Goal: Information Seeking & Learning: Learn about a topic

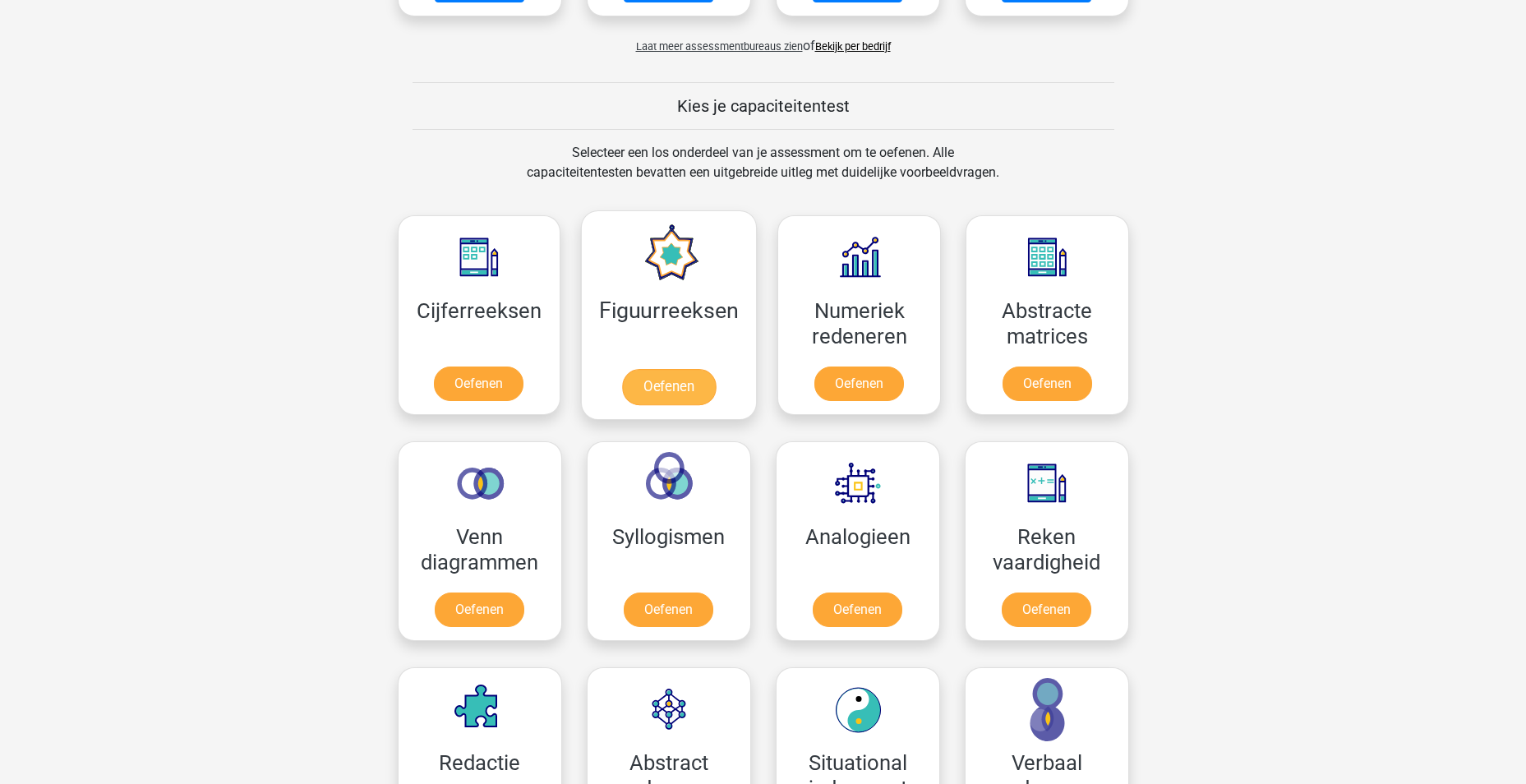
scroll to position [575, 0]
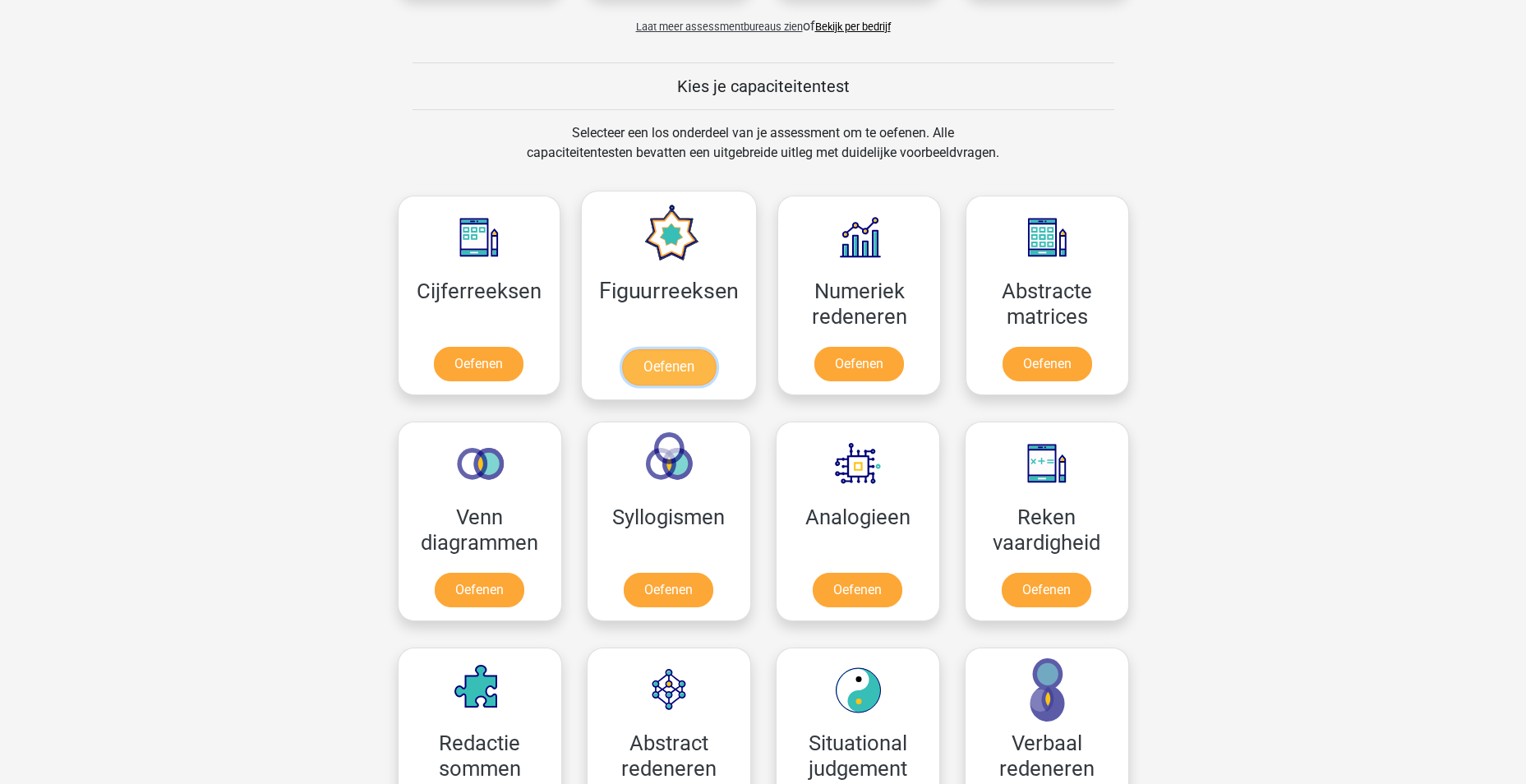
click at [668, 371] on link "Oefenen" at bounding box center [668, 367] width 94 height 36
click at [861, 375] on link "Oefenen" at bounding box center [859, 367] width 94 height 36
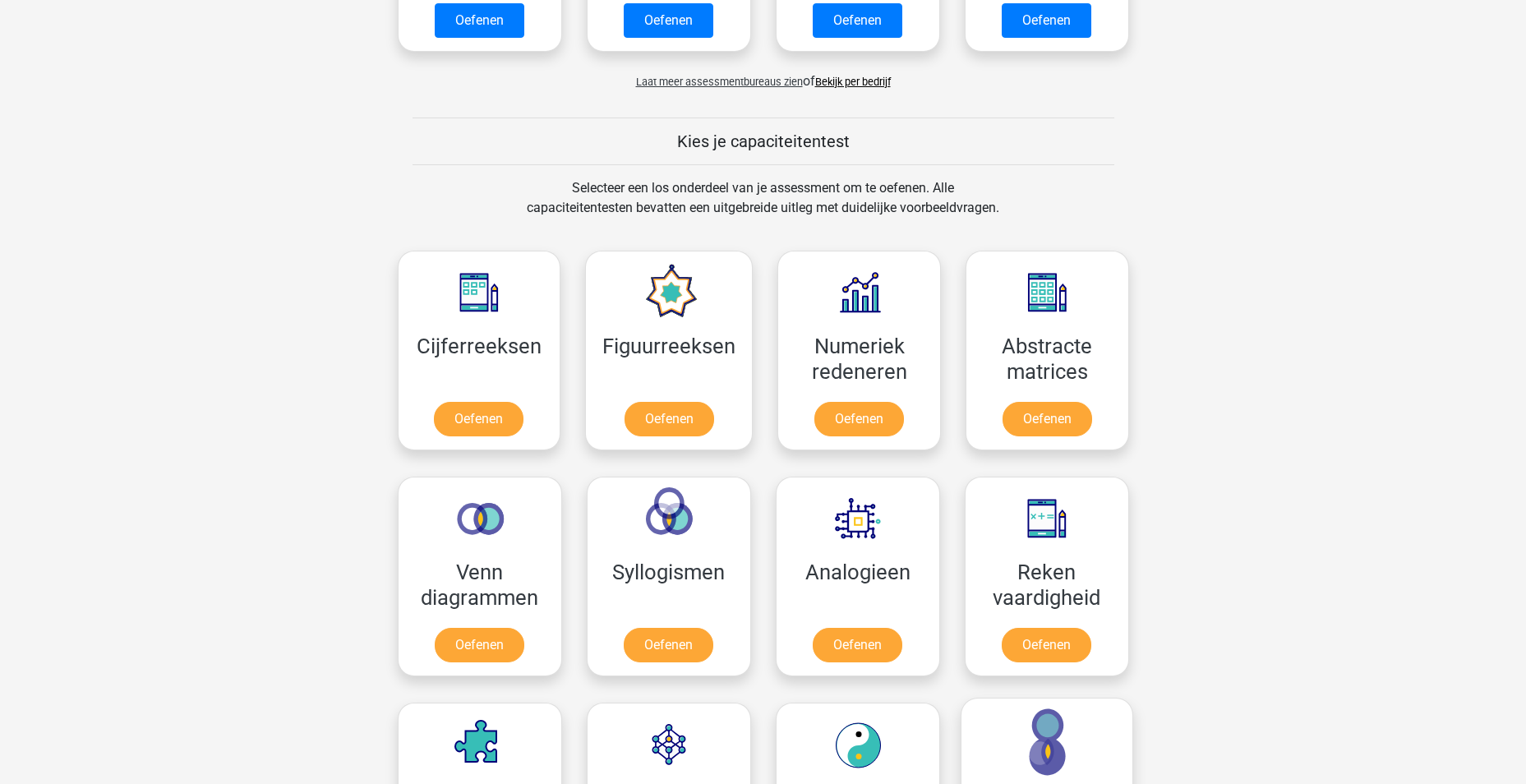
scroll to position [493, 0]
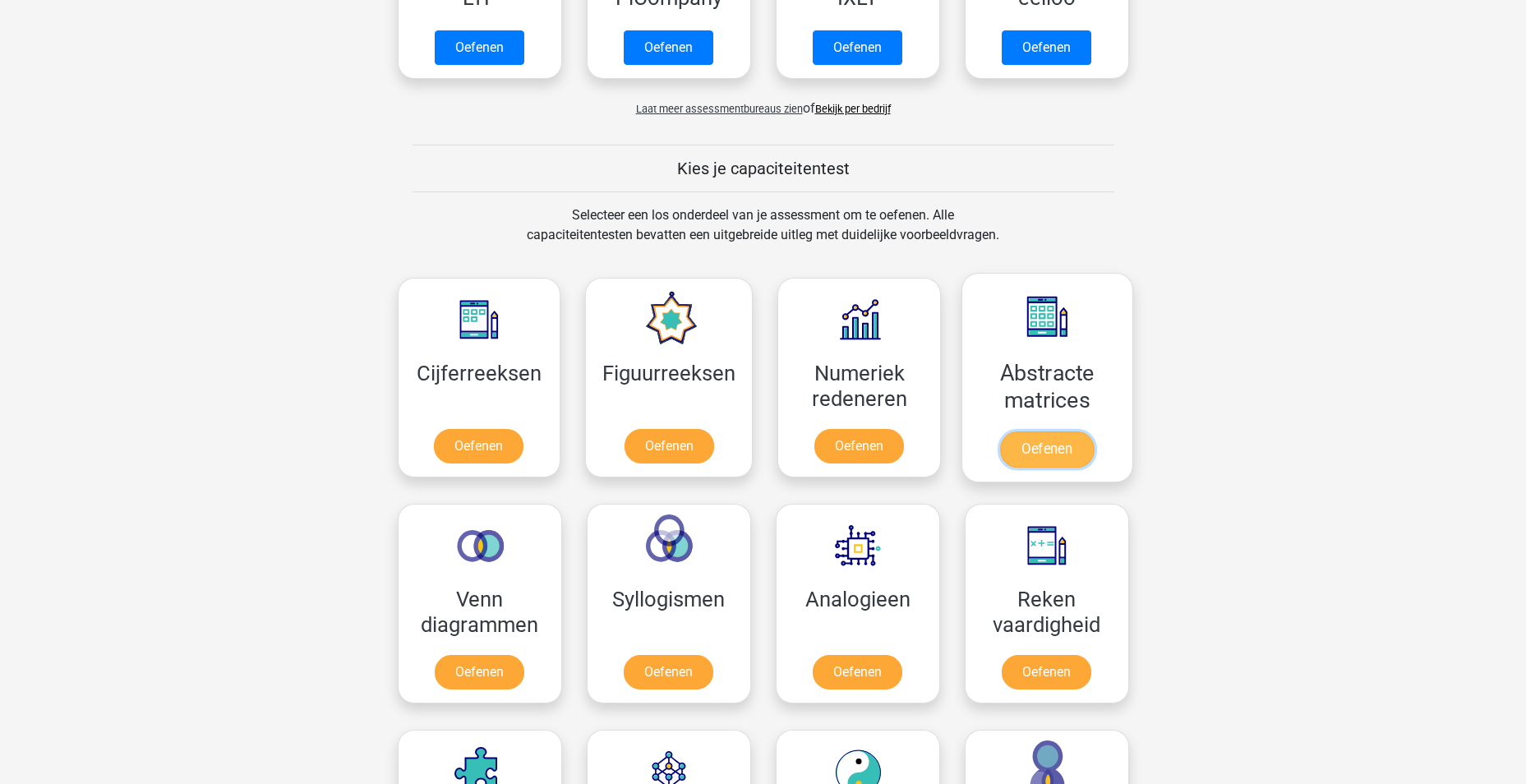
click at [1016, 440] on link "Oefenen" at bounding box center [1047, 449] width 94 height 36
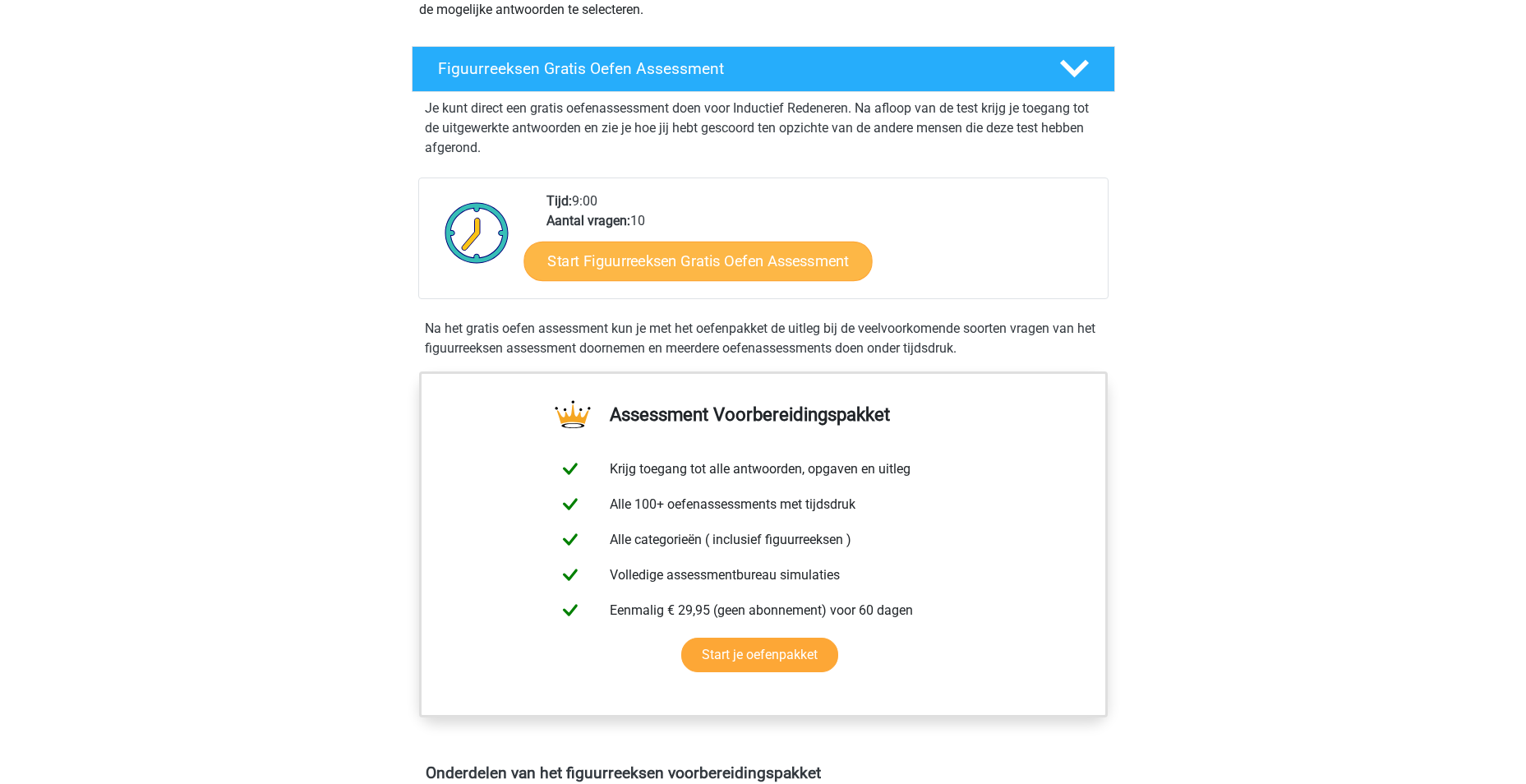
scroll to position [247, 0]
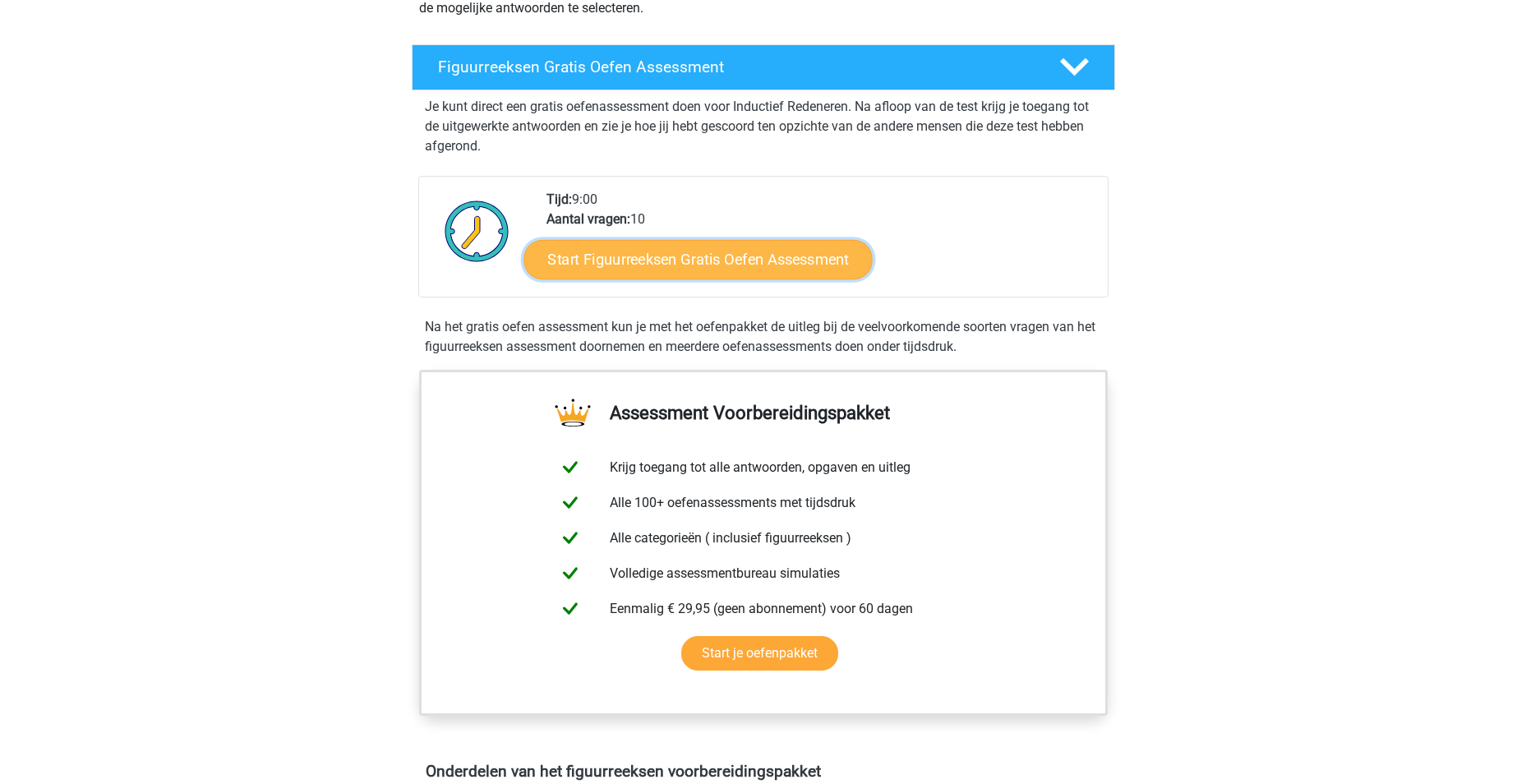
click at [694, 271] on link "Start Figuurreeksen Gratis Oefen Assessment" at bounding box center [698, 259] width 349 height 40
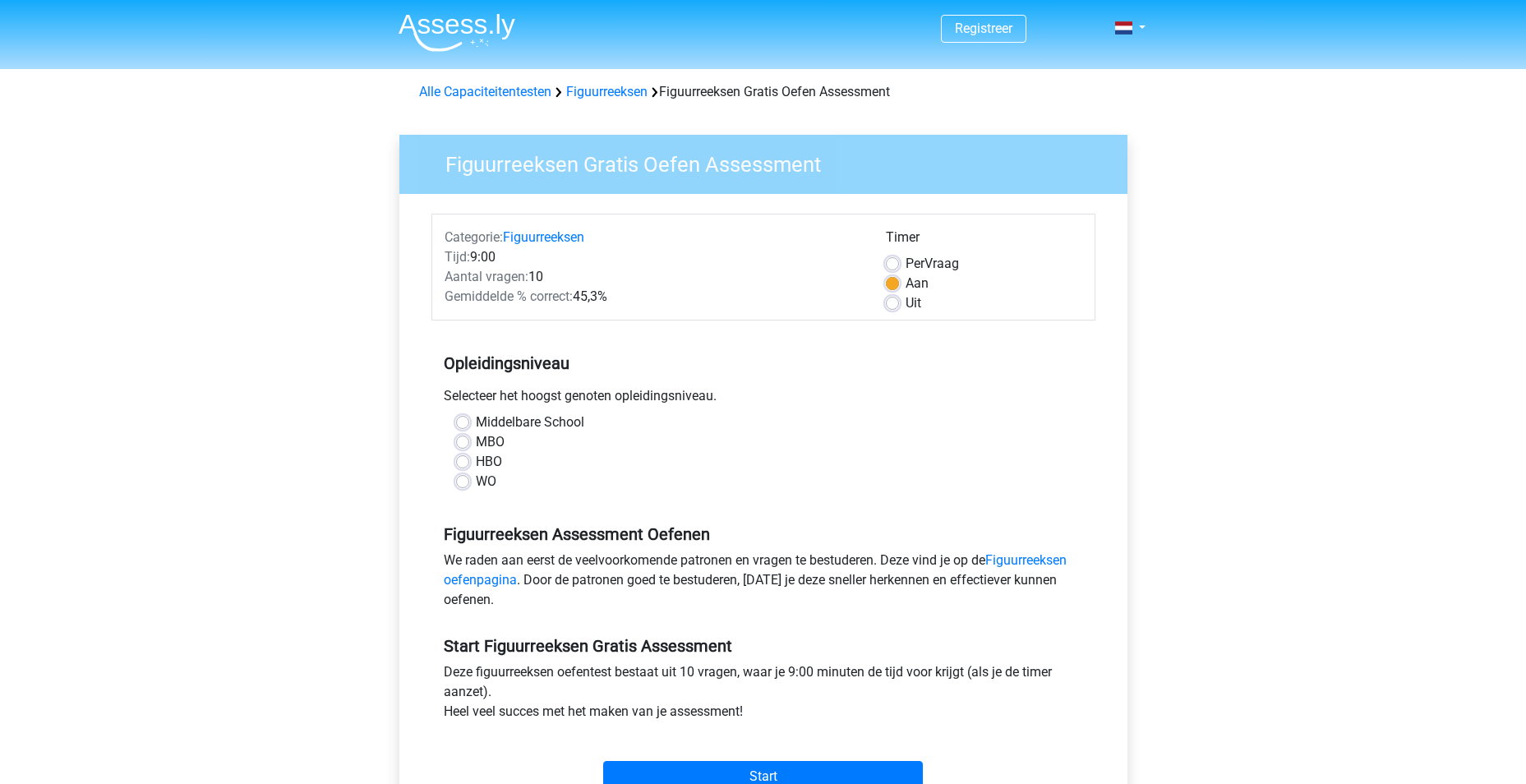
click at [906, 309] on label "Uit" at bounding box center [913, 302] width 16 height 19
click at [889, 309] on input "Uit" at bounding box center [892, 301] width 13 height 17
radio input "true"
click at [476, 458] on label "HBO" at bounding box center [489, 461] width 26 height 19
click at [461, 458] on input "HBO" at bounding box center [463, 460] width 13 height 17
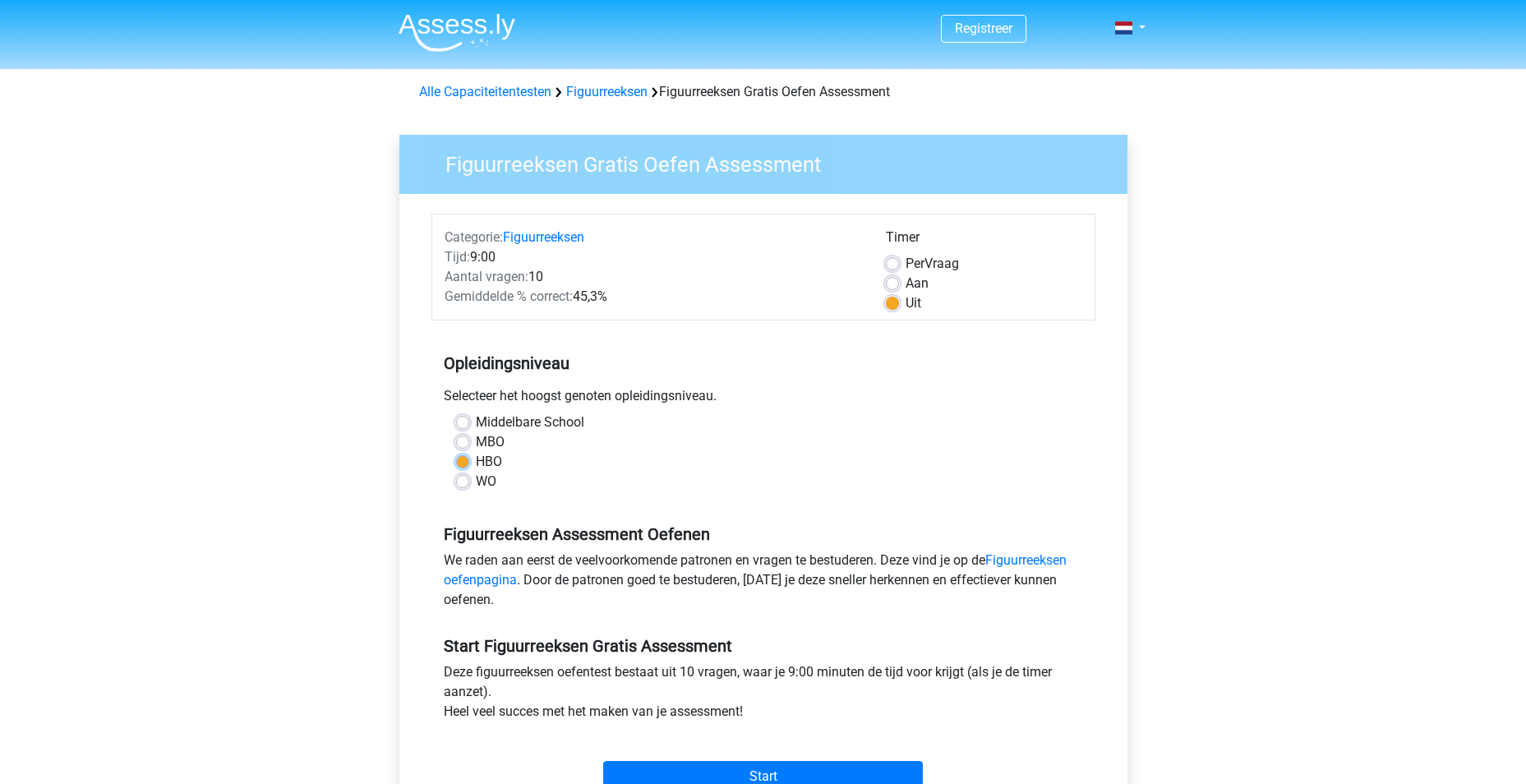
radio input "true"
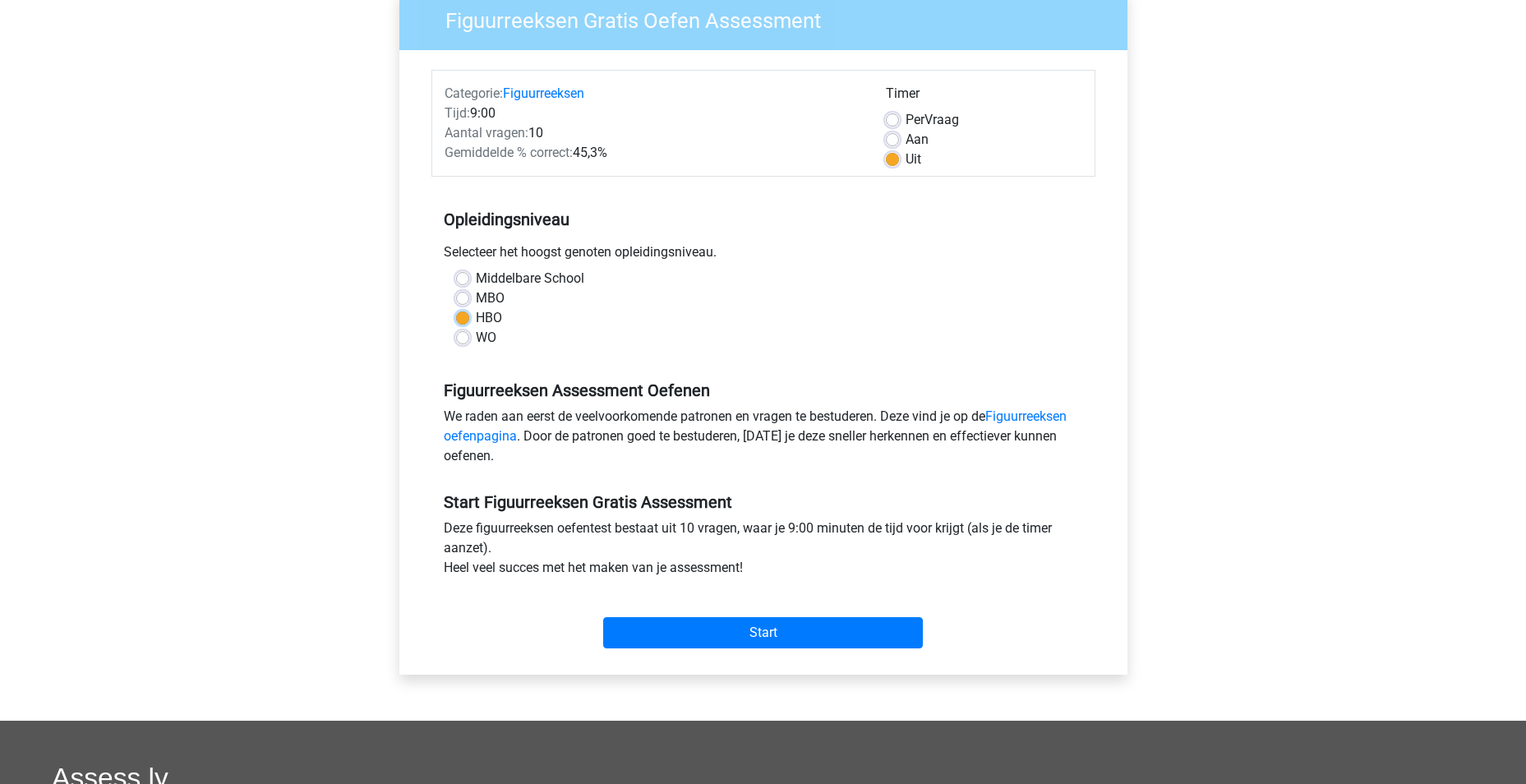
scroll to position [164, 0]
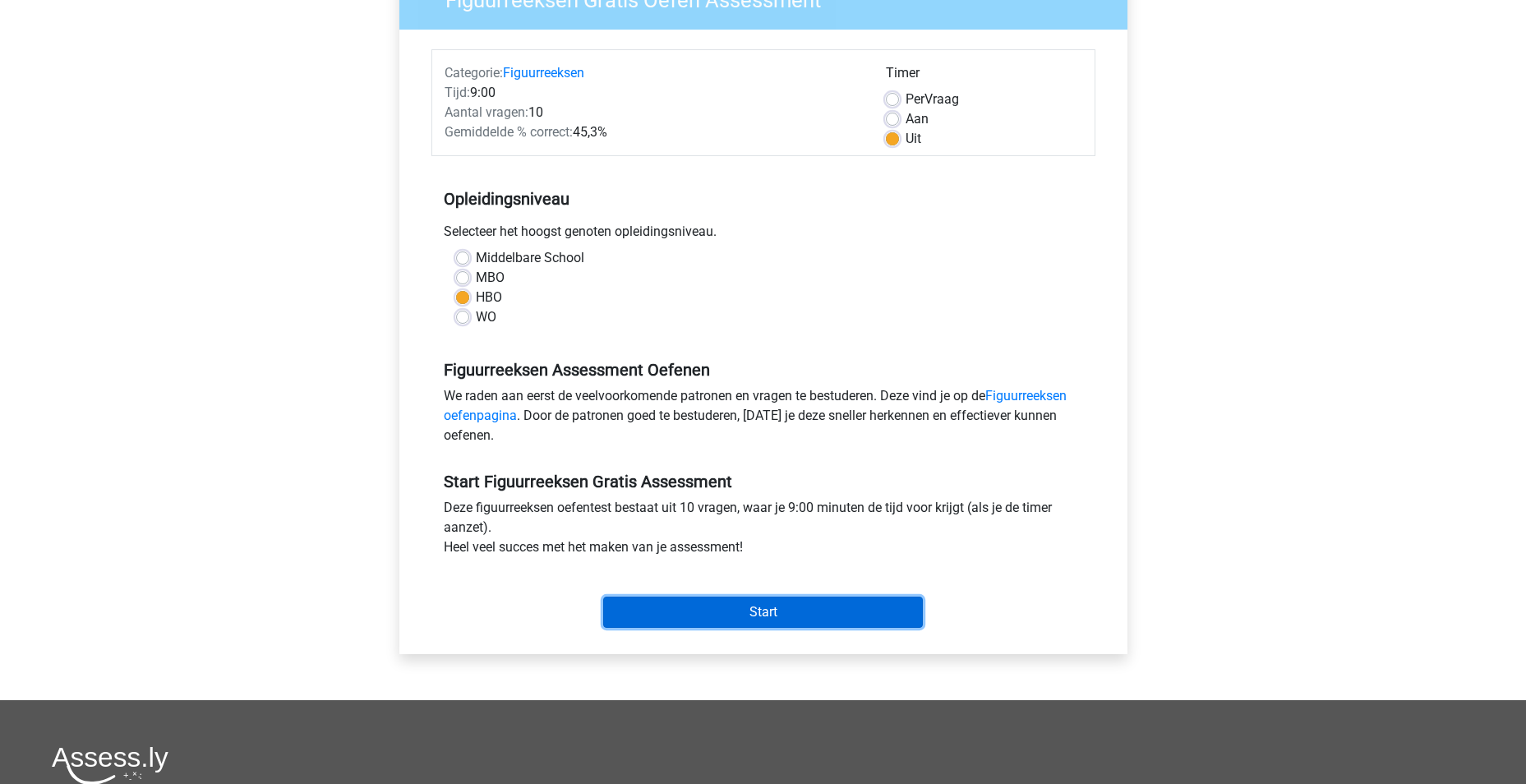
click at [782, 613] on input "Start" at bounding box center [763, 611] width 319 height 31
click at [754, 627] on input "Start" at bounding box center [763, 611] width 319 height 31
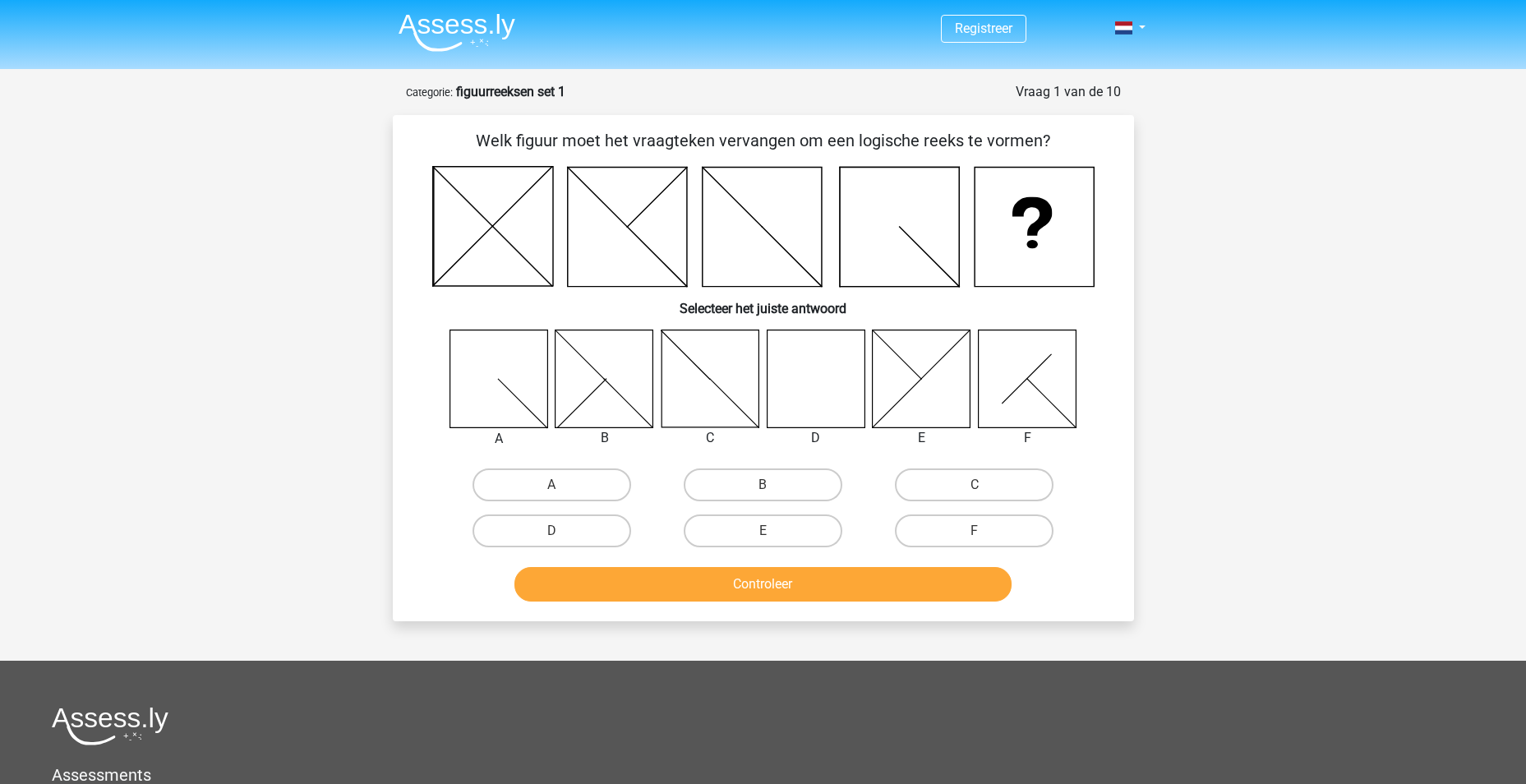
click at [816, 386] on icon at bounding box center [816, 378] width 98 height 98
click at [567, 525] on label "D" at bounding box center [552, 531] width 158 height 33
click at [562, 531] on input "D" at bounding box center [556, 536] width 11 height 11
radio input "true"
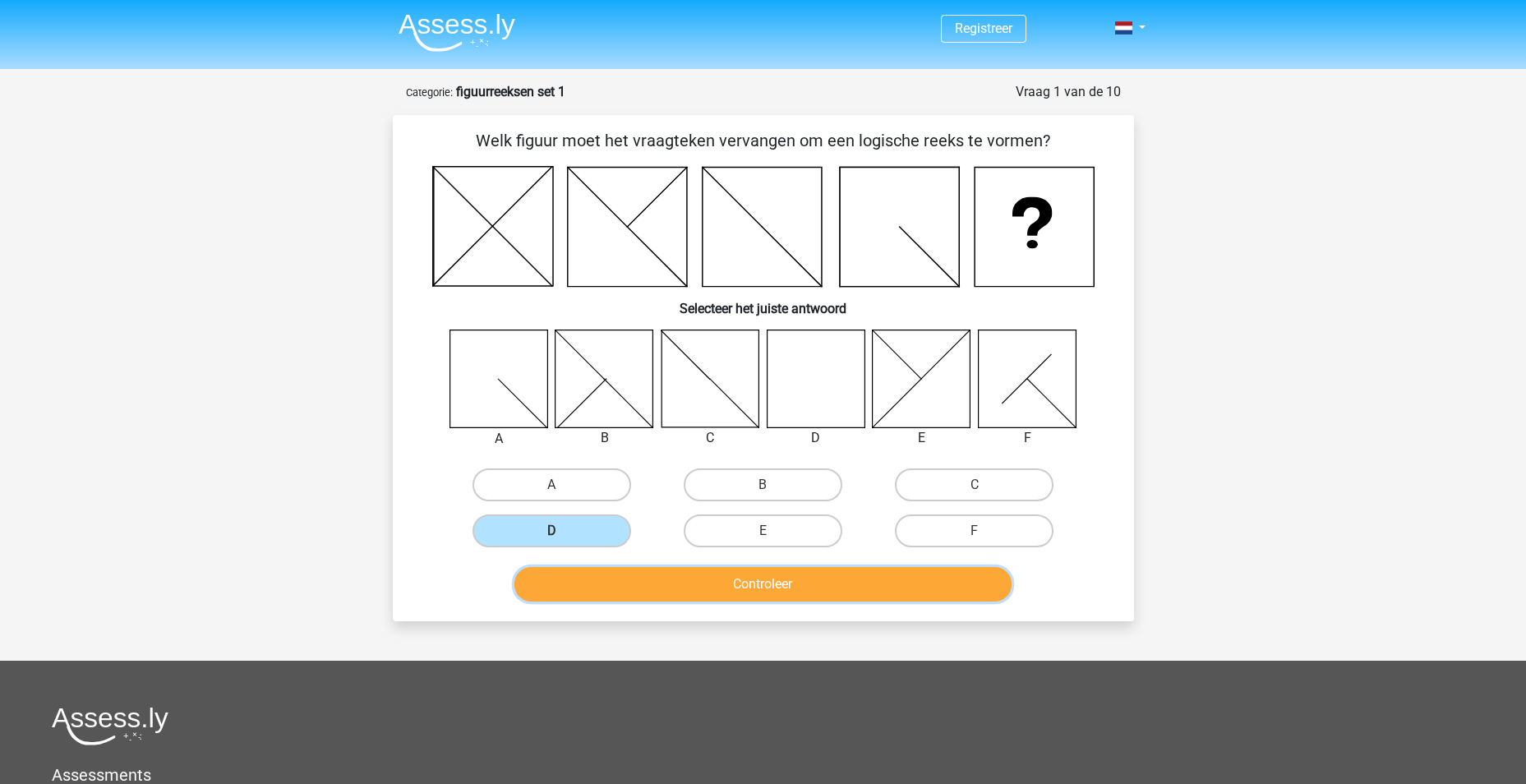
click at [709, 584] on button "Controleer" at bounding box center [763, 584] width 497 height 35
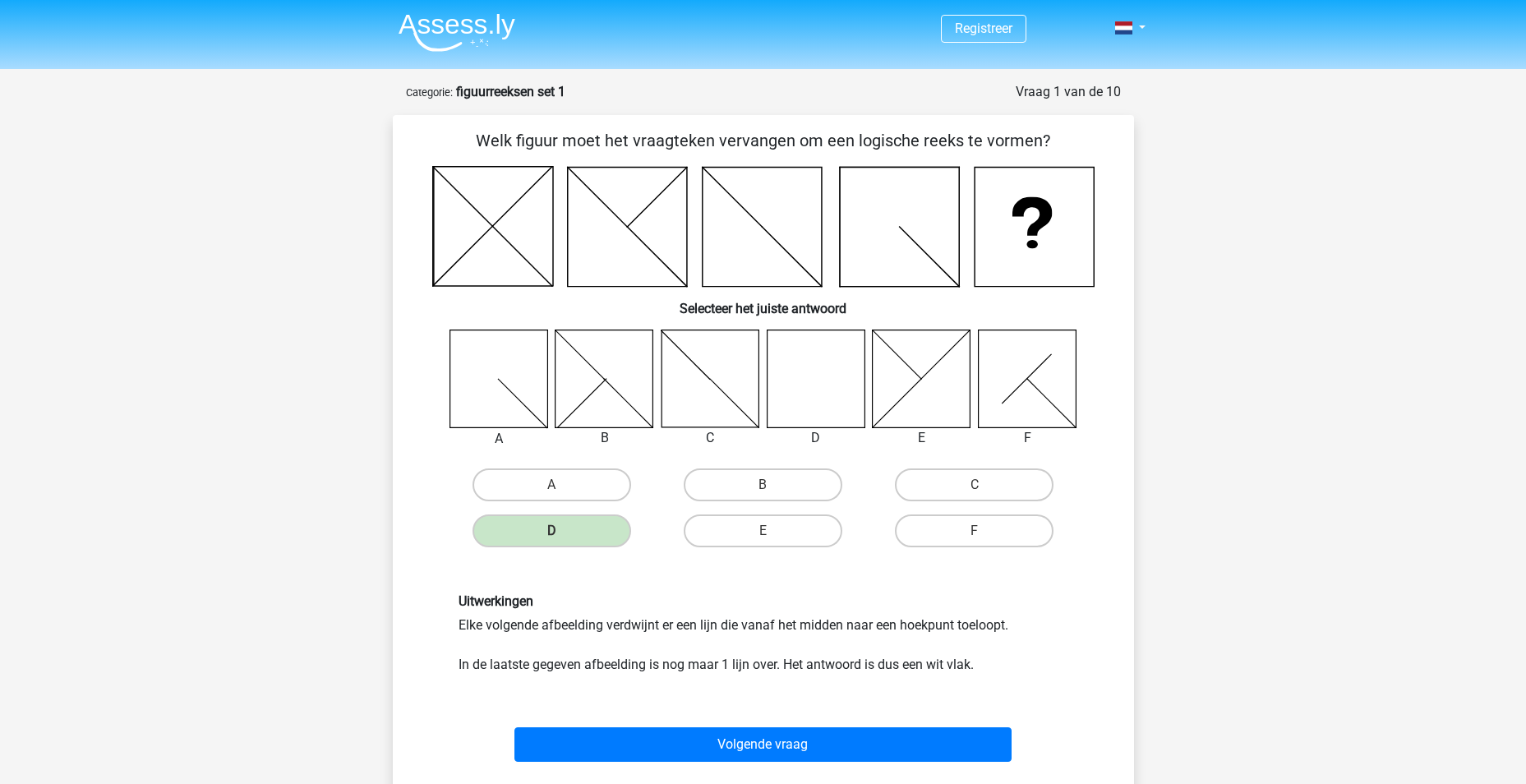
scroll to position [83, 0]
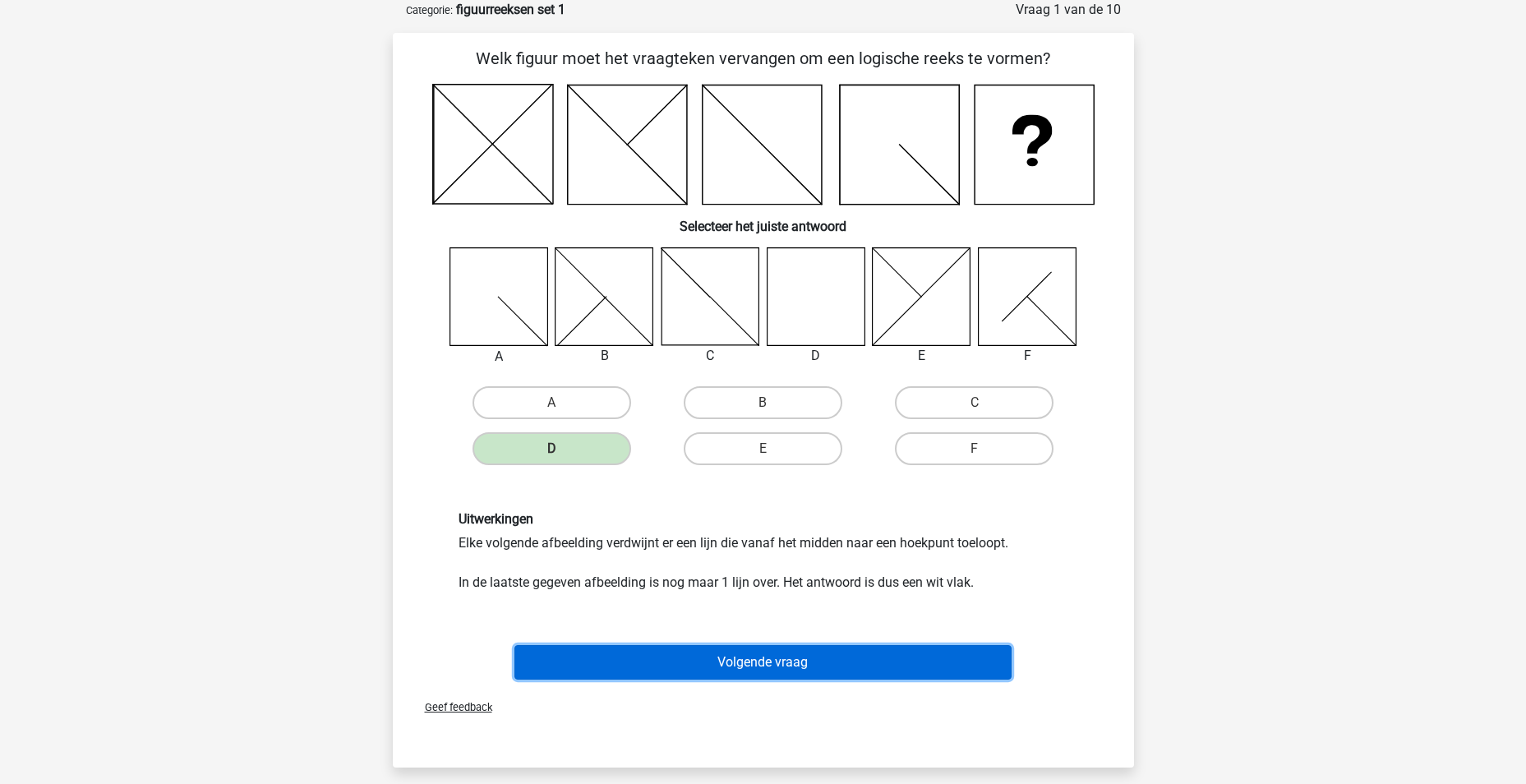
click at [776, 665] on button "Volgende vraag" at bounding box center [763, 662] width 497 height 35
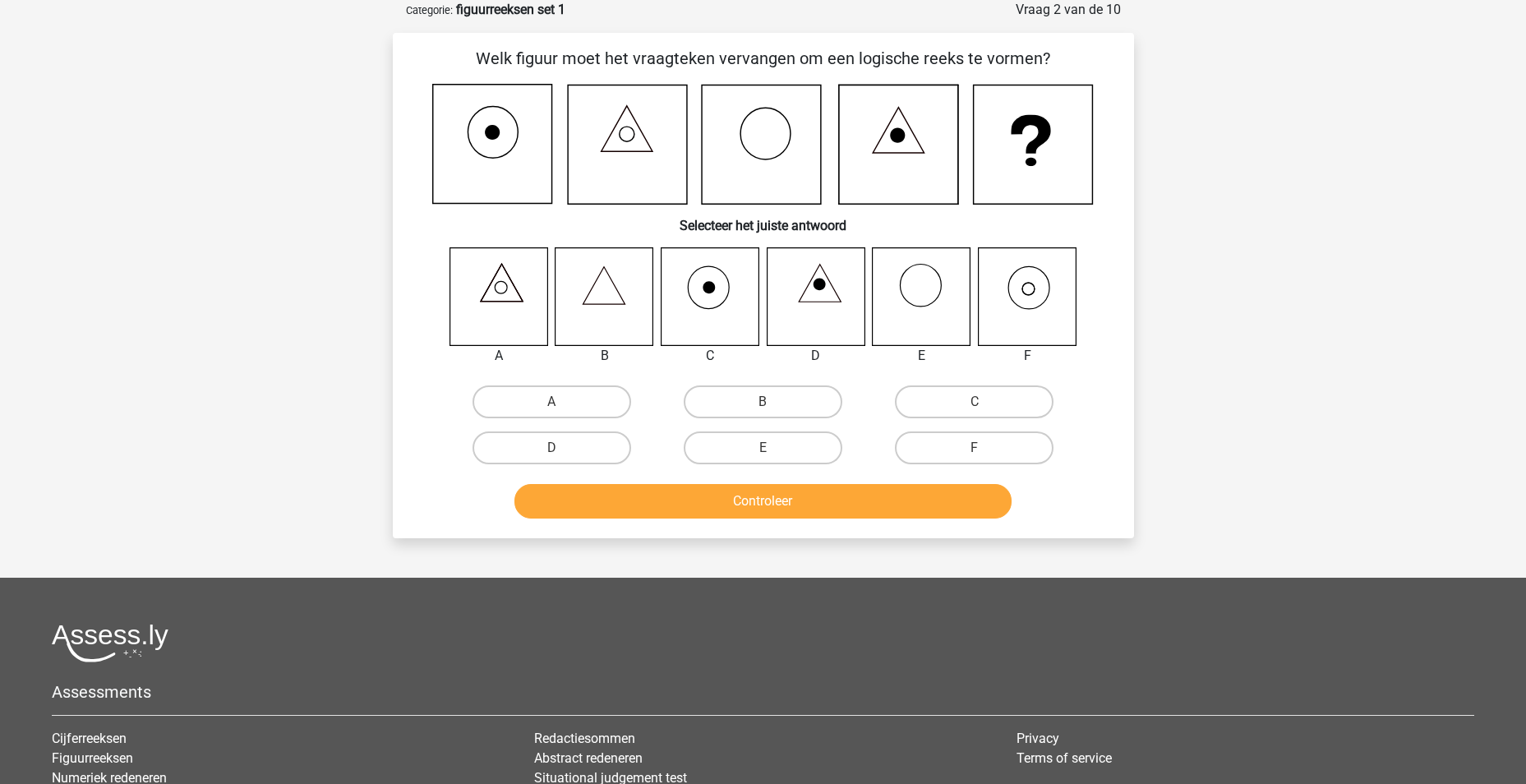
click at [1034, 296] on icon at bounding box center [1027, 296] width 98 height 98
click at [975, 456] on input "F" at bounding box center [980, 453] width 11 height 11
radio input "true"
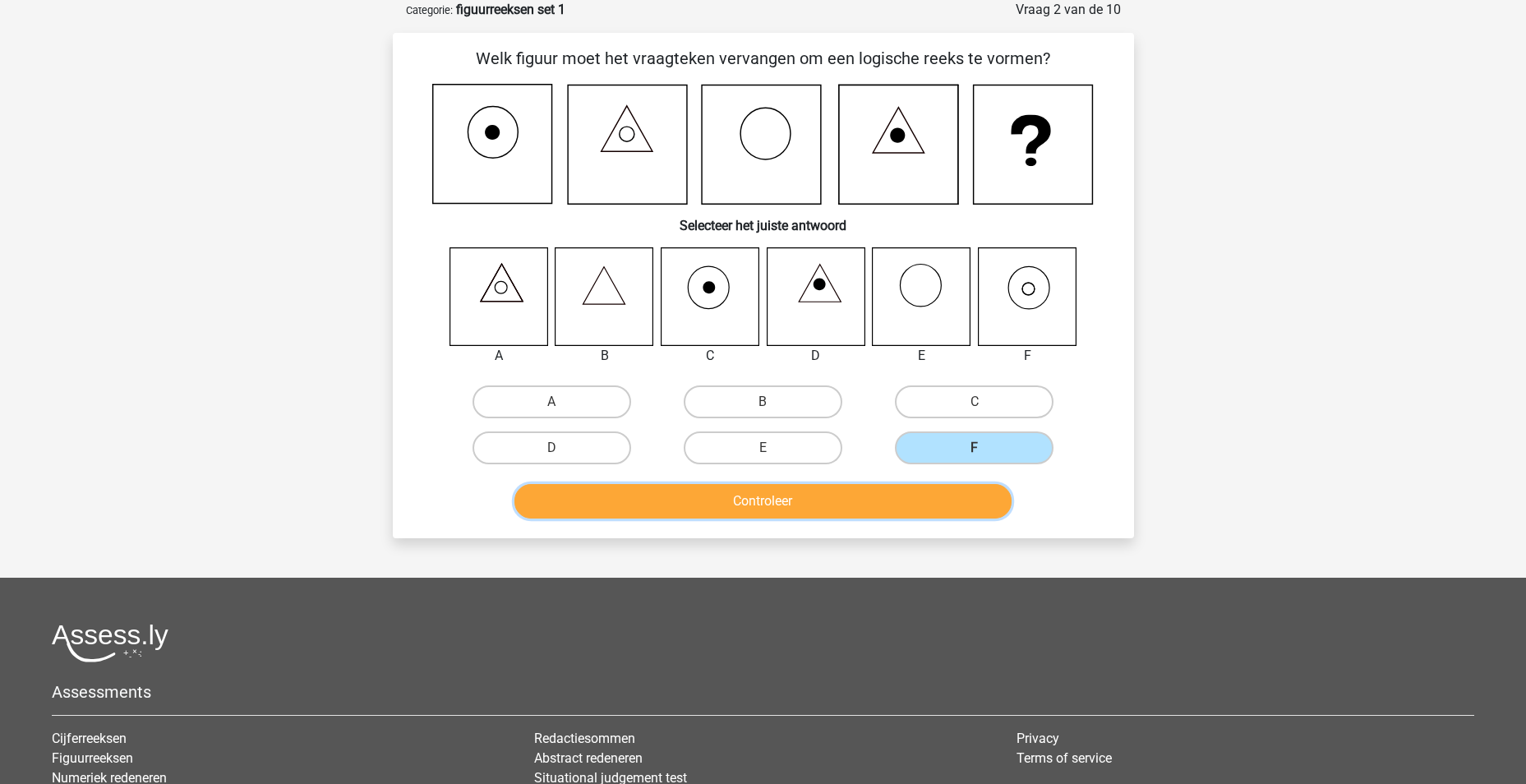
click at [908, 505] on button "Controleer" at bounding box center [763, 501] width 497 height 35
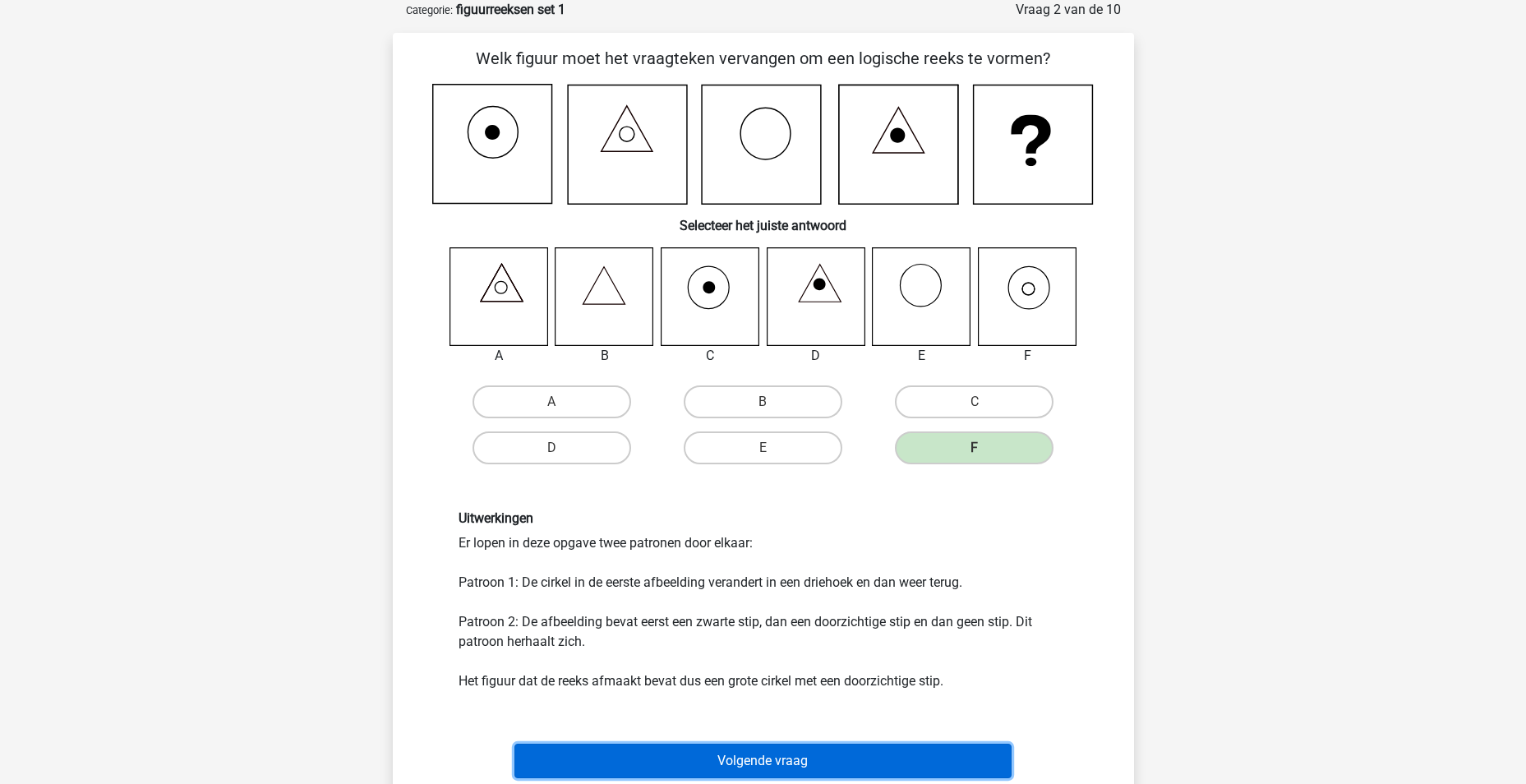
click at [811, 755] on button "Volgende vraag" at bounding box center [763, 760] width 497 height 35
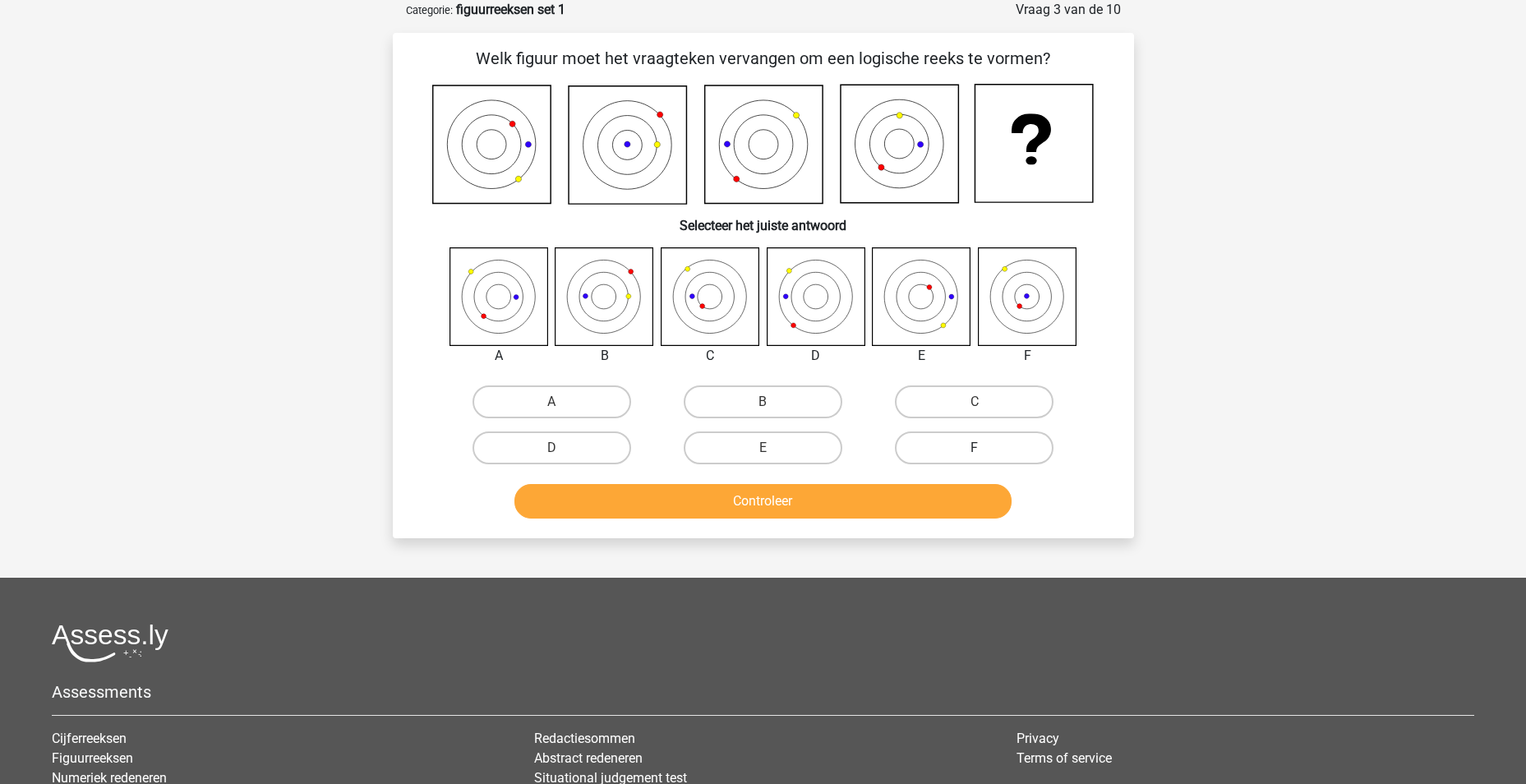
click at [936, 443] on label "F" at bounding box center [974, 447] width 158 height 33
click at [975, 448] on input "F" at bounding box center [980, 453] width 11 height 11
radio input "true"
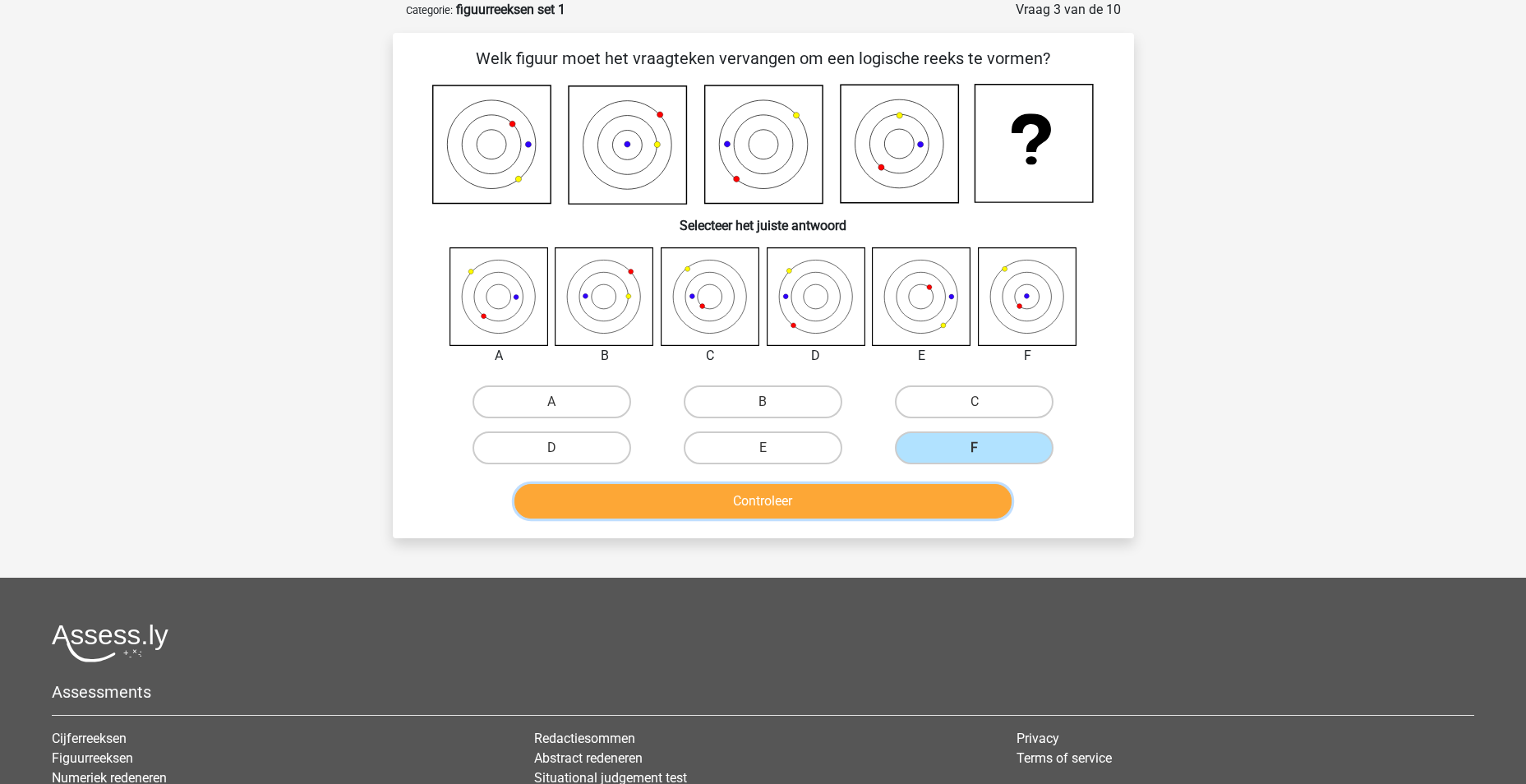
click at [910, 493] on button "Controleer" at bounding box center [763, 501] width 497 height 35
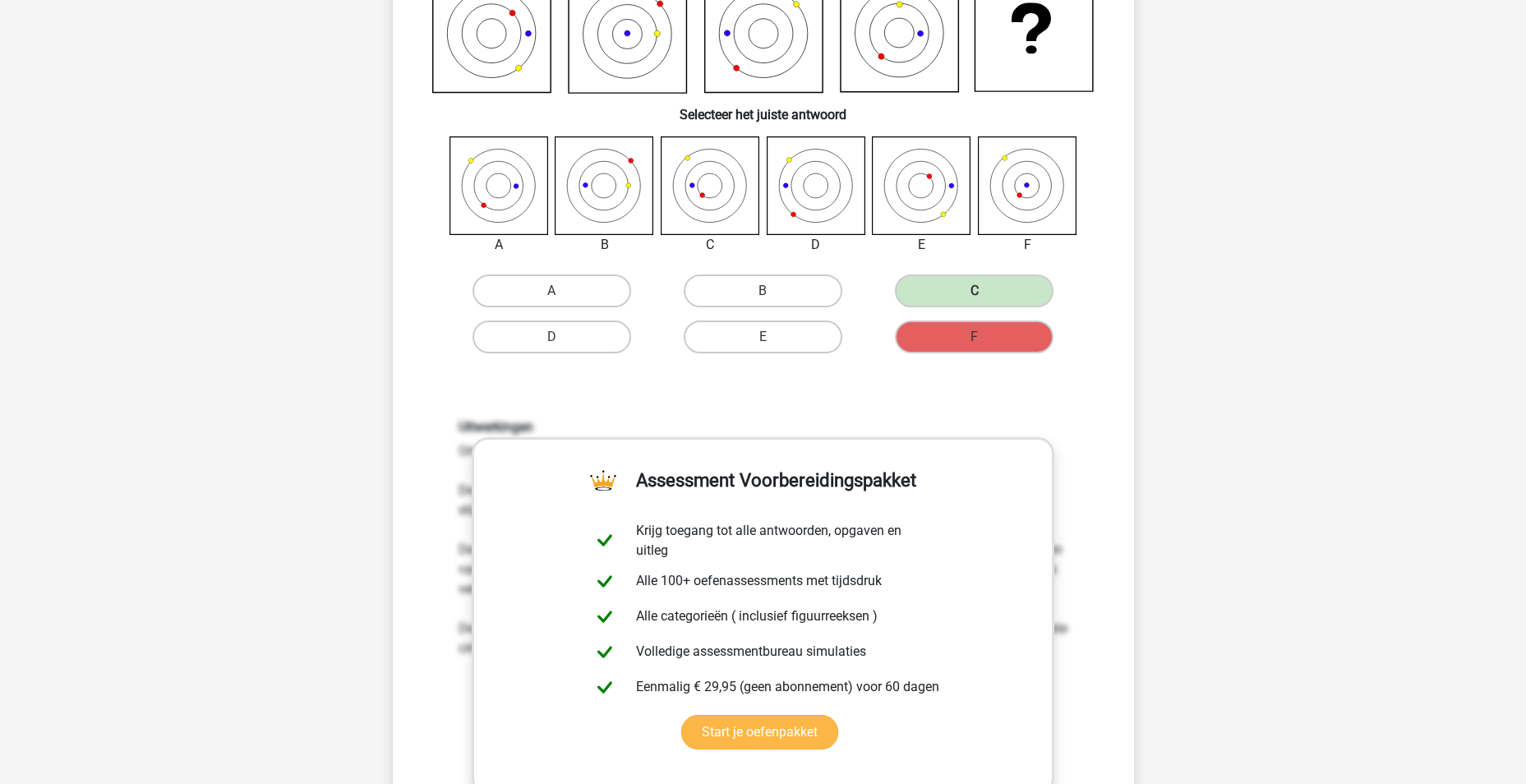
scroll to position [164, 0]
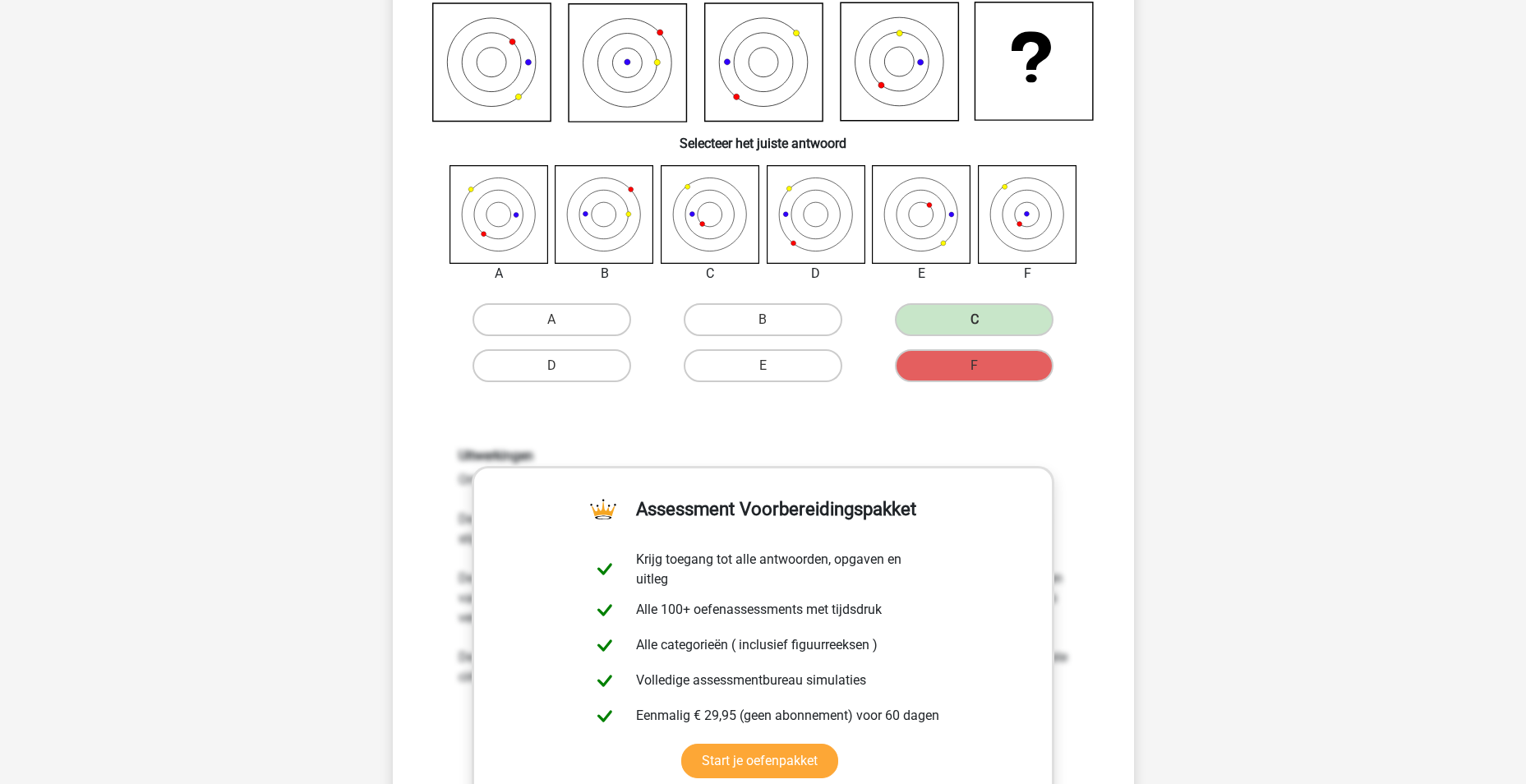
click at [861, 398] on div "Welk figuur moet het vraagteken vervangen om een logische reeks te vormen? Sele…" at bounding box center [763, 467] width 728 height 1008
click at [984, 317] on label "C" at bounding box center [974, 319] width 158 height 33
click at [940, 376] on label "F" at bounding box center [974, 365] width 158 height 33
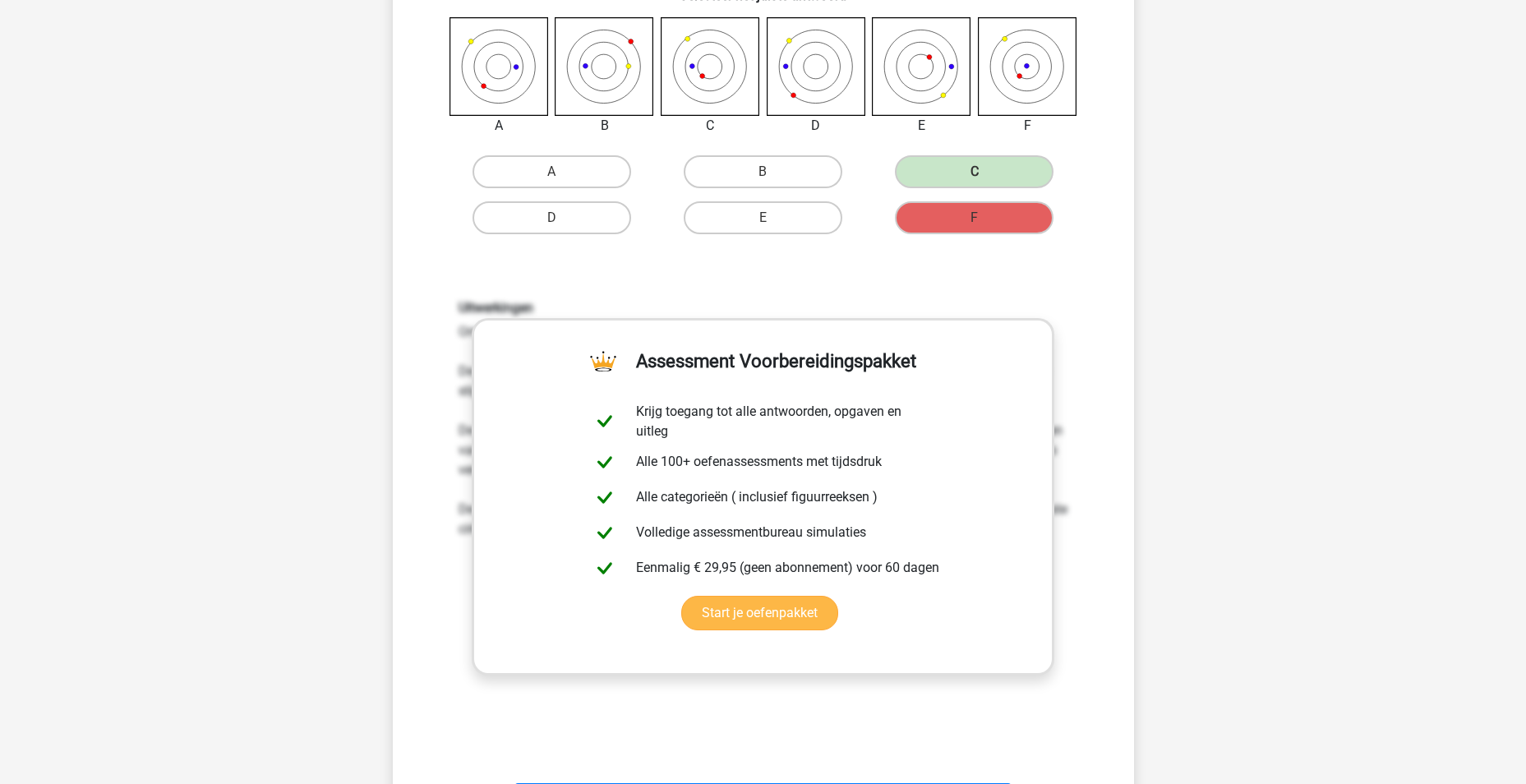
scroll to position [411, 0]
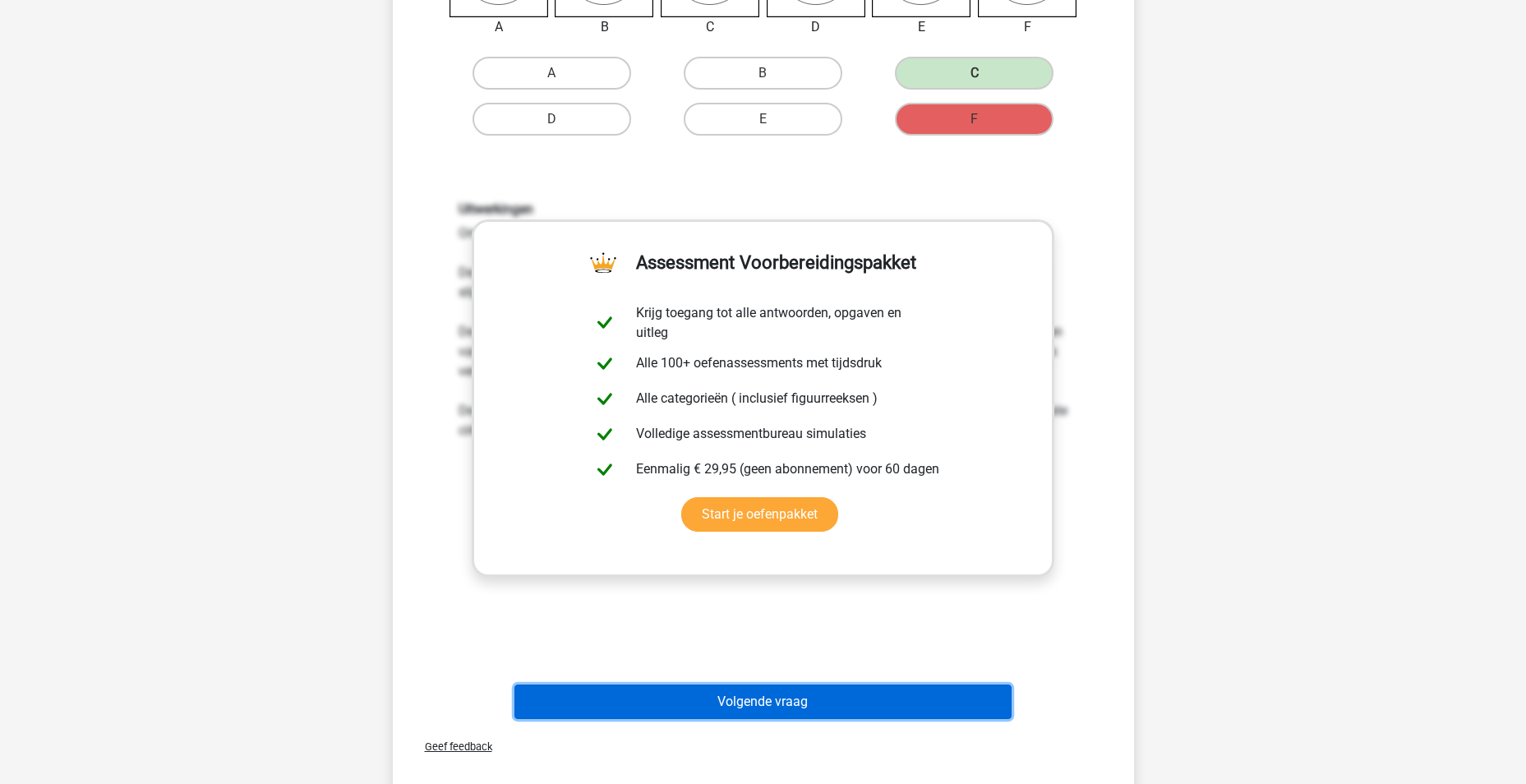
click at [779, 711] on button "Volgende vraag" at bounding box center [763, 701] width 497 height 35
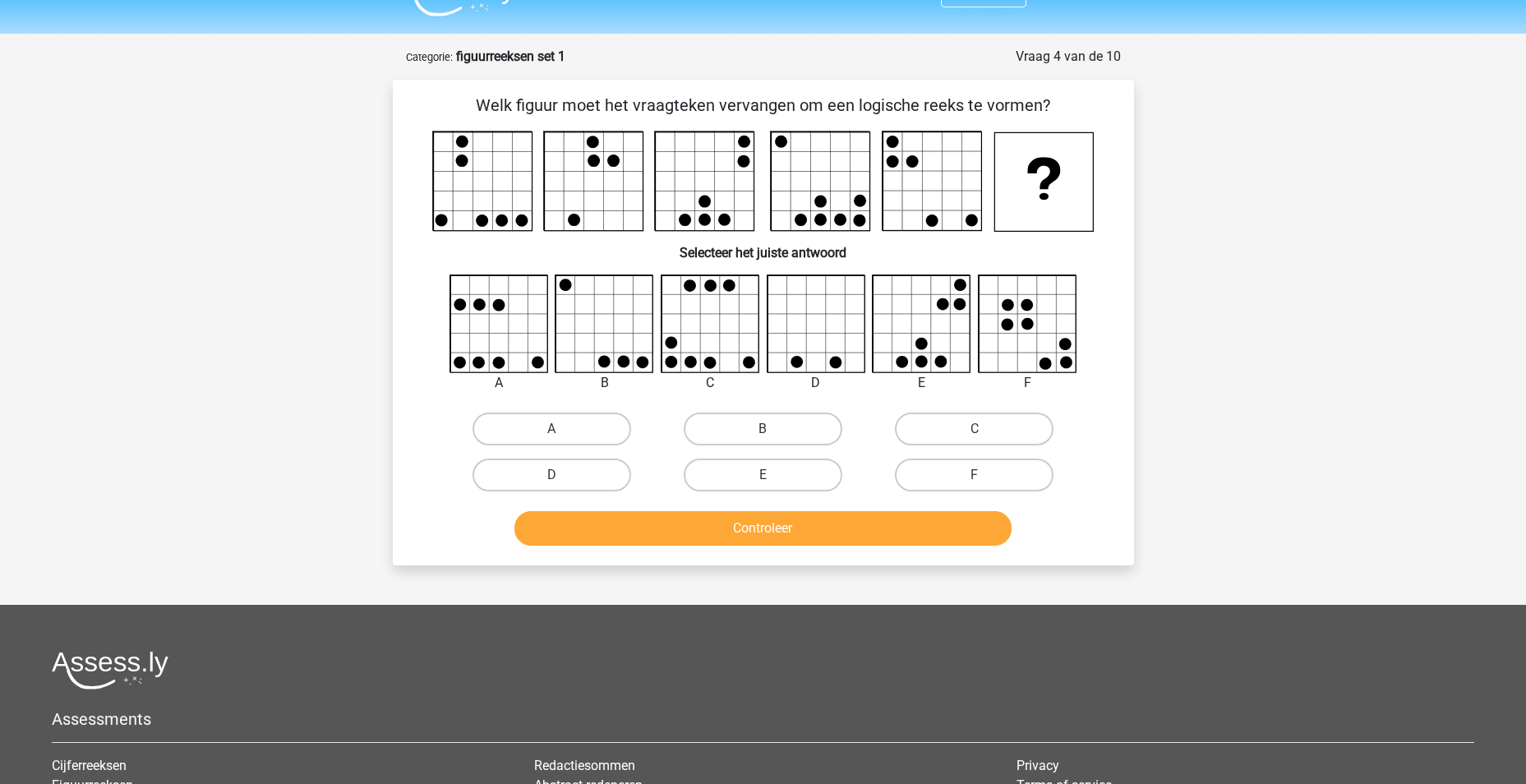
scroll to position [0, 0]
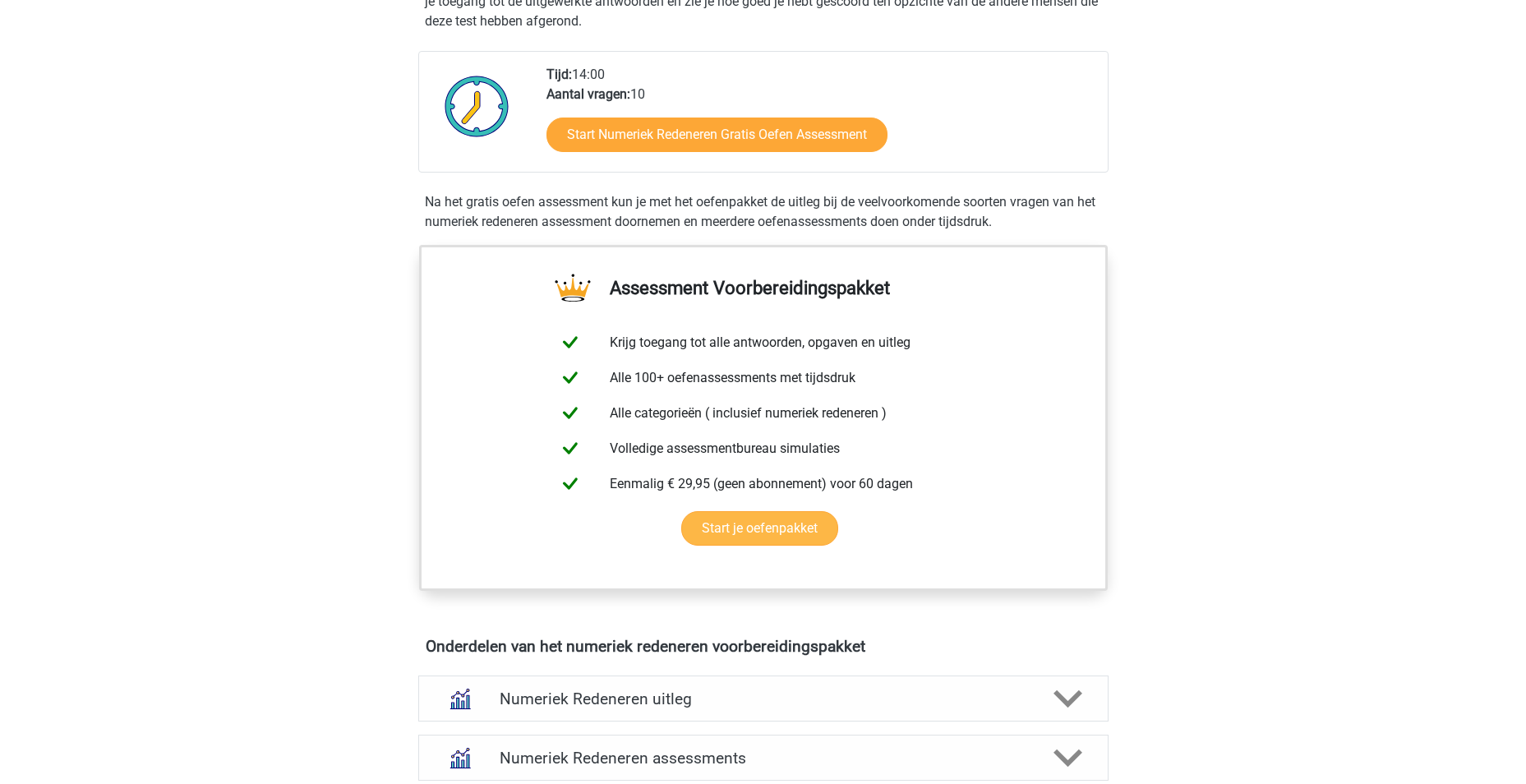
scroll to position [164, 0]
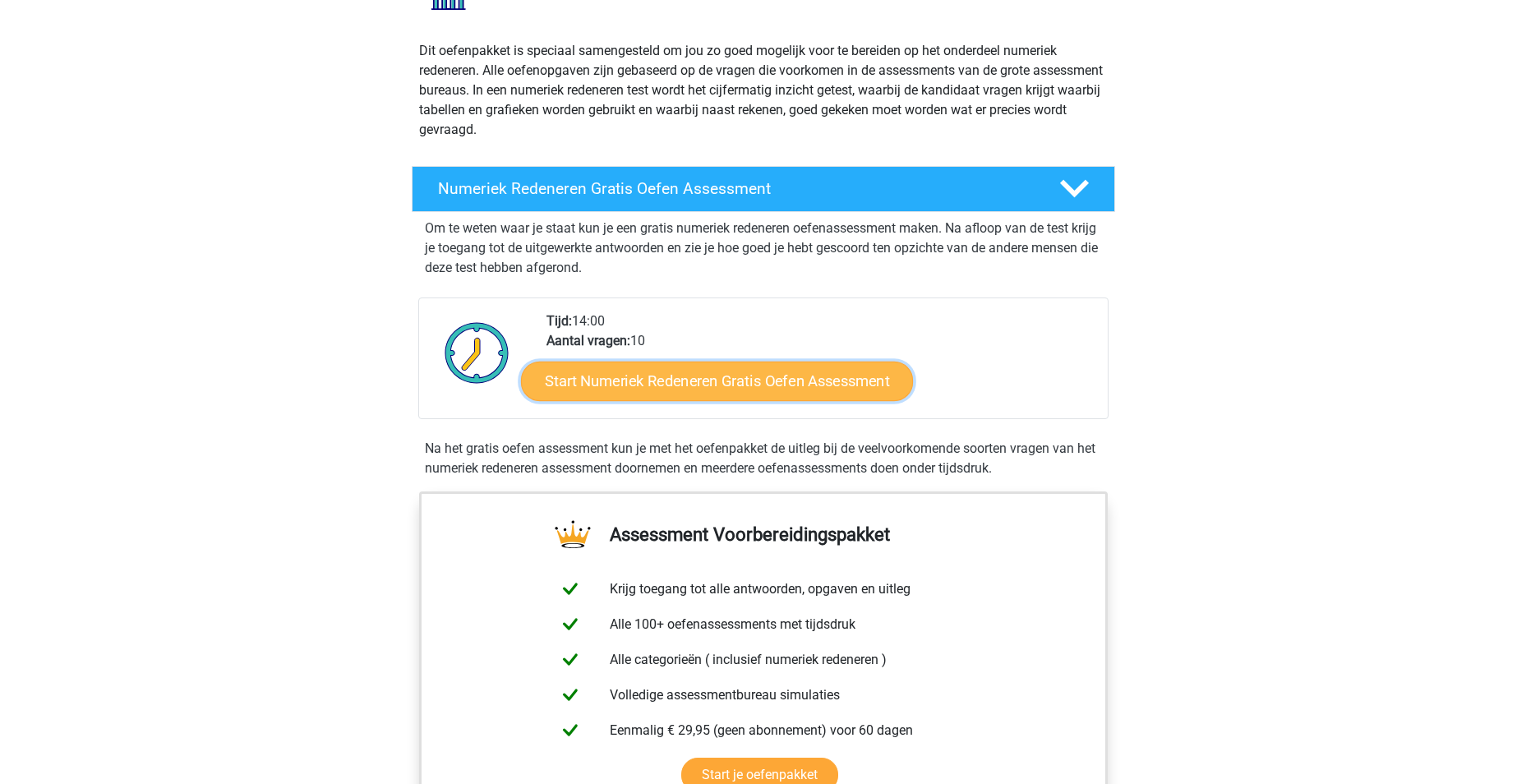
click at [737, 387] on link "Start Numeriek Redeneren Gratis Oefen Assessment" at bounding box center [716, 380] width 392 height 40
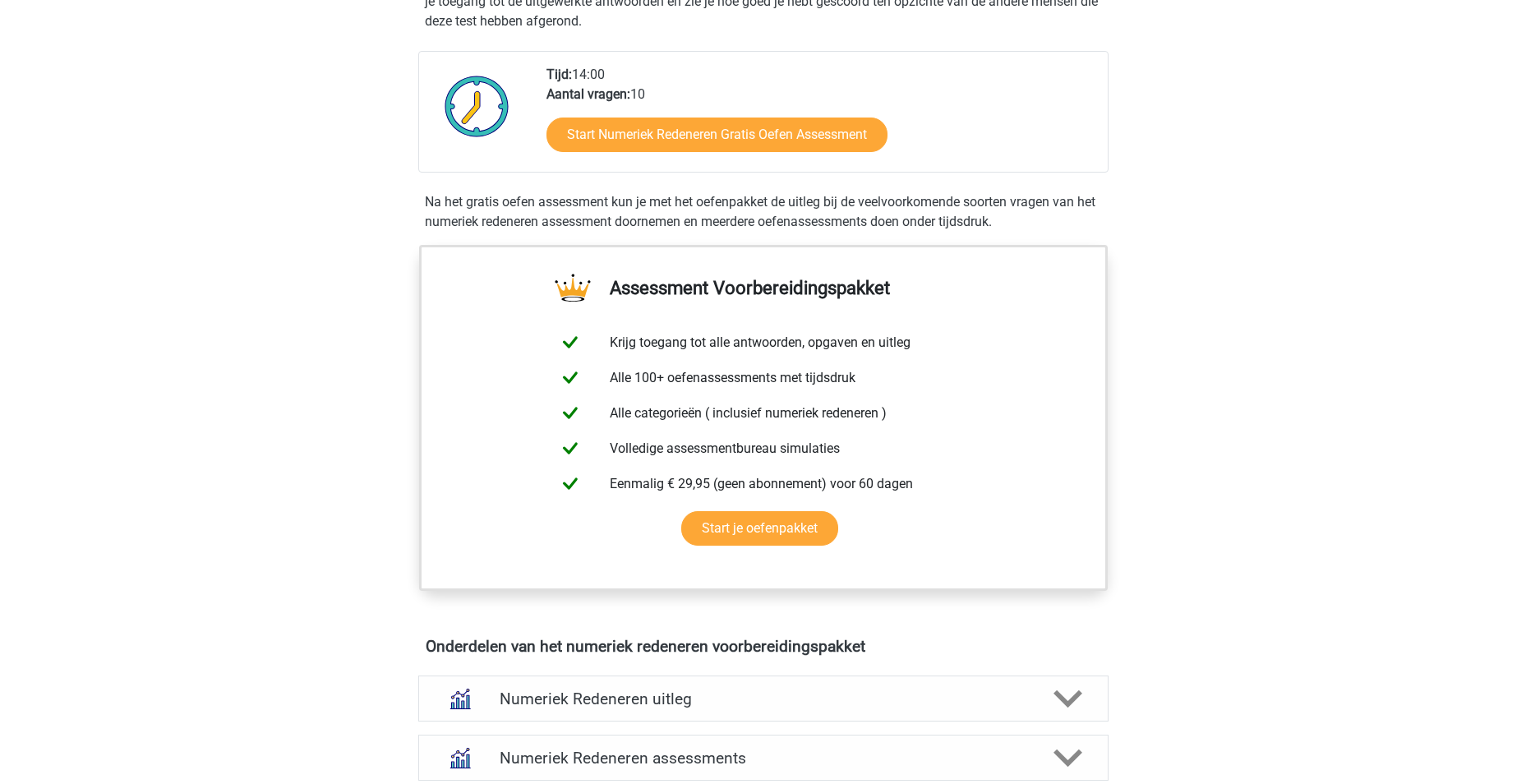
scroll to position [657, 0]
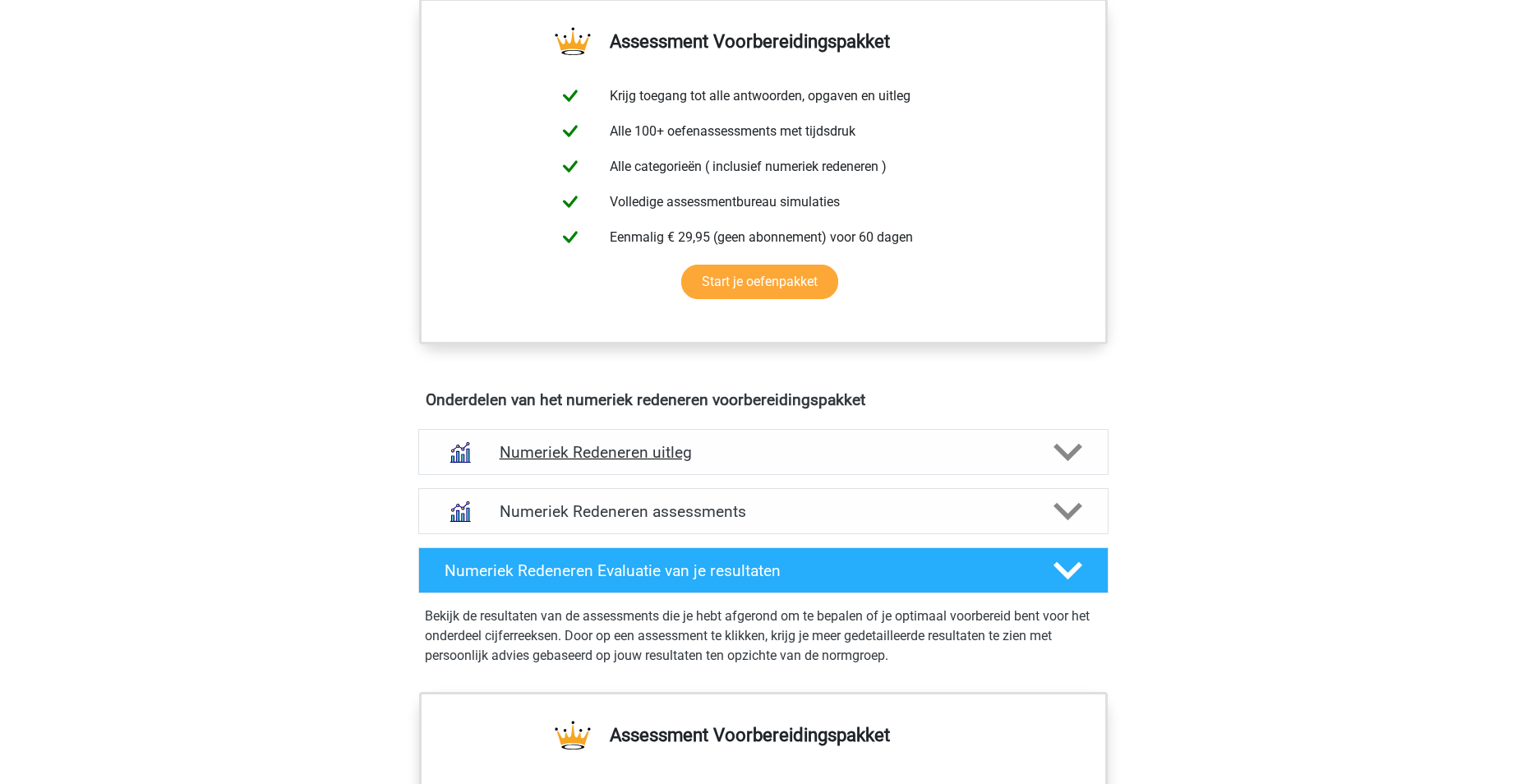
click at [1064, 452] on polygon at bounding box center [1068, 451] width 29 height 18
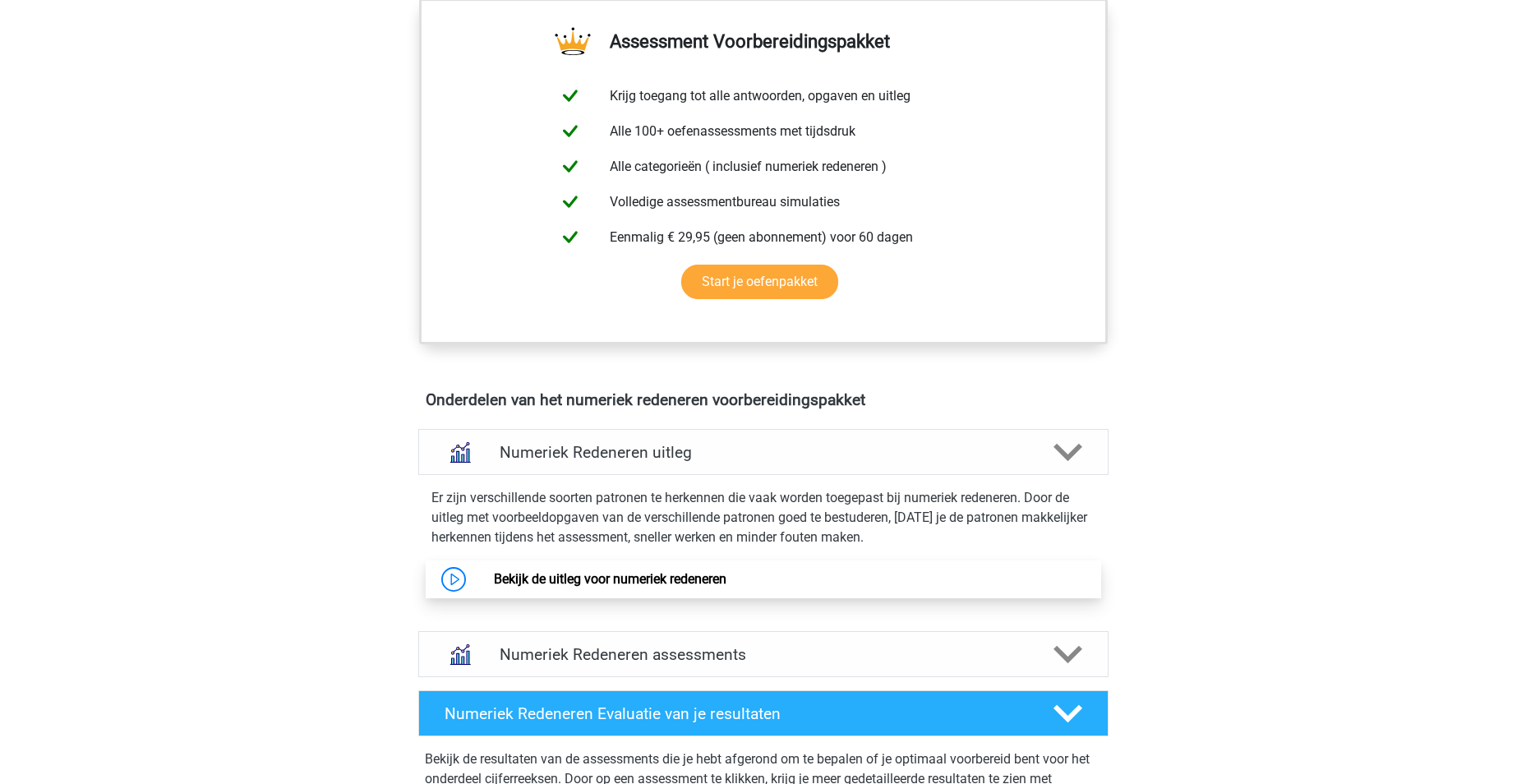
click at [641, 579] on link "Bekijk de uitleg voor numeriek redeneren" at bounding box center [610, 579] width 233 height 16
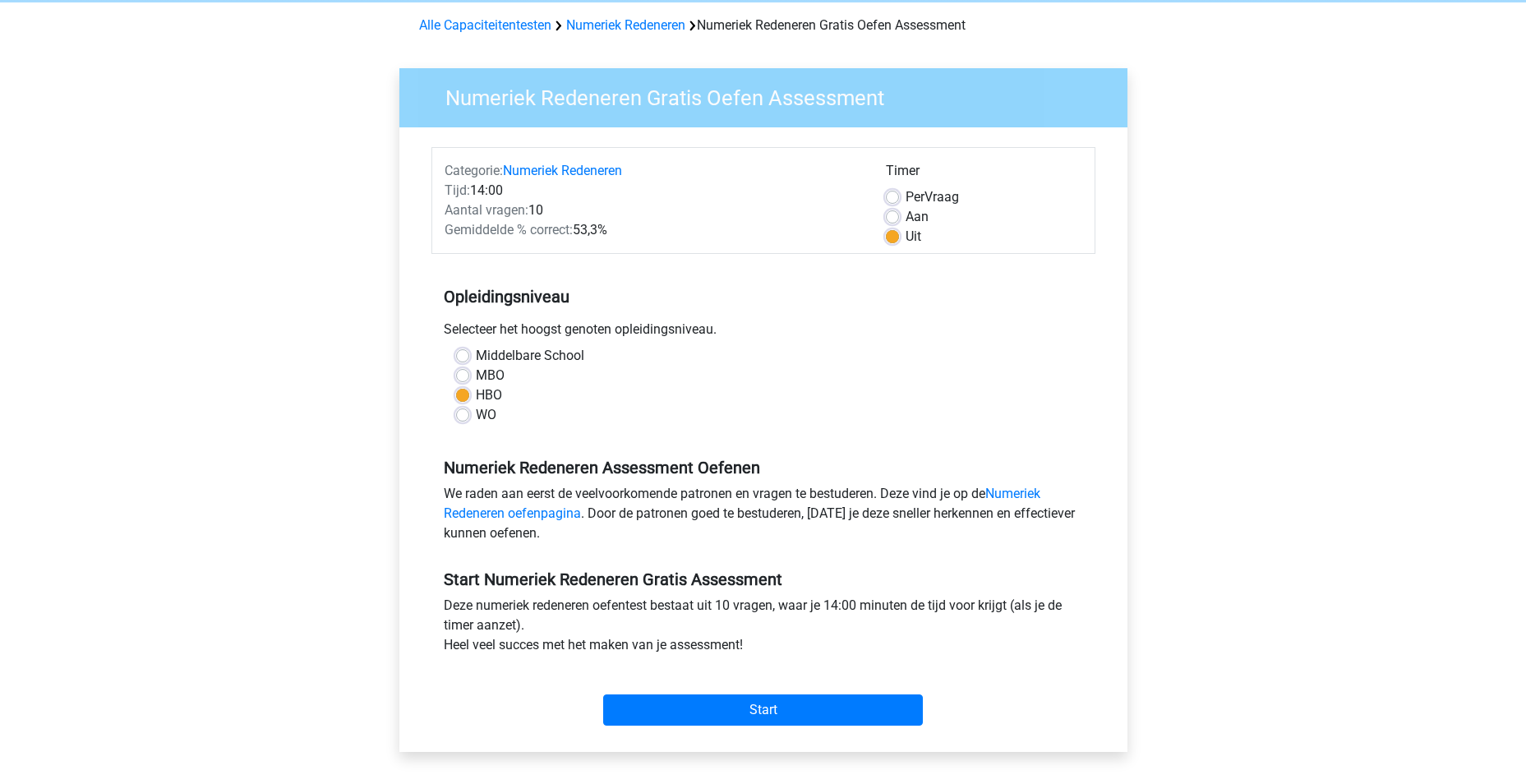
scroll to position [164, 0]
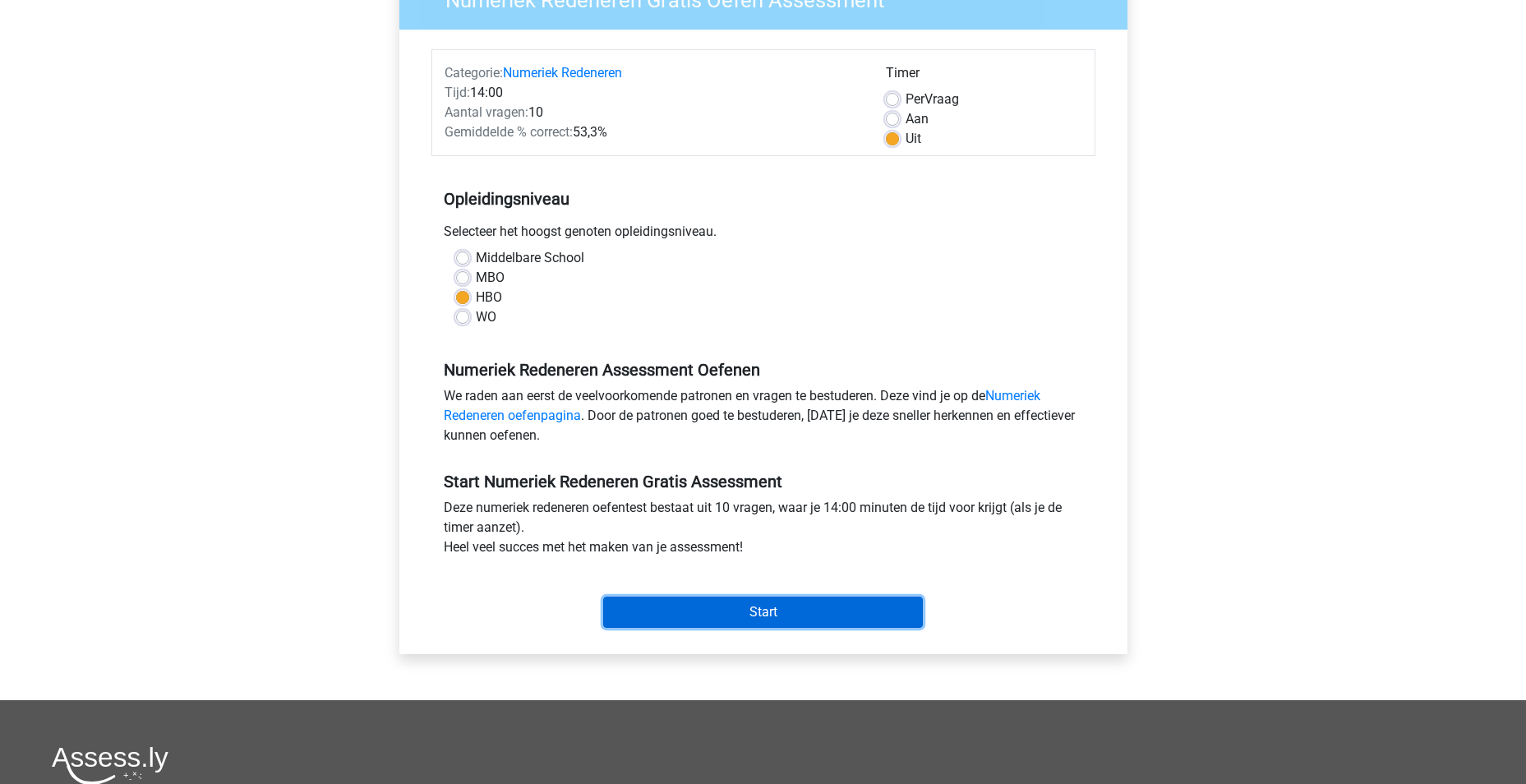
click at [808, 601] on input "Start" at bounding box center [763, 611] width 319 height 31
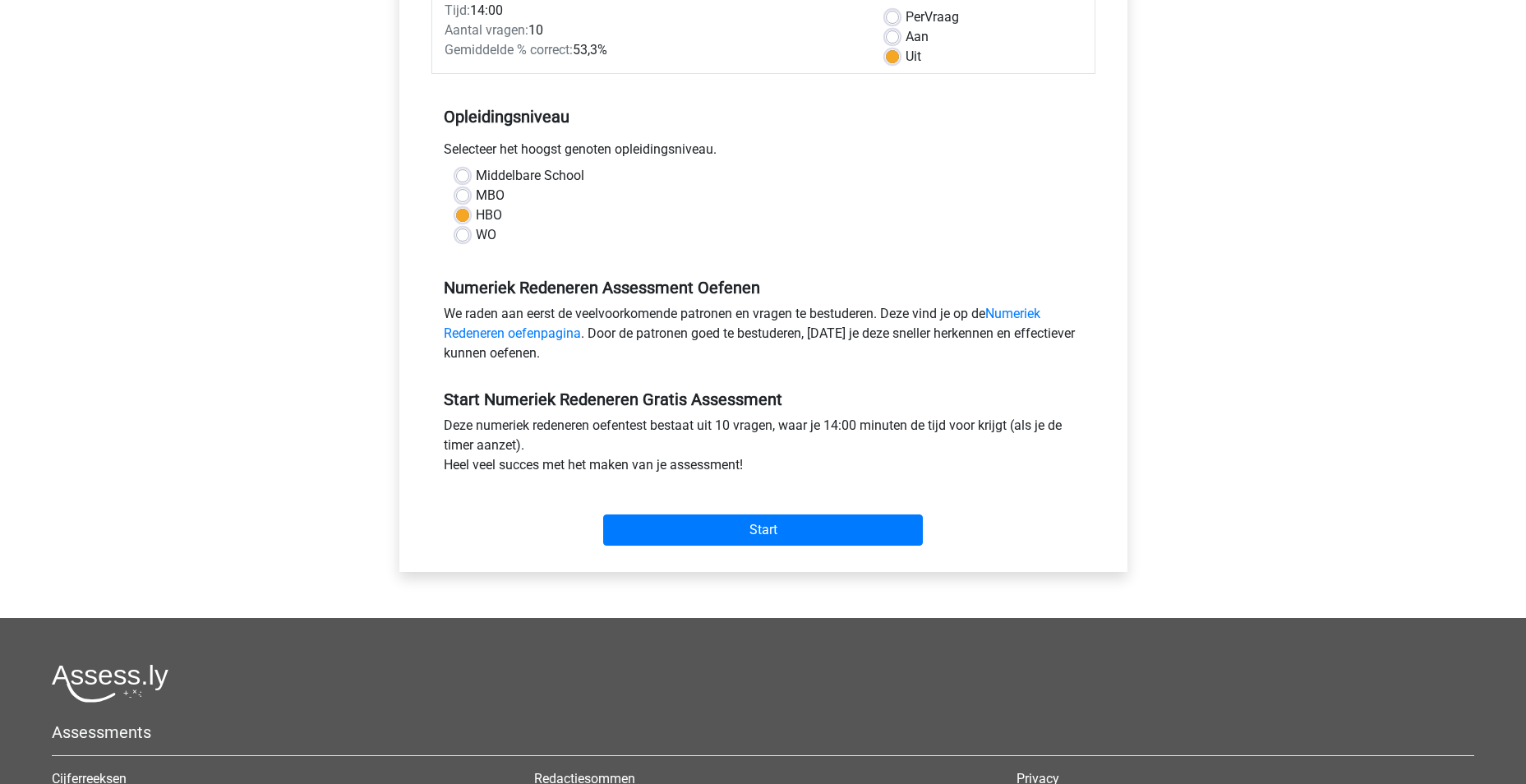
scroll to position [0, 0]
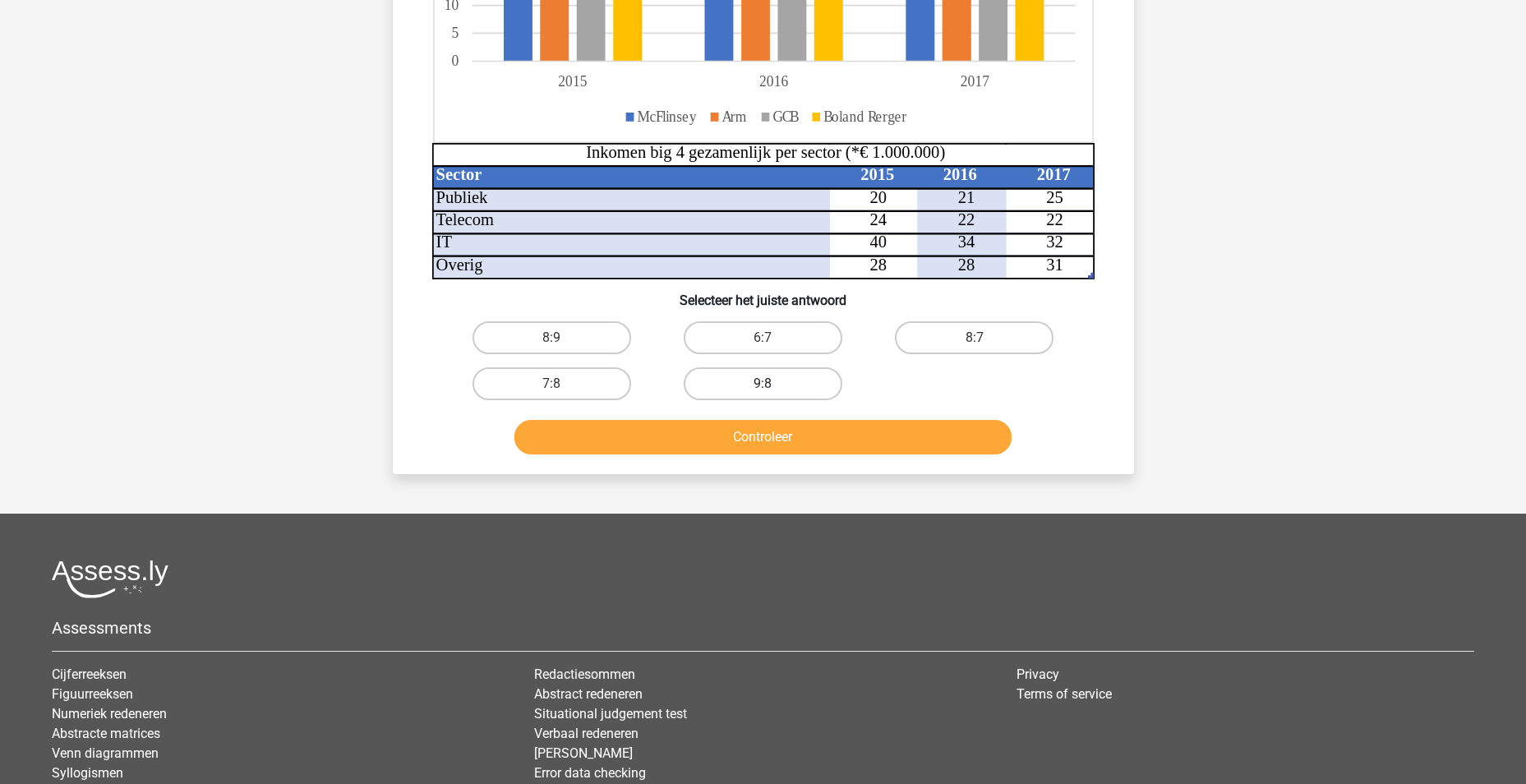
scroll to position [418, 0]
click at [719, 437] on button "Controleer" at bounding box center [763, 437] width 497 height 35
click at [577, 344] on label "8:9" at bounding box center [552, 338] width 158 height 33
click at [562, 344] on input "8:9" at bounding box center [556, 344] width 11 height 11
radio input "true"
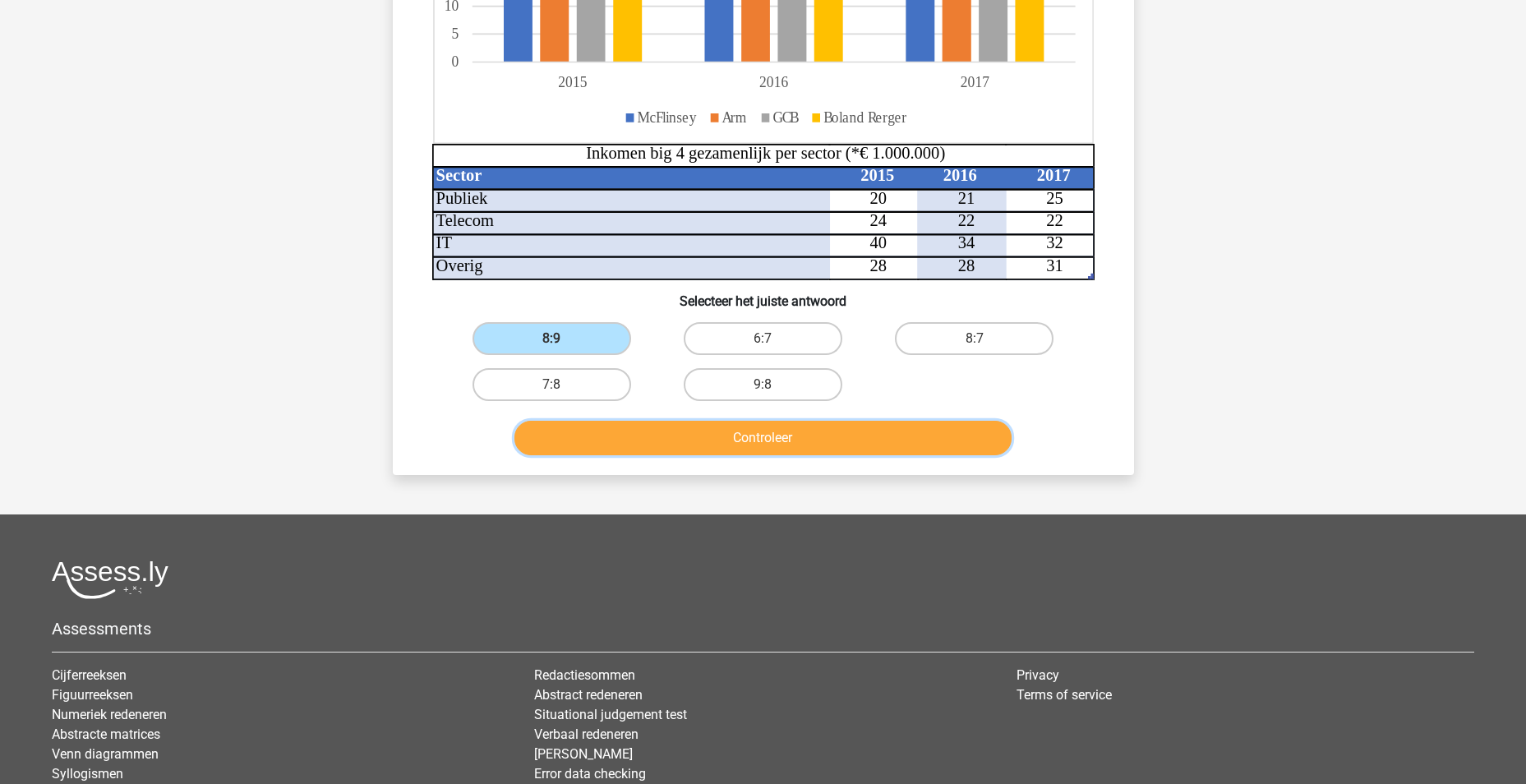
click at [695, 443] on button "Controleer" at bounding box center [763, 437] width 497 height 35
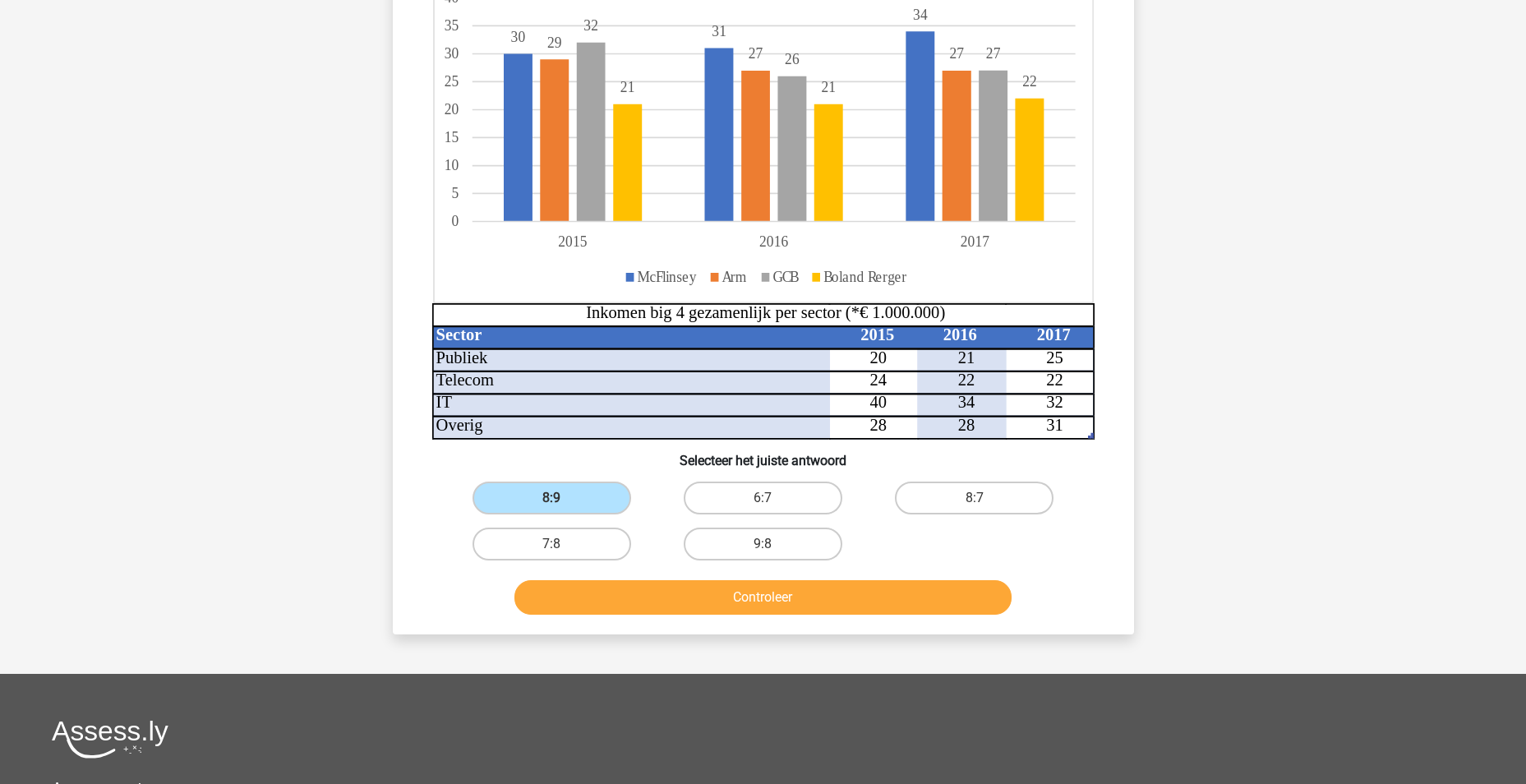
scroll to position [172, 0]
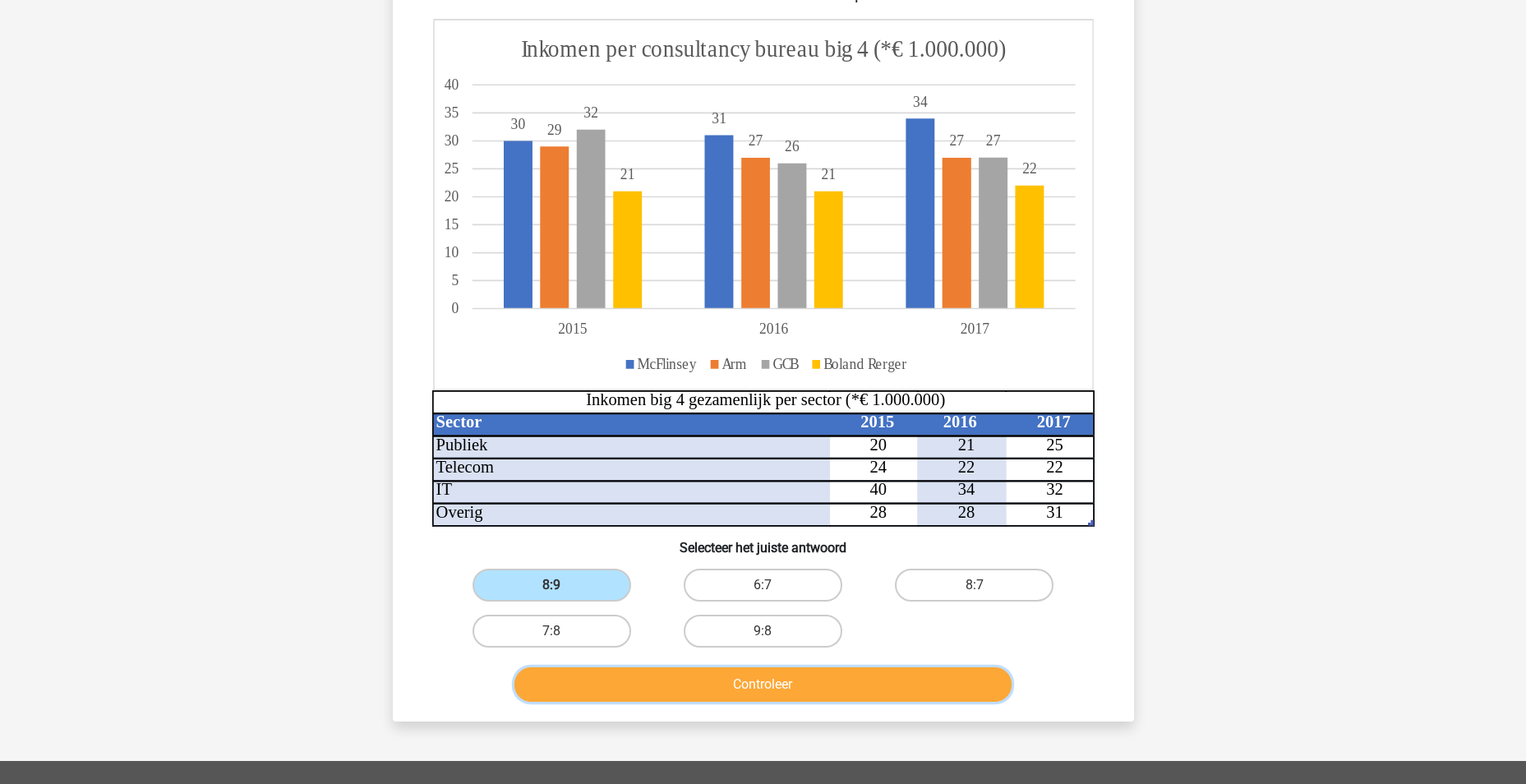
click at [763, 689] on button "Controleer" at bounding box center [763, 684] width 497 height 35
click at [573, 585] on label "8:9" at bounding box center [552, 584] width 158 height 33
click at [562, 585] on input "8:9" at bounding box center [556, 589] width 11 height 11
click at [567, 625] on label "7:8" at bounding box center [552, 631] width 158 height 33
click at [562, 631] on input "7:8" at bounding box center [556, 636] width 11 height 11
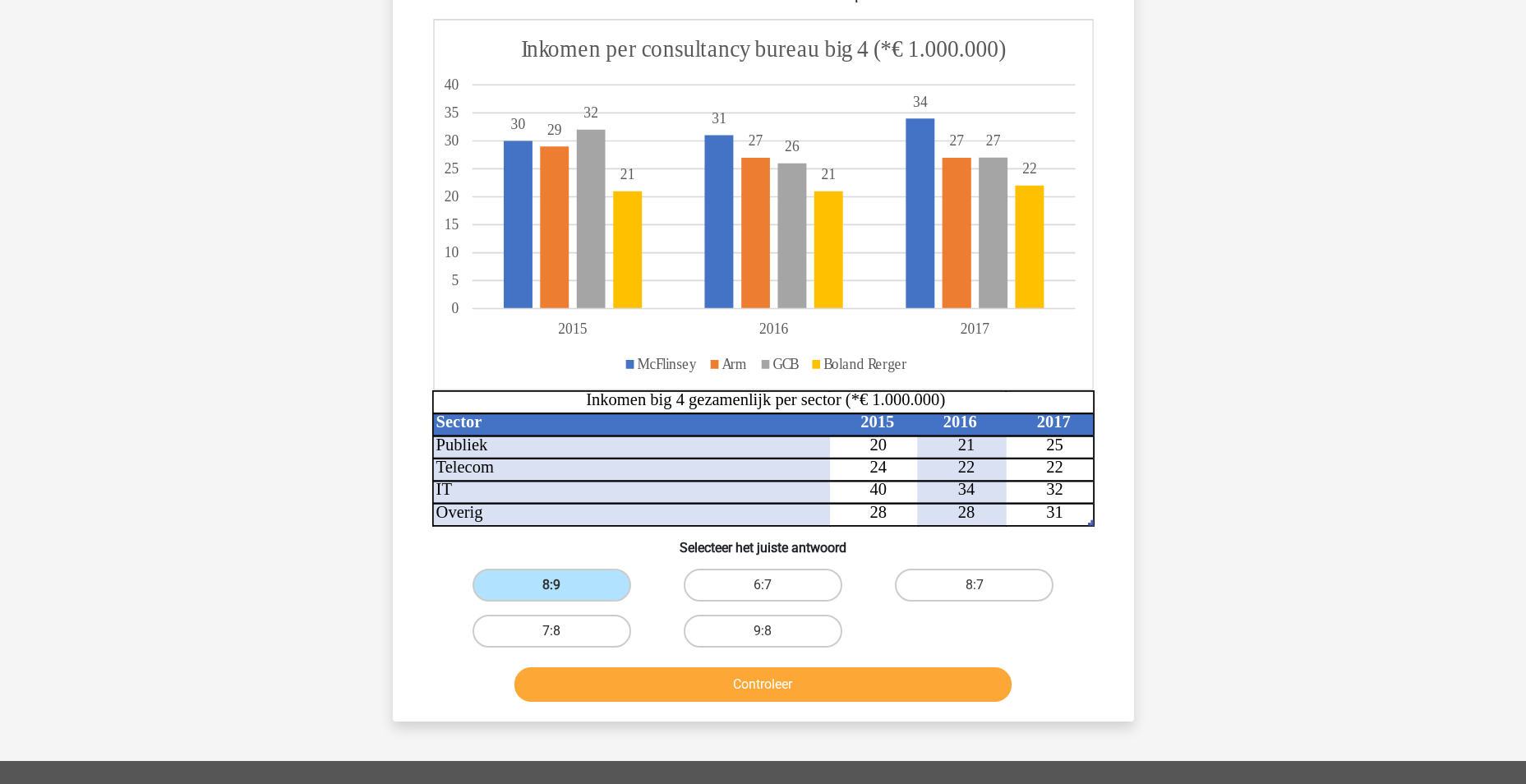
radio input "true"
click at [726, 688] on button "Controleer" at bounding box center [763, 684] width 497 height 35
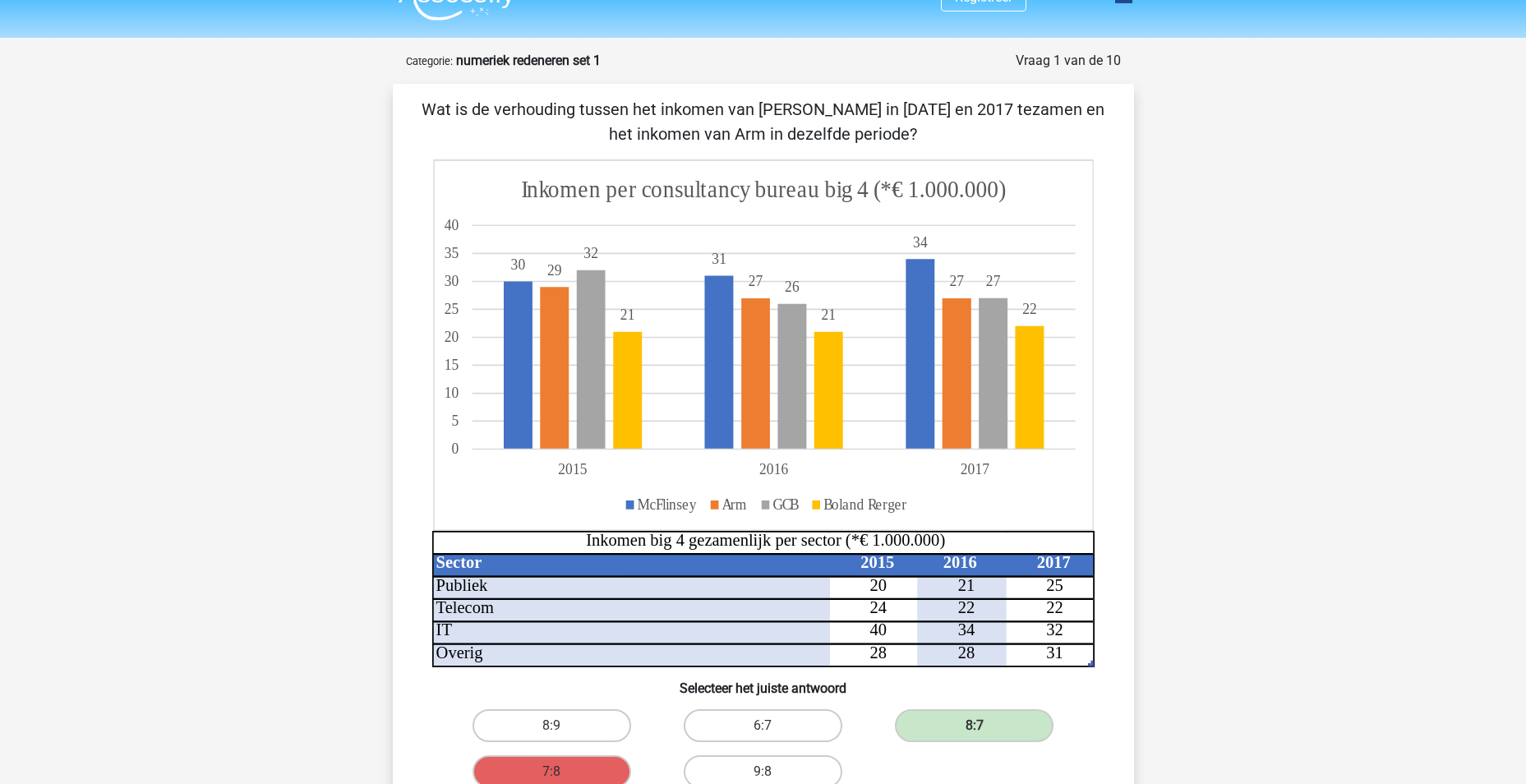
scroll to position [0, 0]
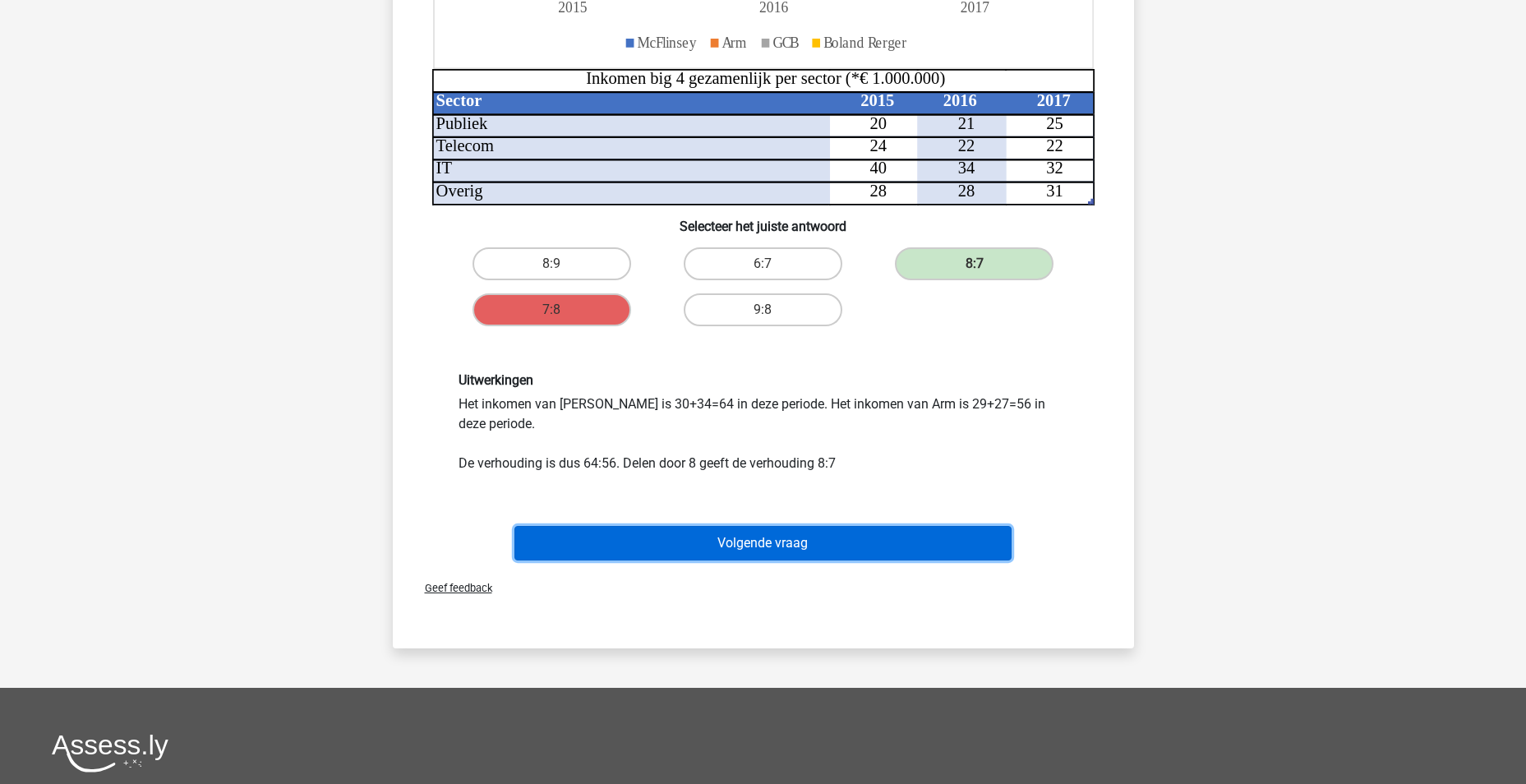
click at [793, 540] on button "Volgende vraag" at bounding box center [763, 542] width 497 height 35
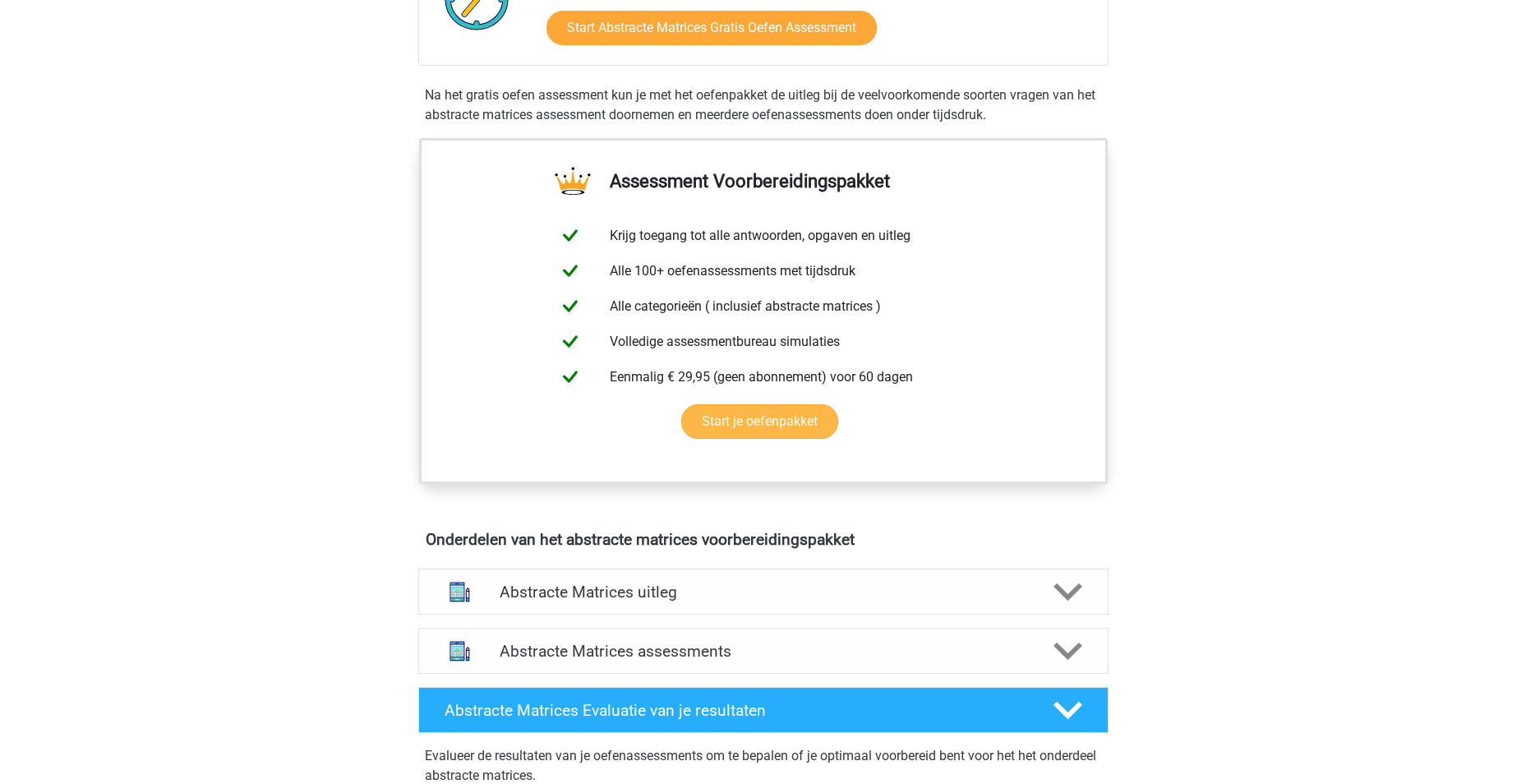
scroll to position [575, 0]
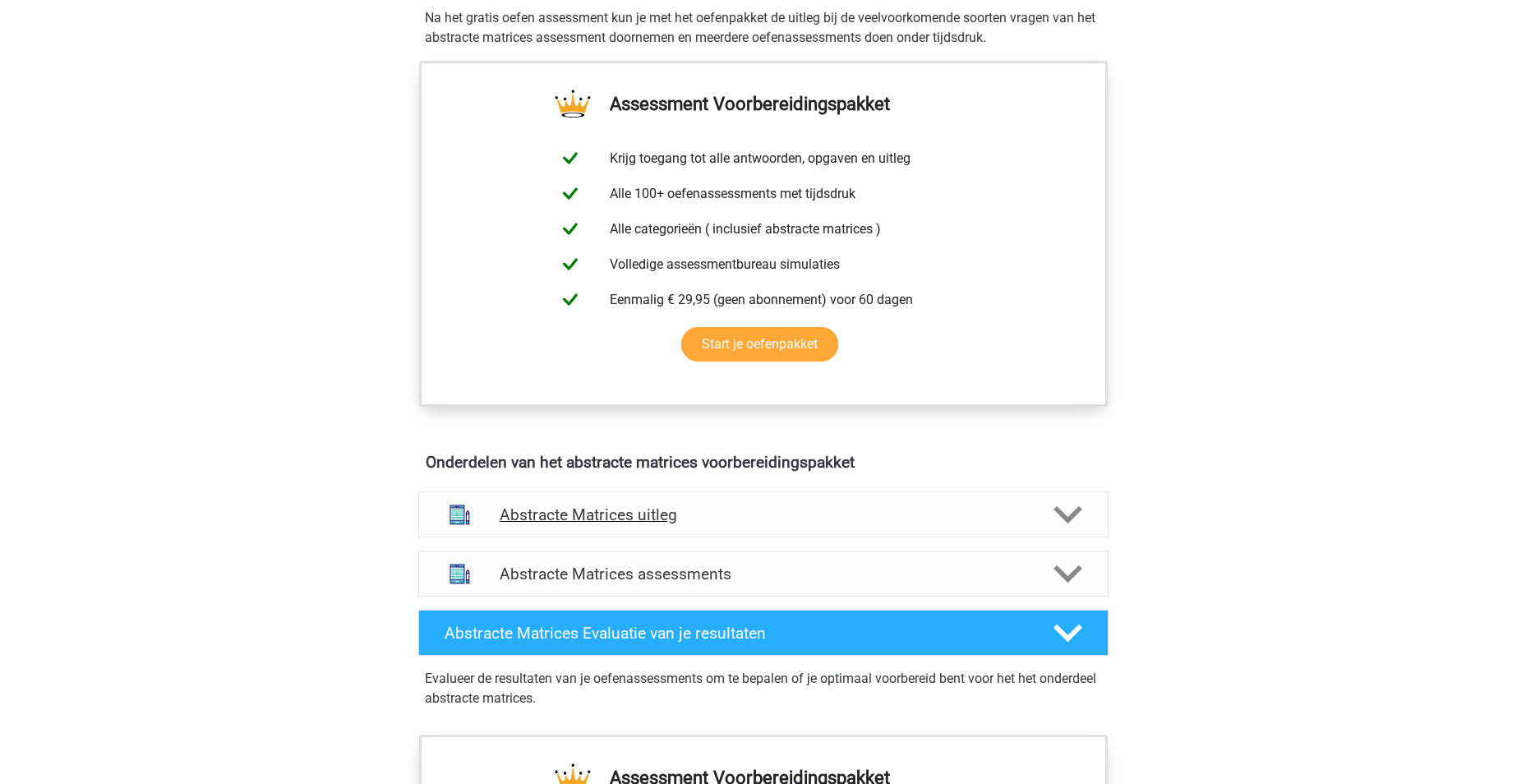
click at [673, 521] on h4 "Abstracte Matrices uitleg" at bounding box center [763, 515] width 527 height 19
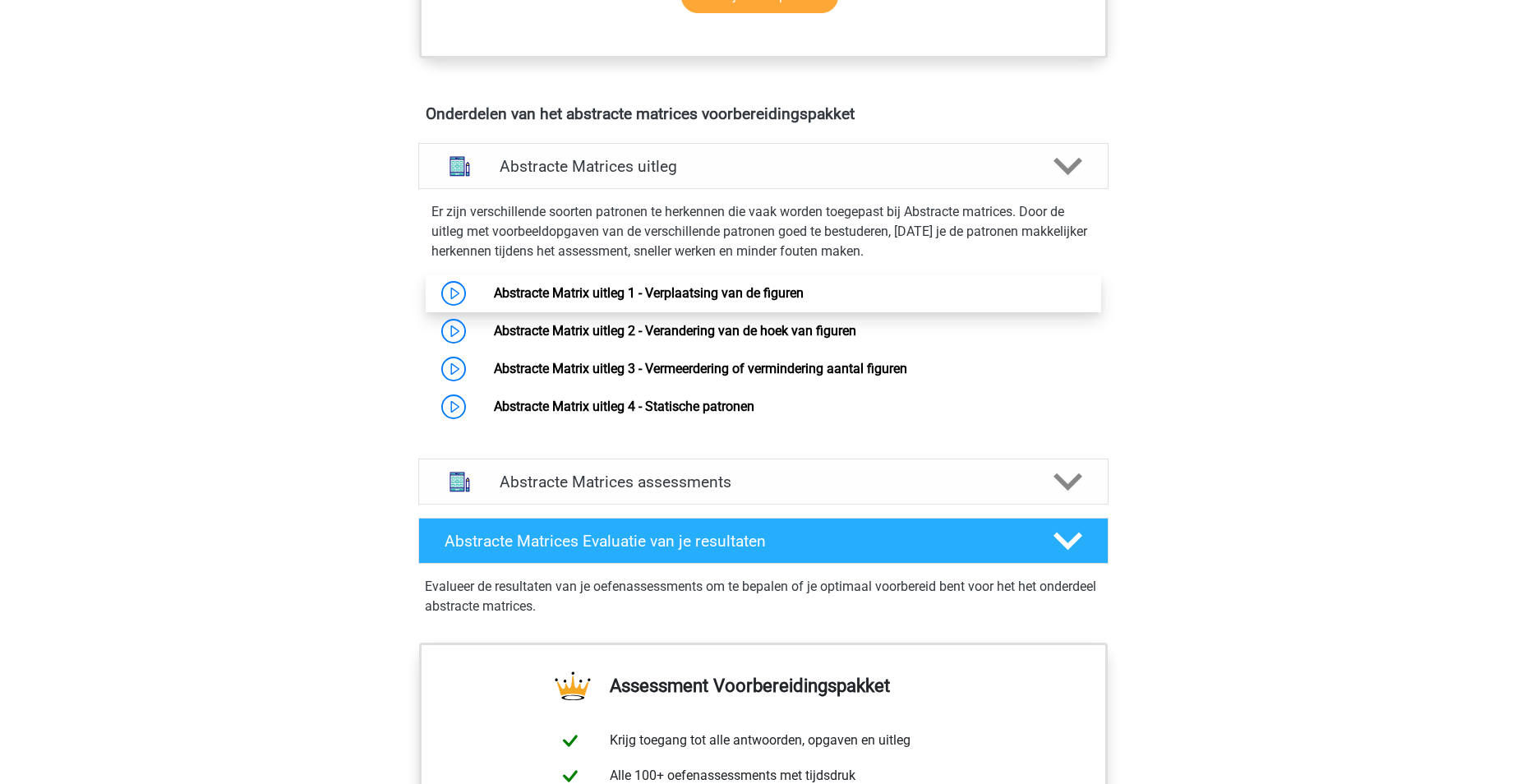
scroll to position [904, 0]
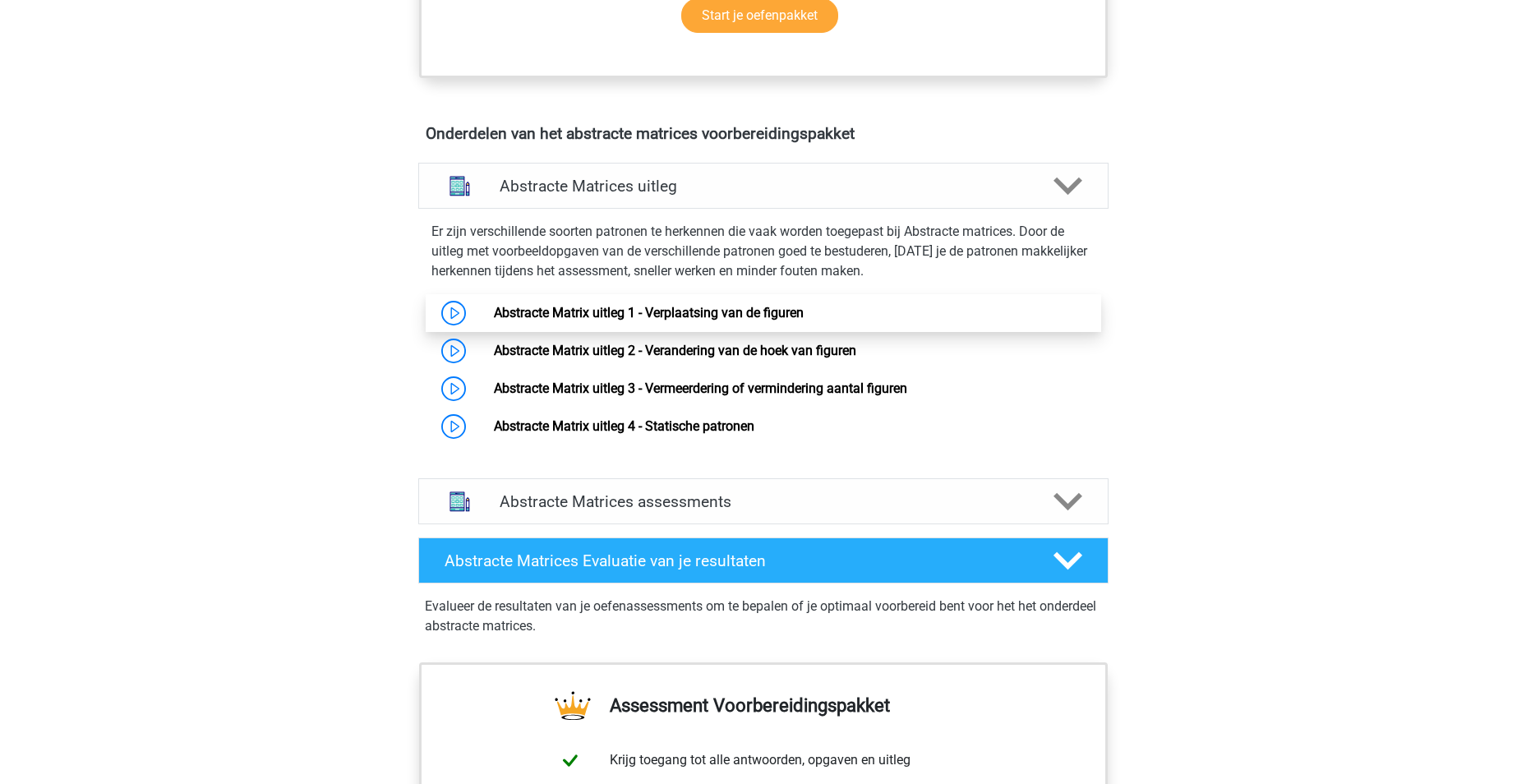
click at [634, 305] on link "Abstracte Matrix uitleg 1 - Verplaatsing van de figuren" at bounding box center [649, 312] width 310 height 16
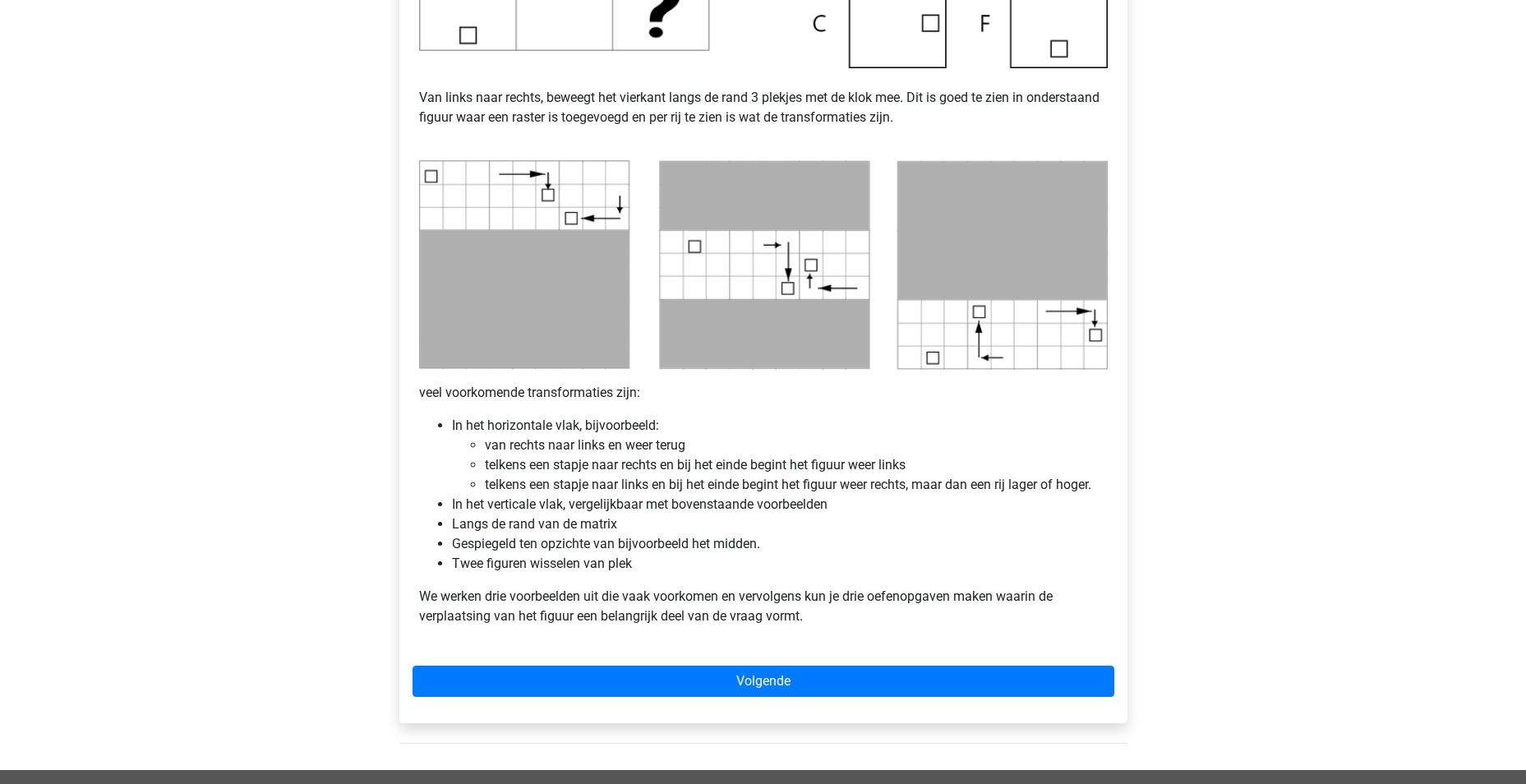
scroll to position [821, 0]
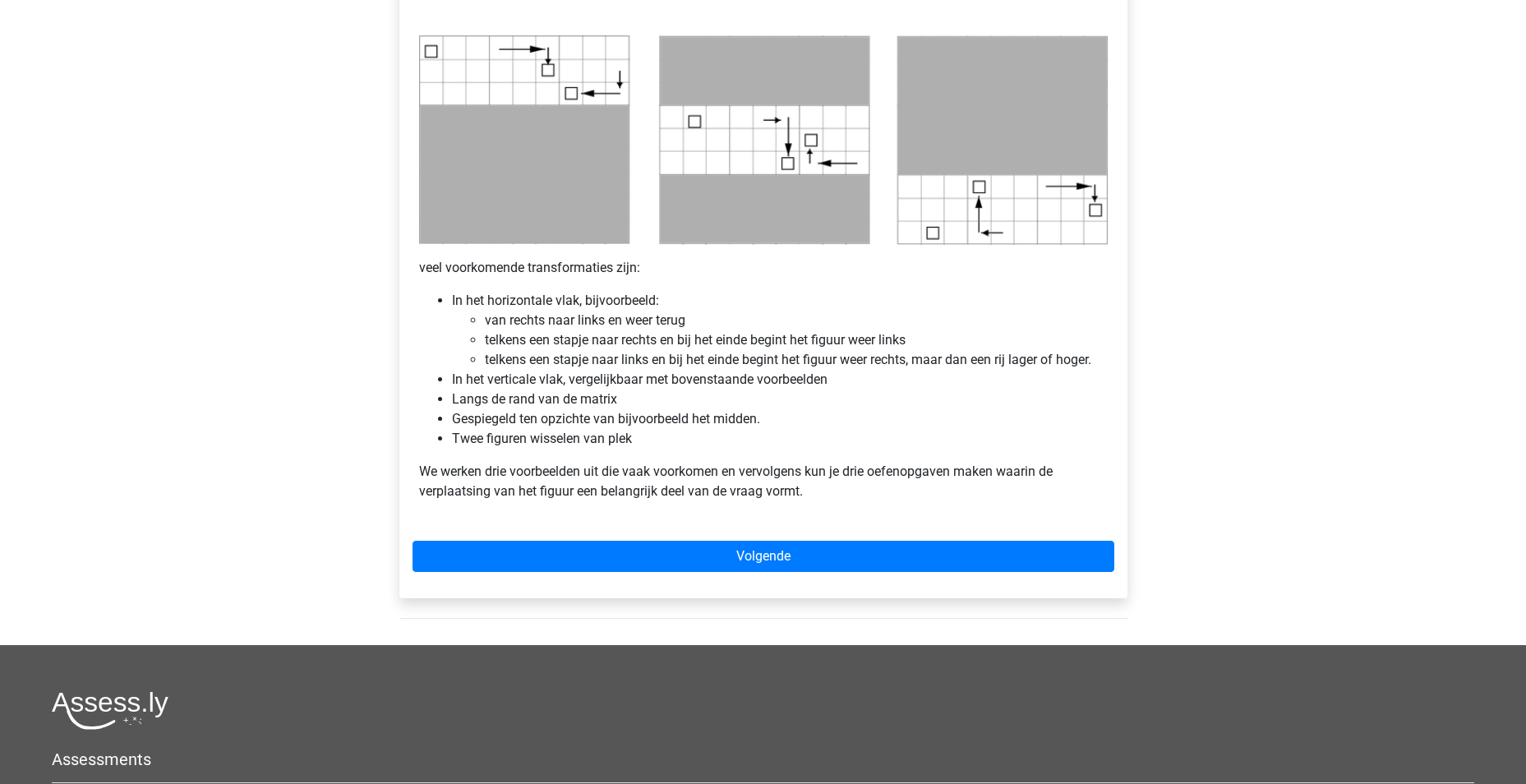
click at [692, 509] on div "Abstracte Matrix uitleg - Verplaatsing van de figuren Veel van de vragen zullen…" at bounding box center [763, 17] width 702 height 1006
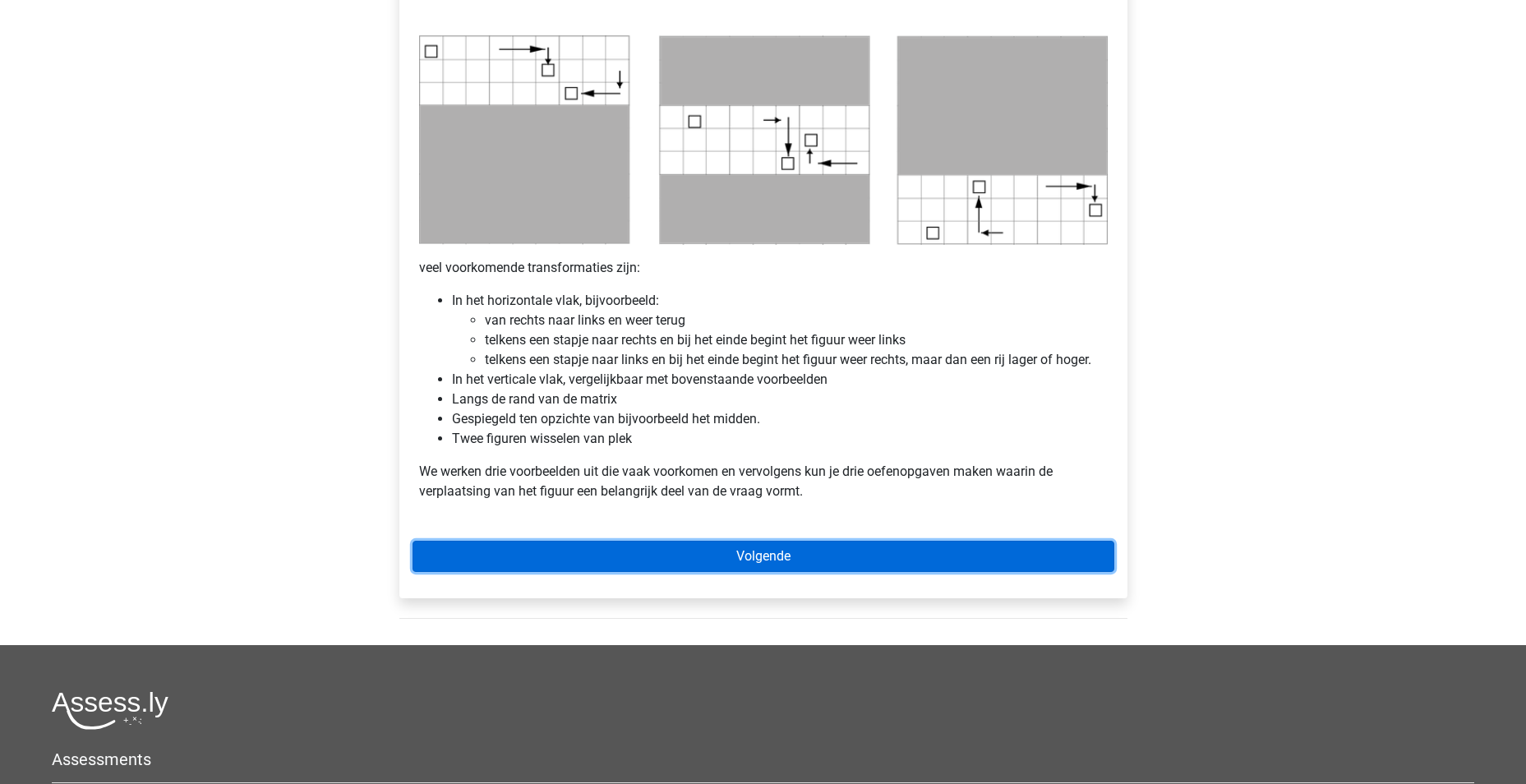
click at [683, 559] on link "Volgende" at bounding box center [763, 556] width 702 height 31
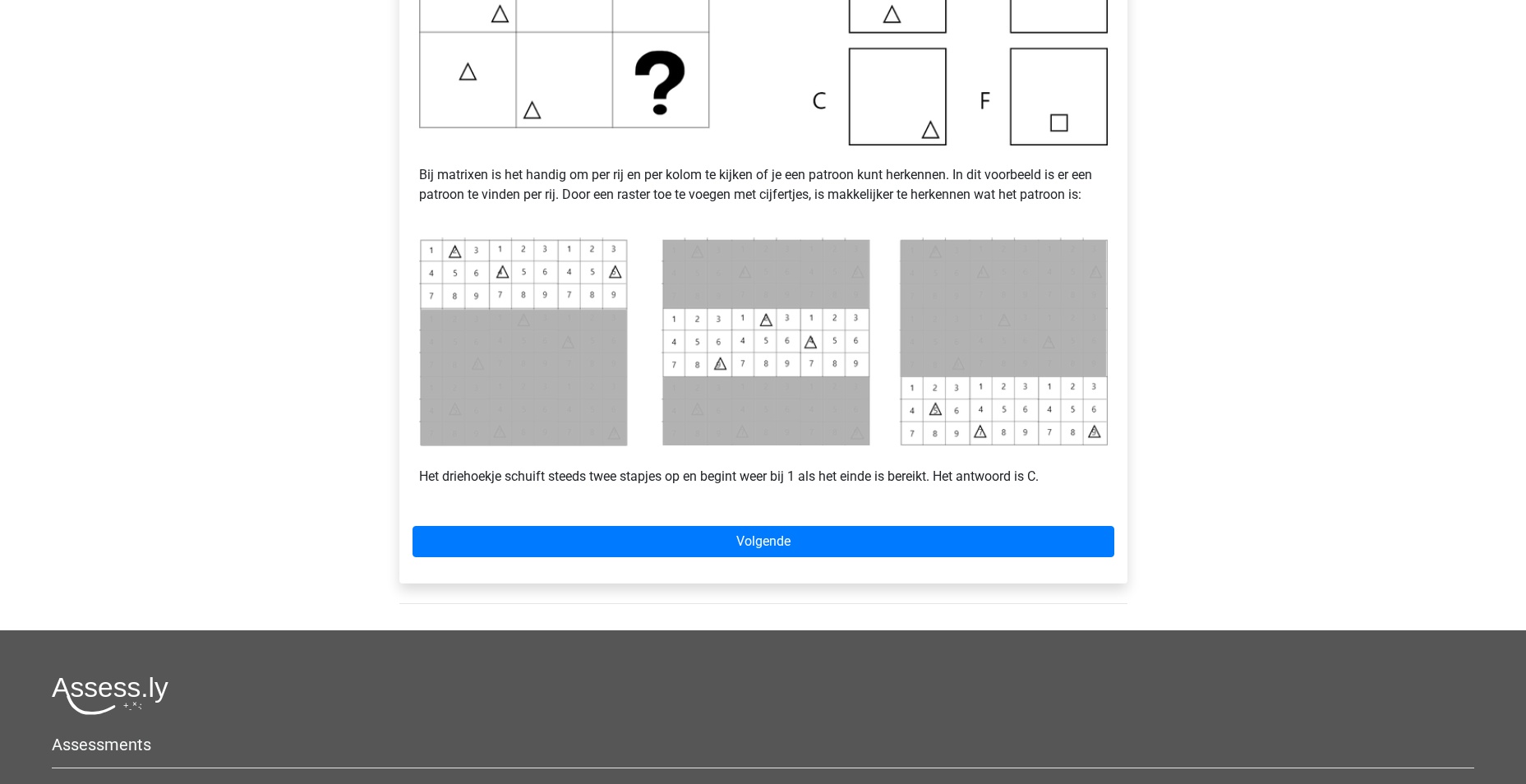
scroll to position [575, 0]
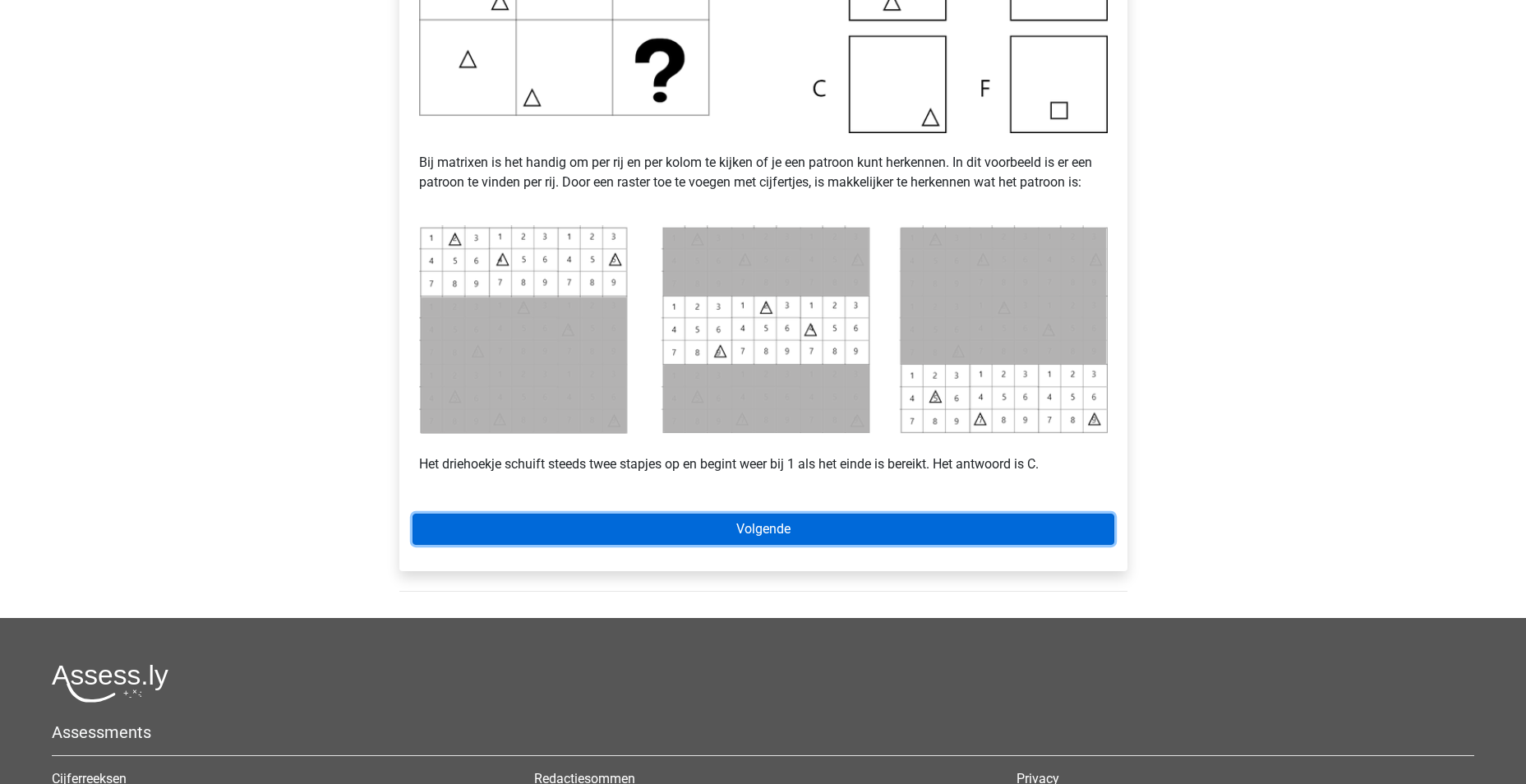
click at [821, 536] on link "Volgende" at bounding box center [763, 529] width 702 height 31
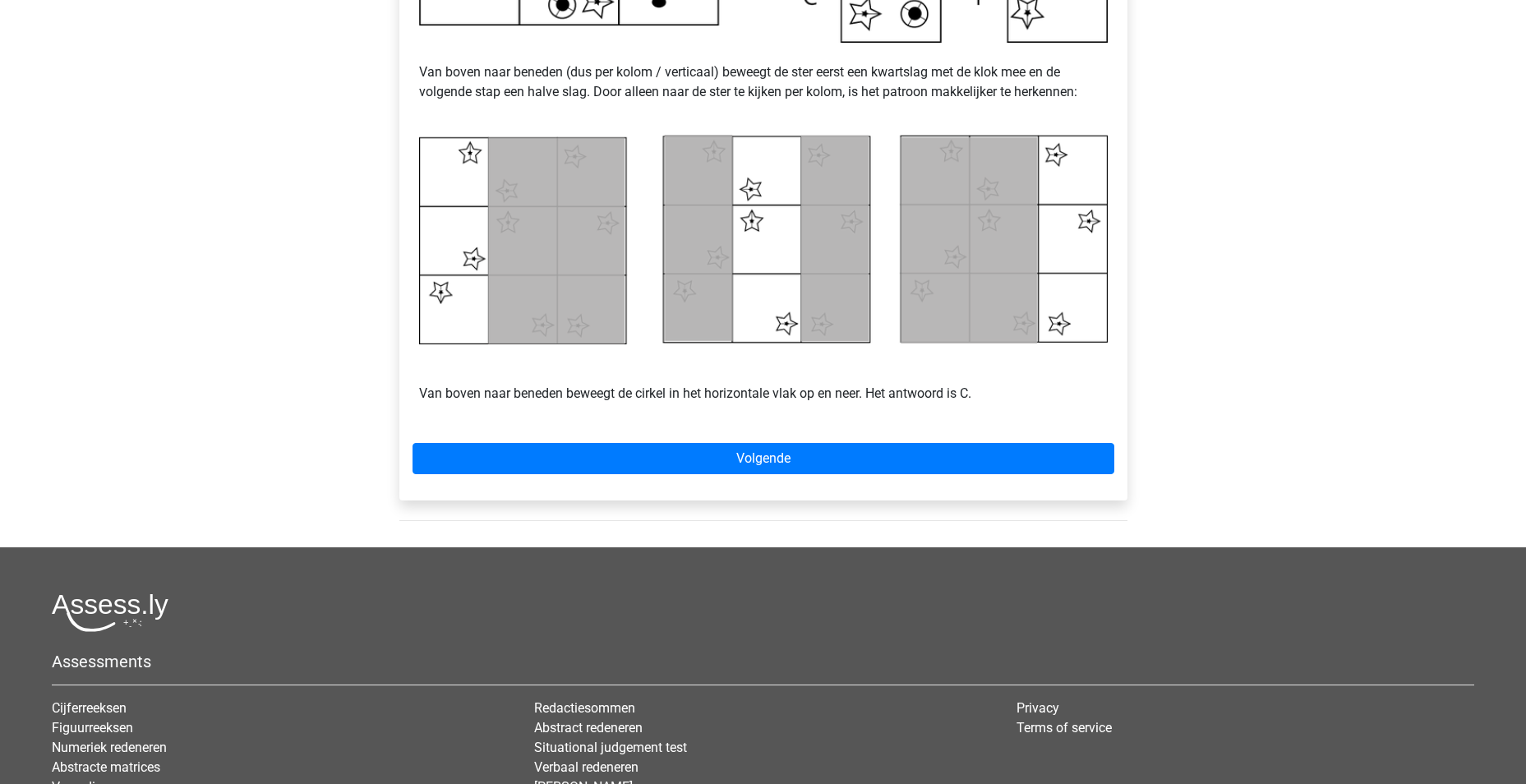
scroll to position [821, 0]
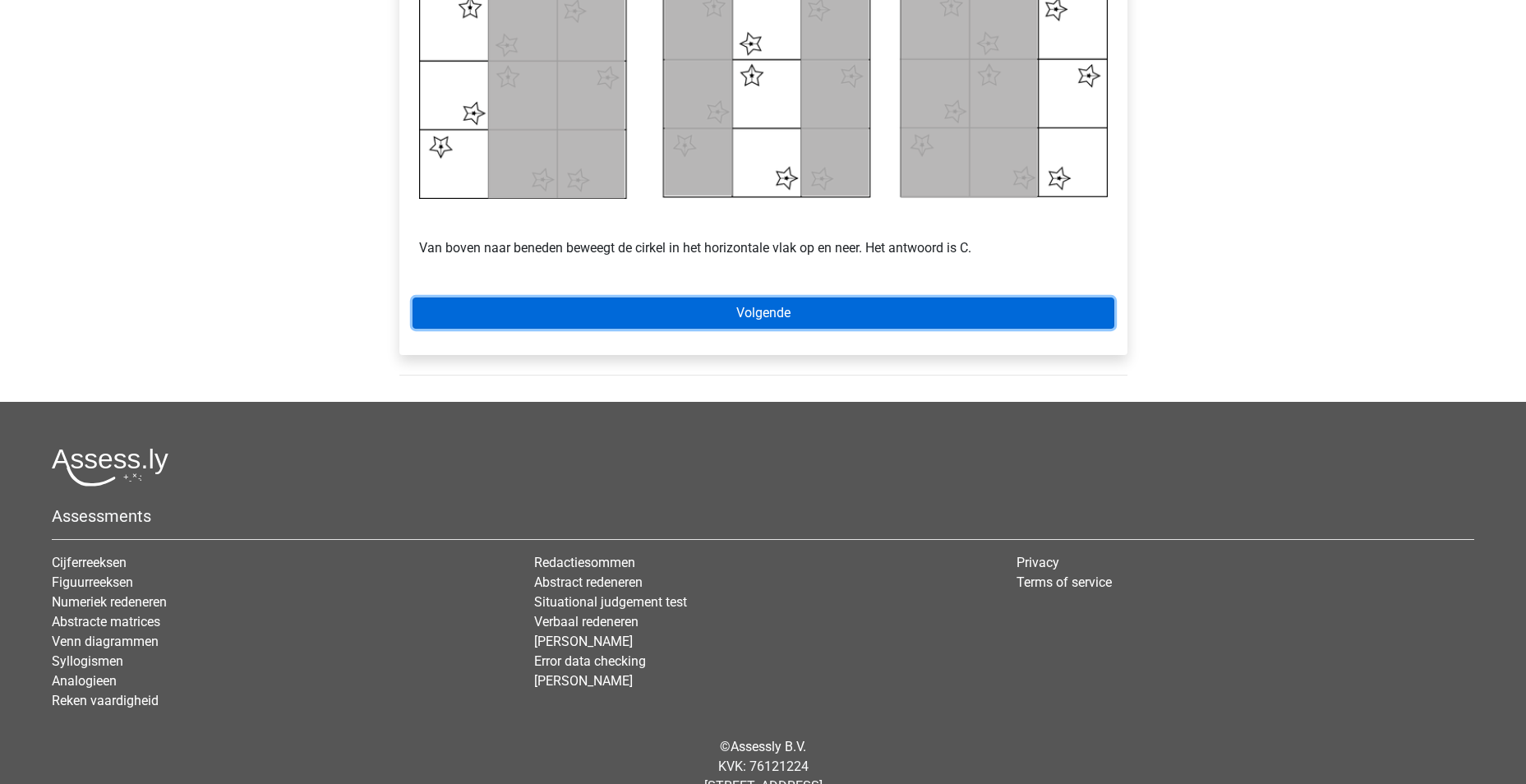
click at [696, 312] on link "Volgende" at bounding box center [763, 312] width 702 height 31
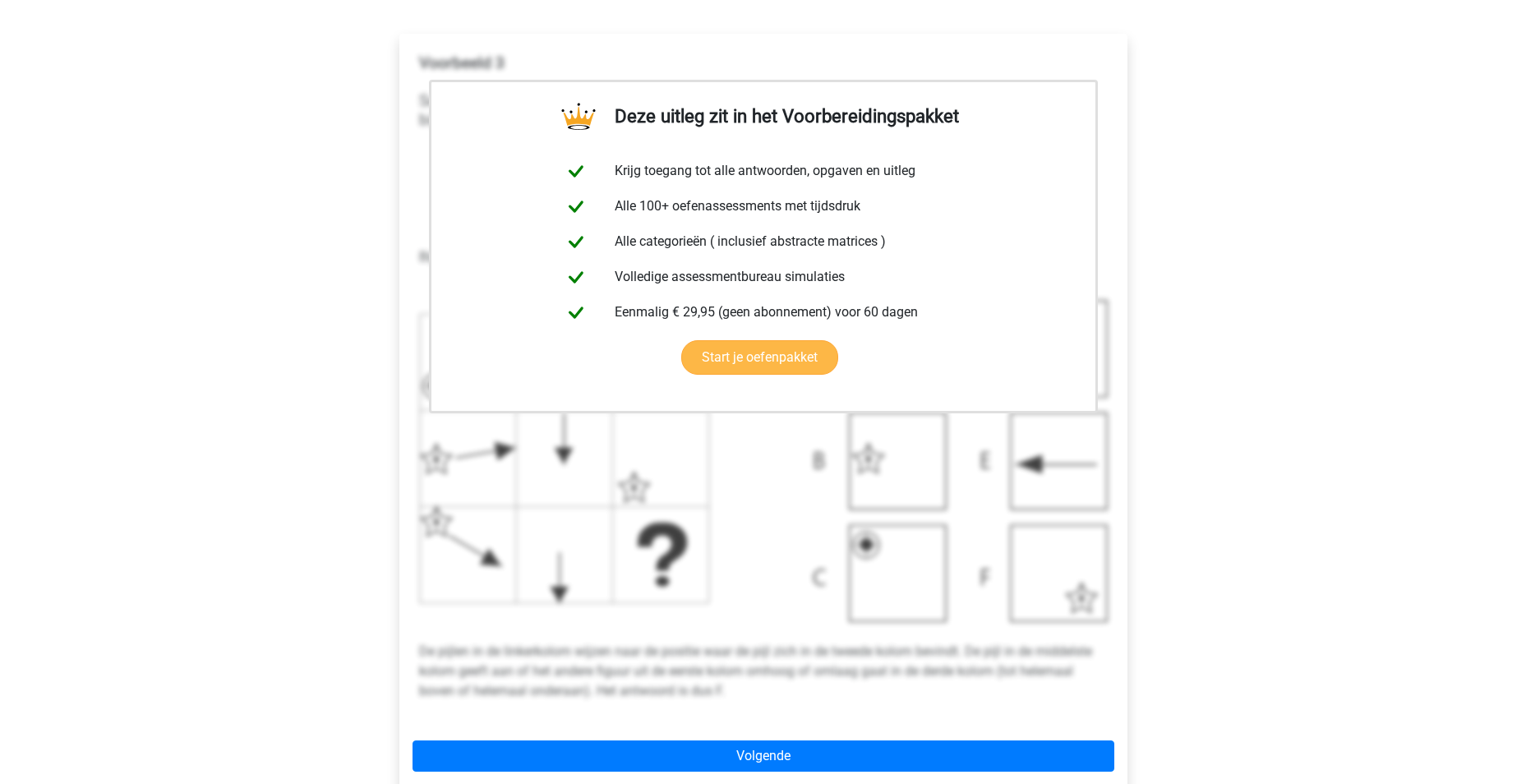
scroll to position [328, 0]
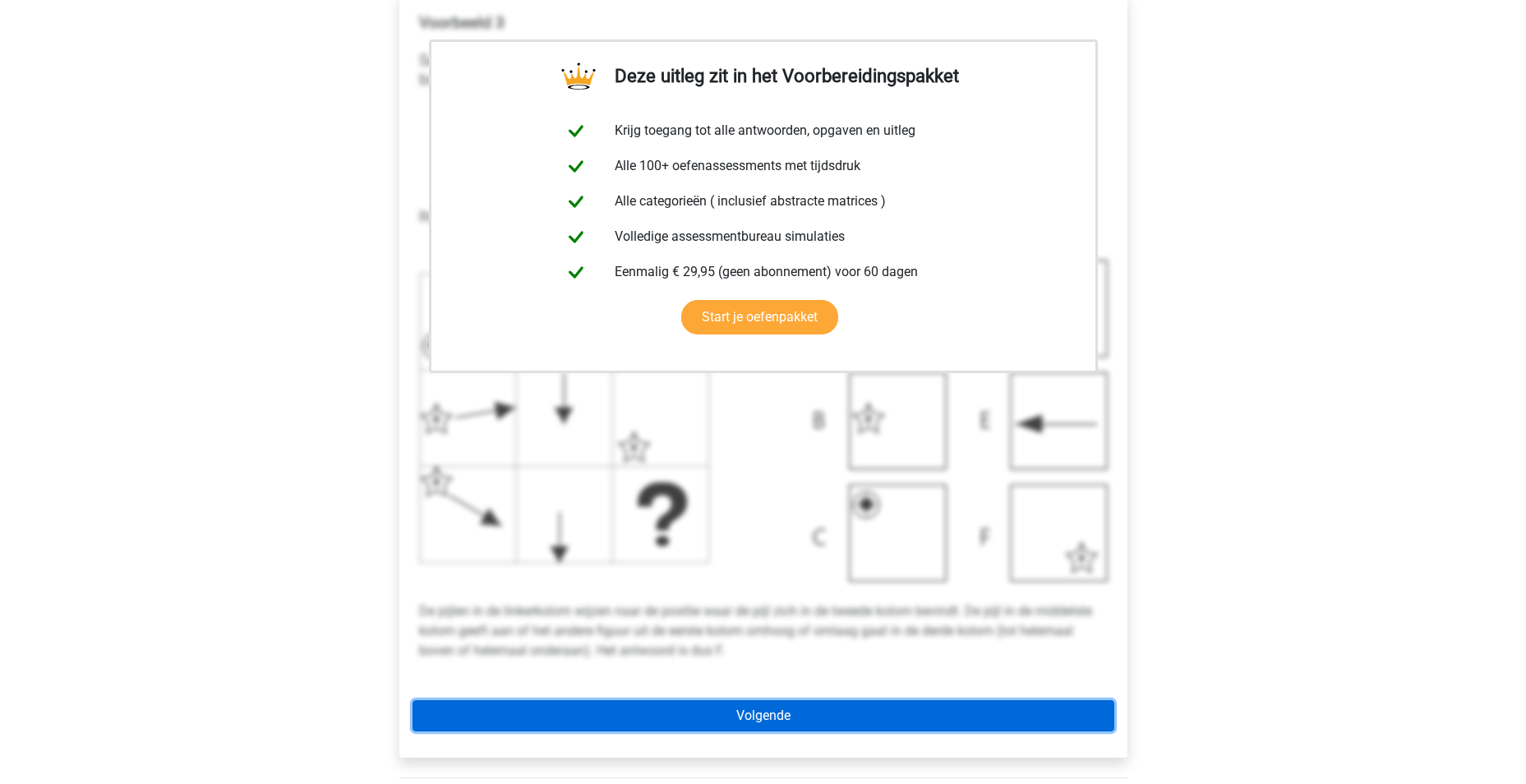
click at [746, 719] on link "Volgende" at bounding box center [763, 715] width 702 height 31
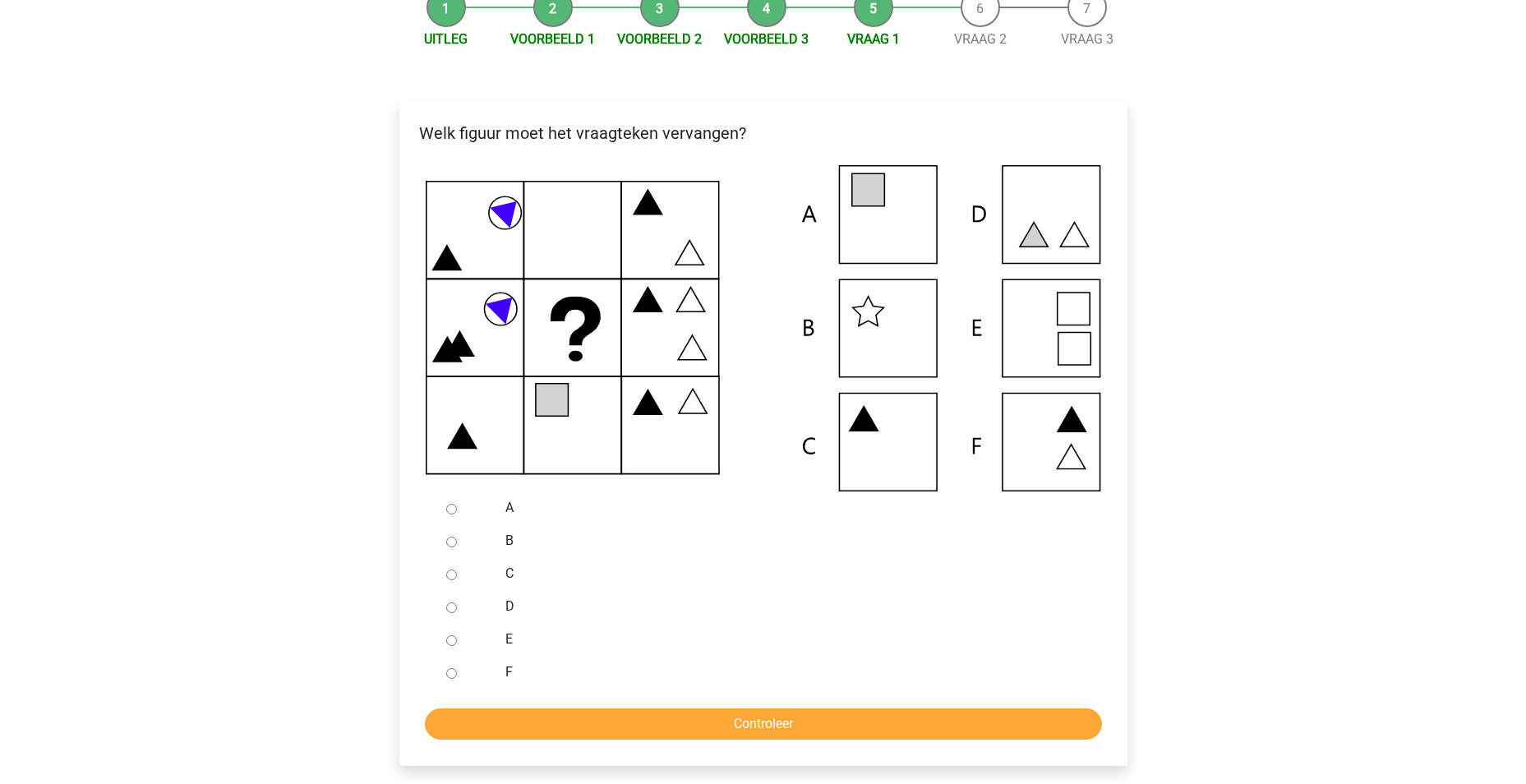
scroll to position [247, 0]
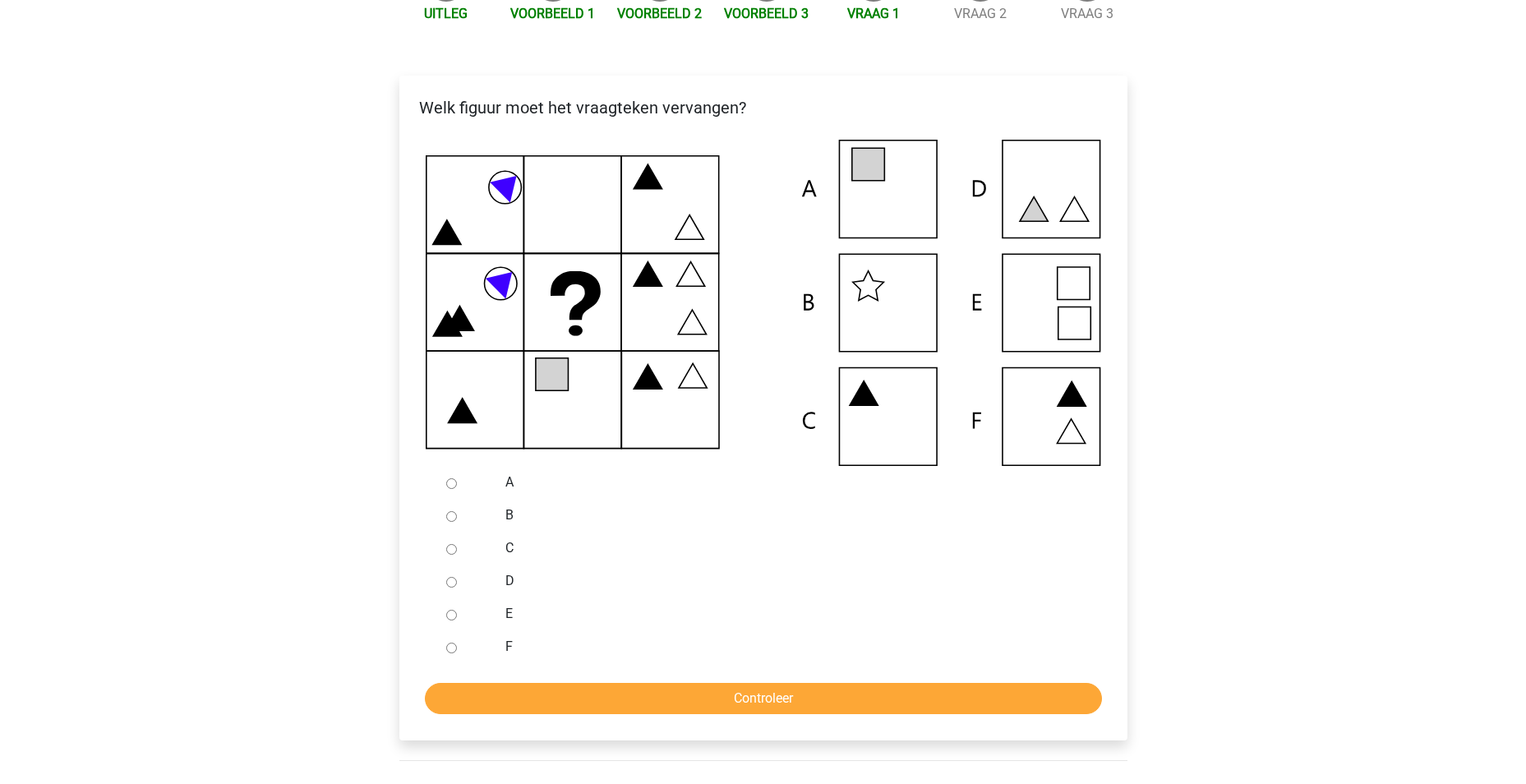
click at [1024, 314] on icon at bounding box center [763, 302] width 676 height 326
click at [455, 616] on input "E" at bounding box center [452, 615] width 11 height 11
radio input "true"
click at [618, 701] on input "Controleer" at bounding box center [763, 698] width 677 height 31
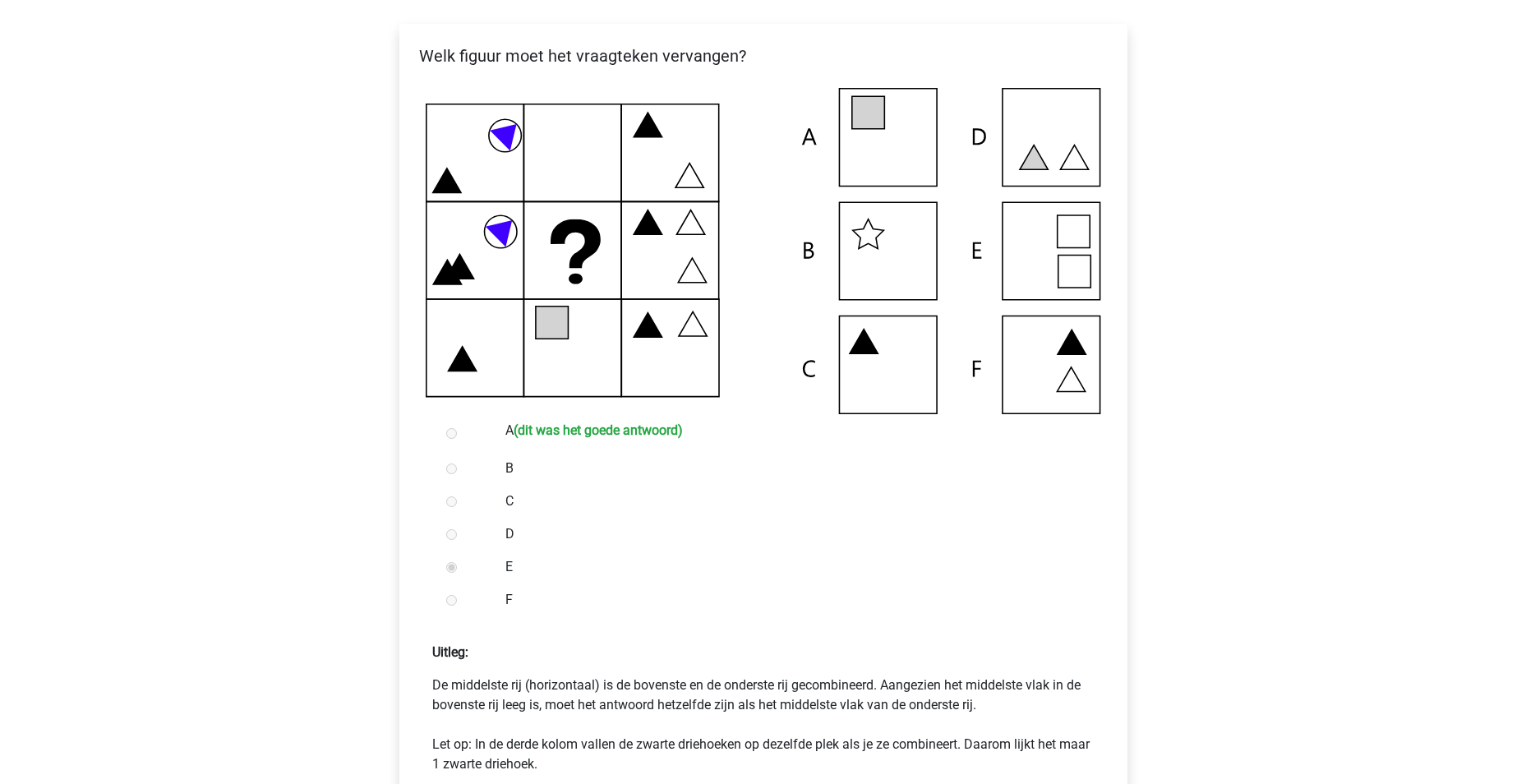
scroll to position [493, 0]
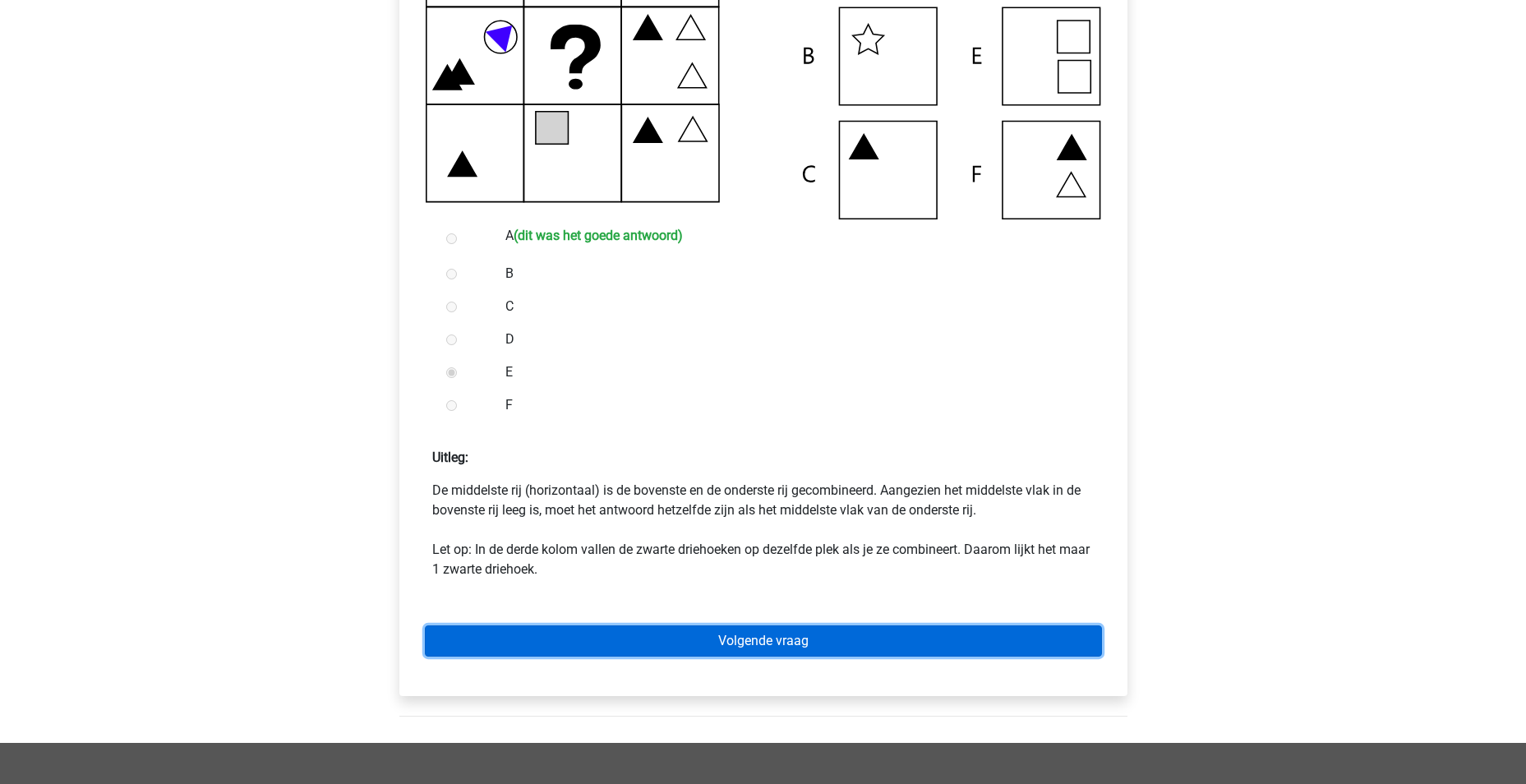
click at [811, 640] on link "Volgende vraag" at bounding box center [763, 640] width 677 height 31
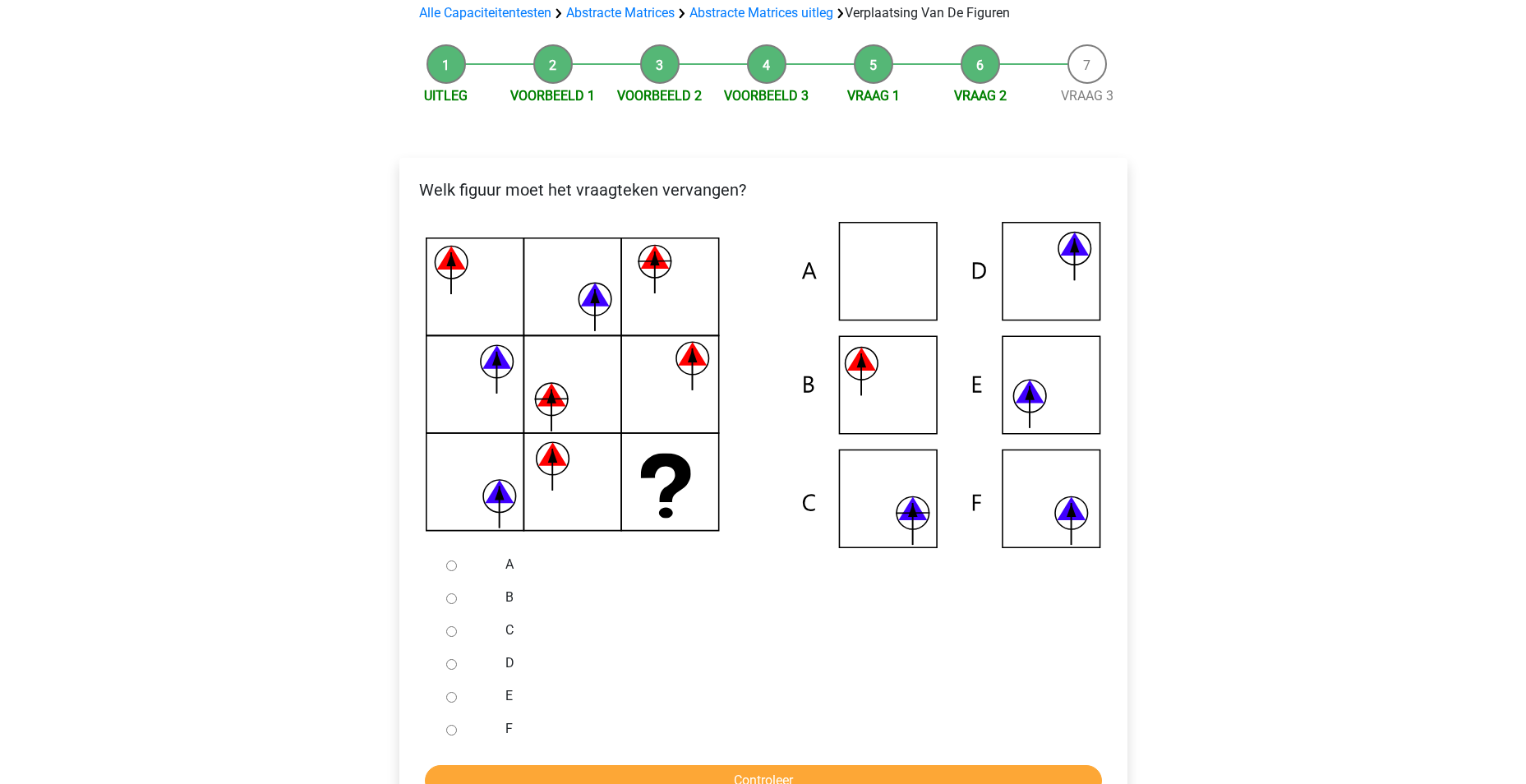
scroll to position [247, 0]
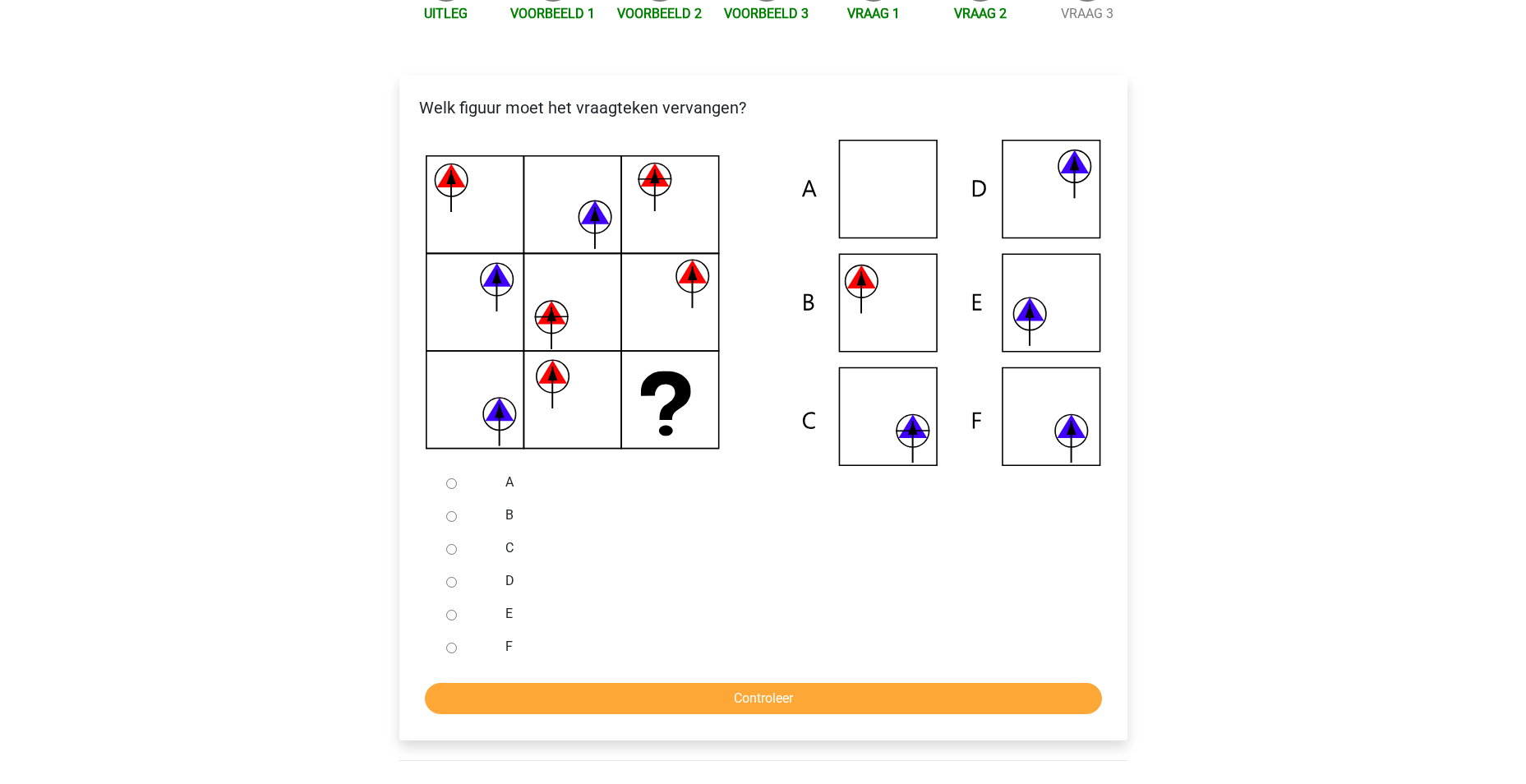
click at [450, 647] on input "F" at bounding box center [452, 648] width 11 height 11
radio input "true"
click at [594, 701] on input "Controleer" at bounding box center [763, 698] width 677 height 31
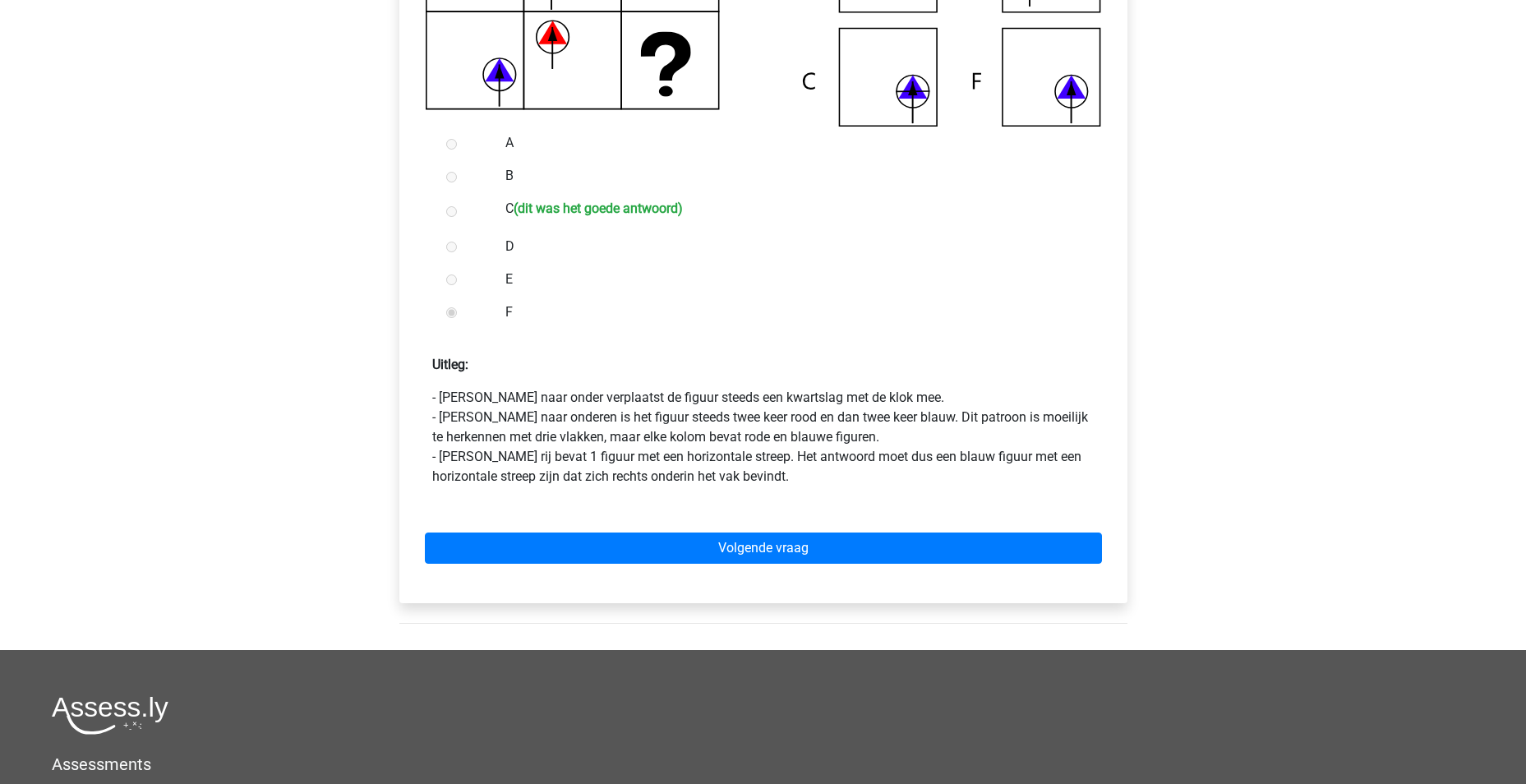
scroll to position [739, 0]
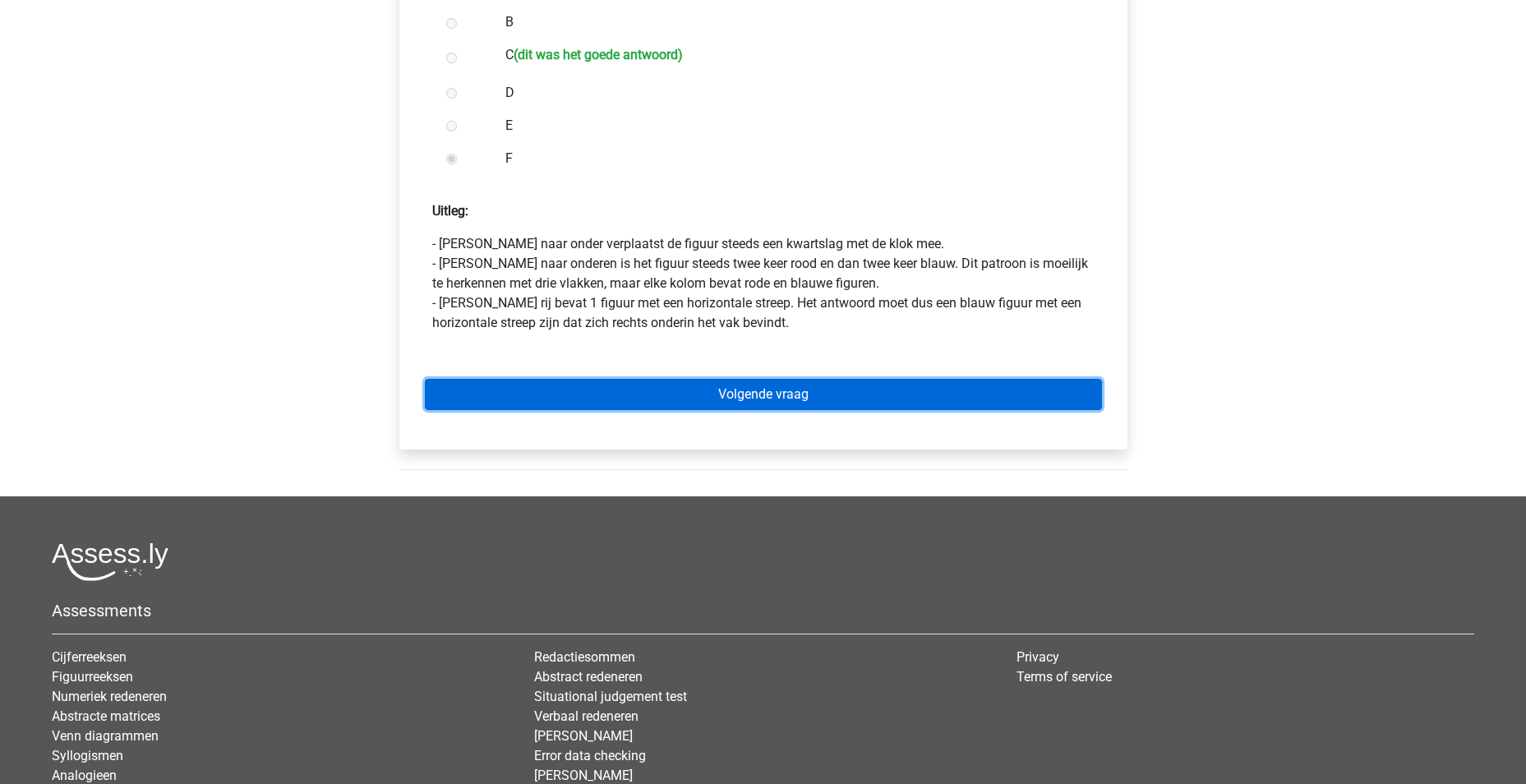
click at [867, 401] on link "Volgende vraag" at bounding box center [763, 394] width 677 height 31
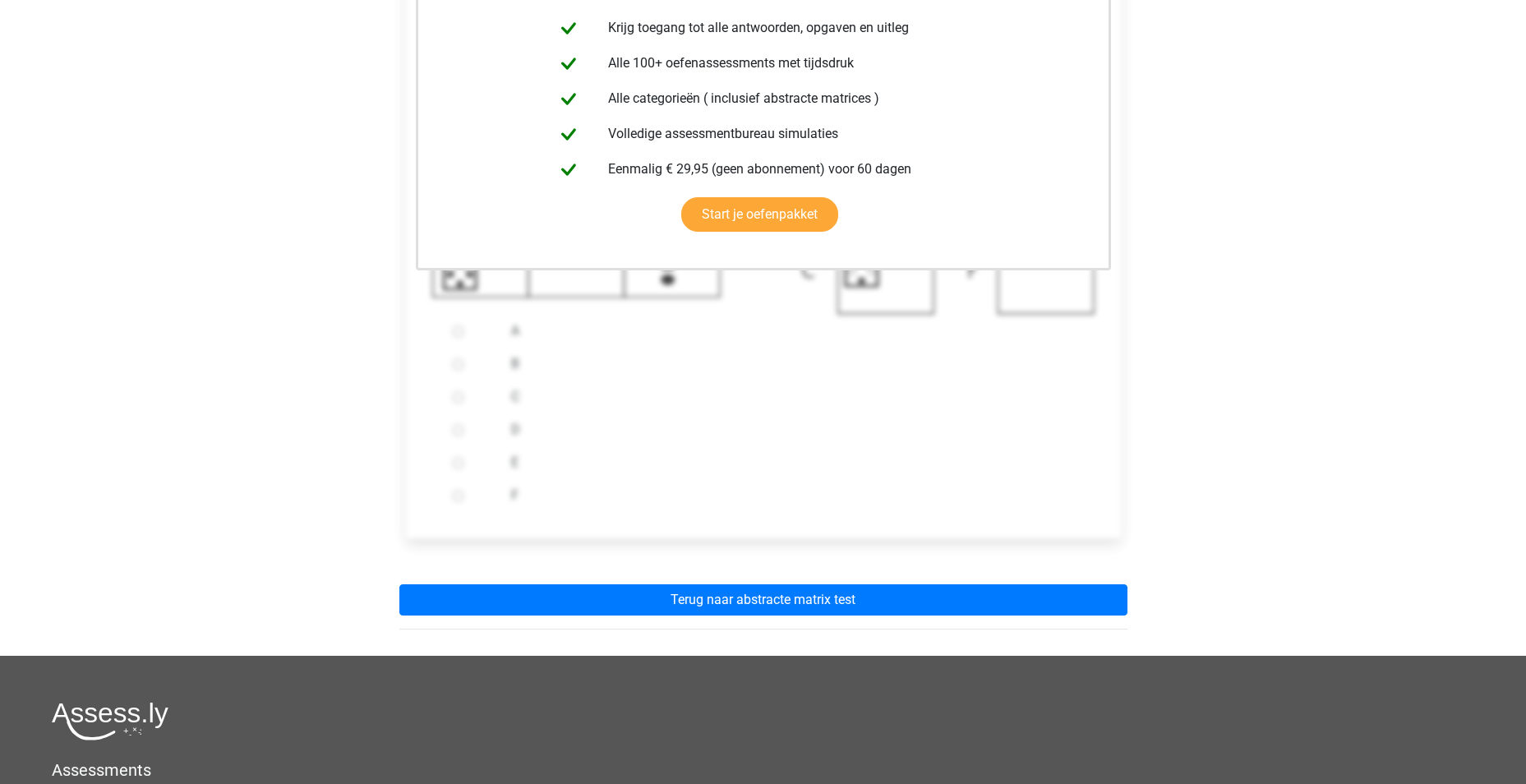
scroll to position [411, 0]
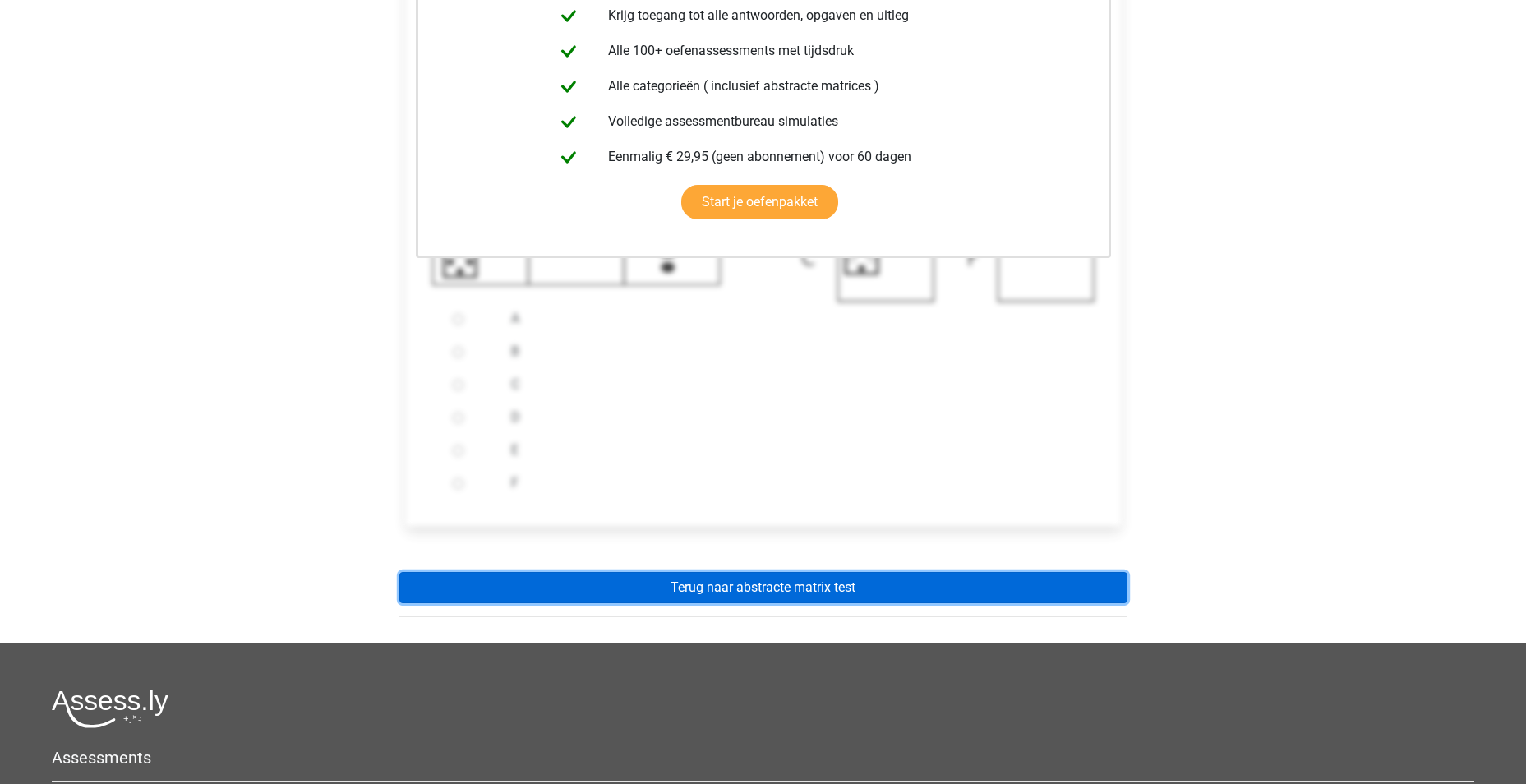
click at [727, 592] on link "Terug naar abstracte matrix test" at bounding box center [763, 587] width 728 height 31
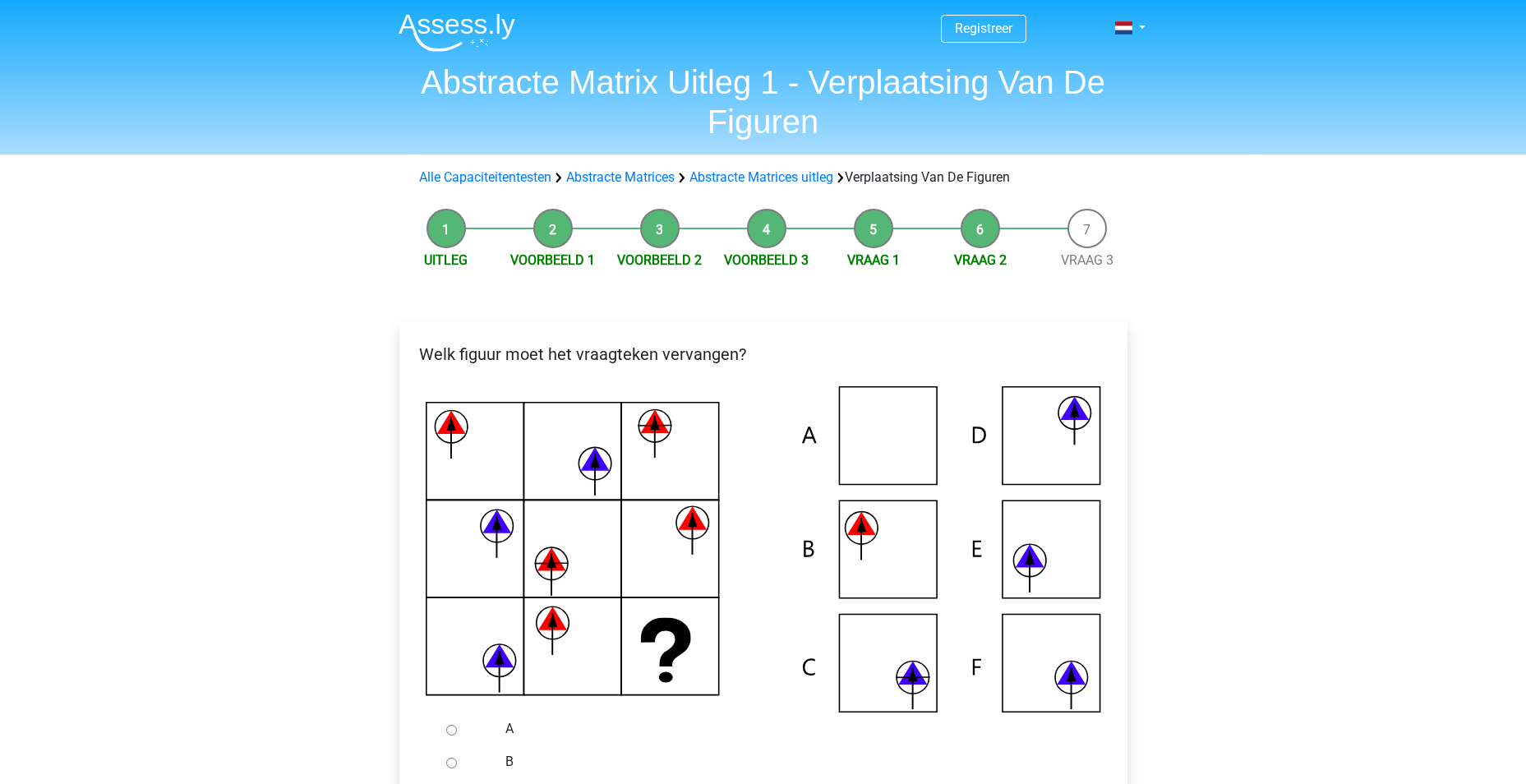
scroll to position [247, 0]
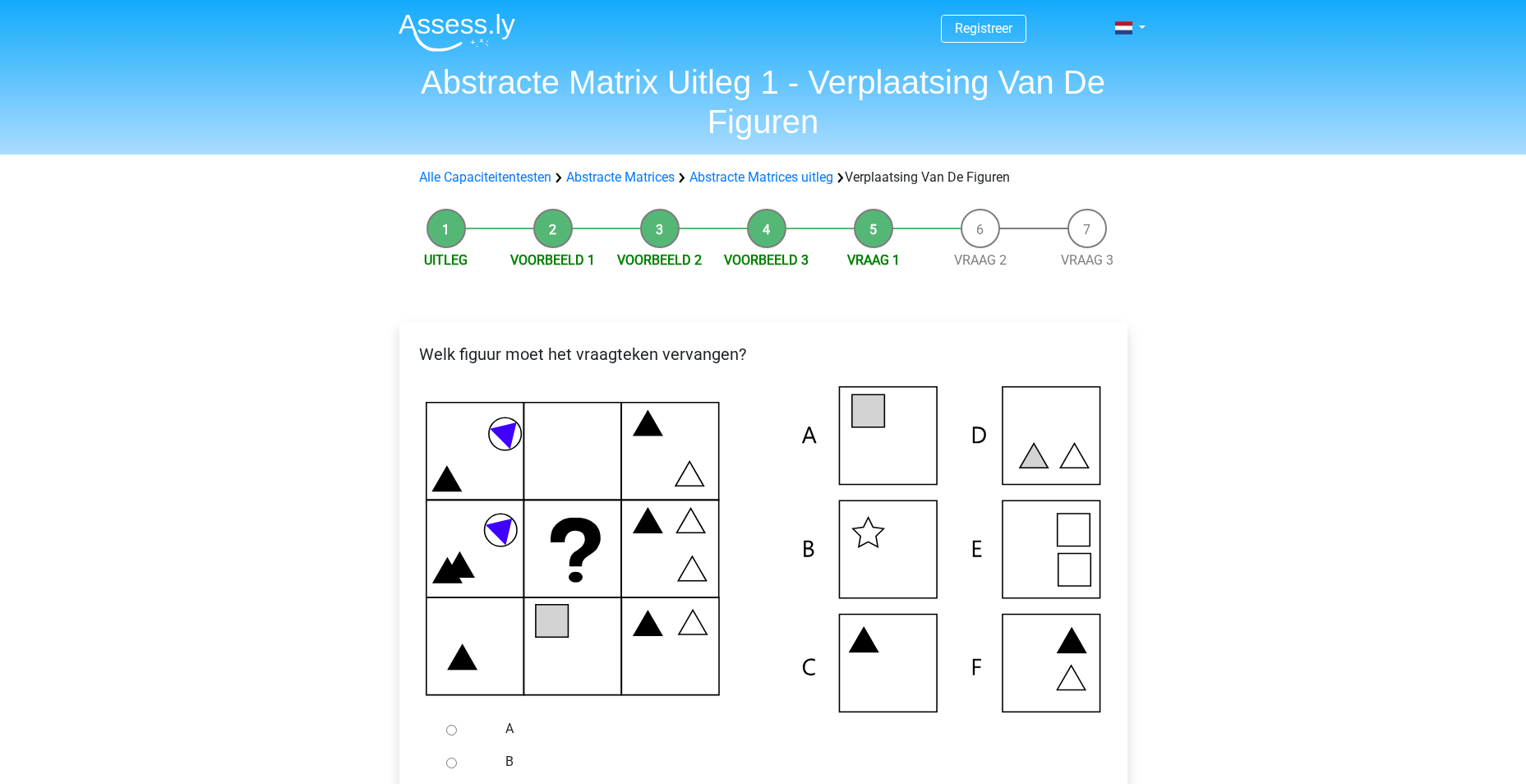
scroll to position [247, 0]
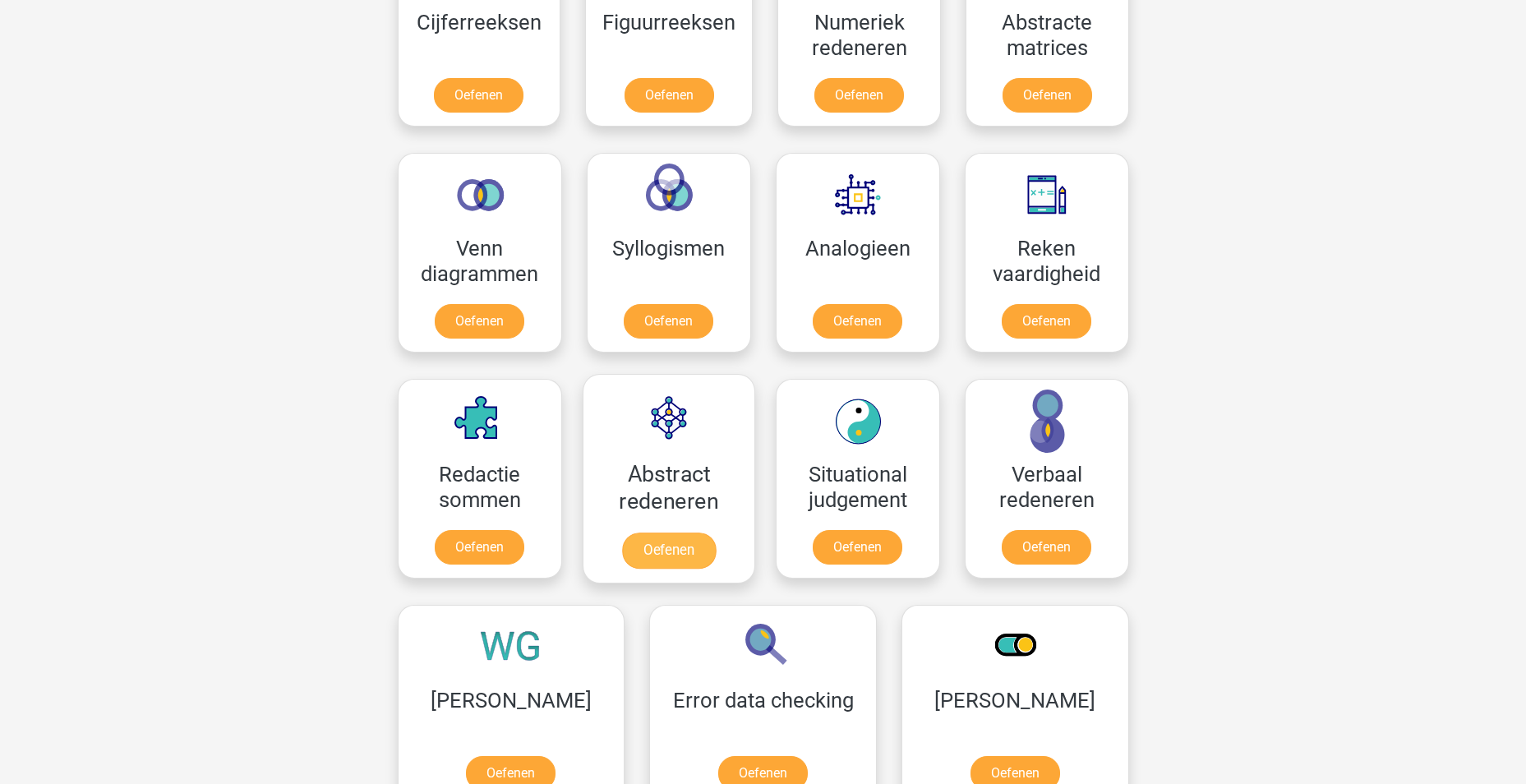
scroll to position [575, 0]
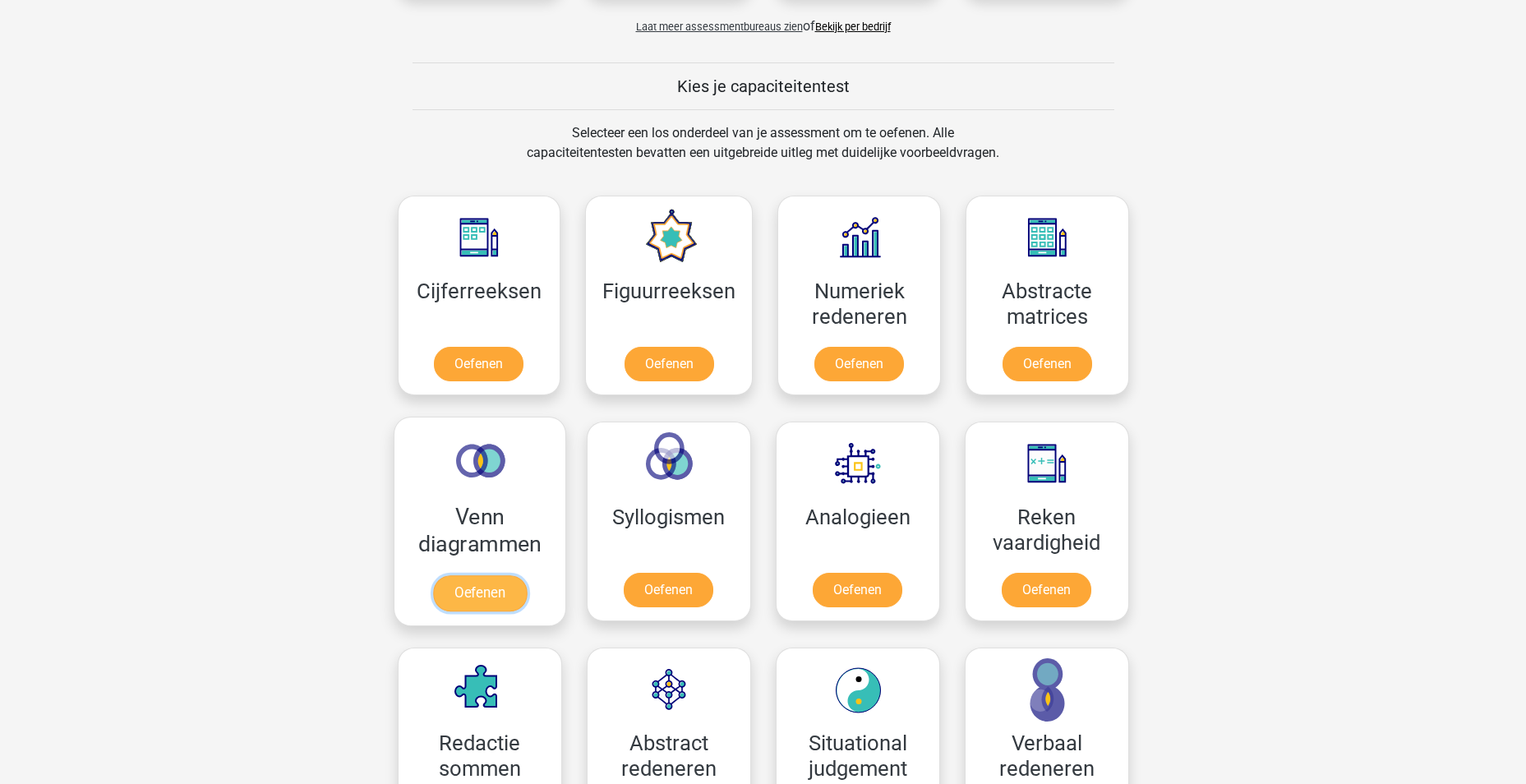
click at [473, 582] on link "Oefenen" at bounding box center [479, 593] width 94 height 36
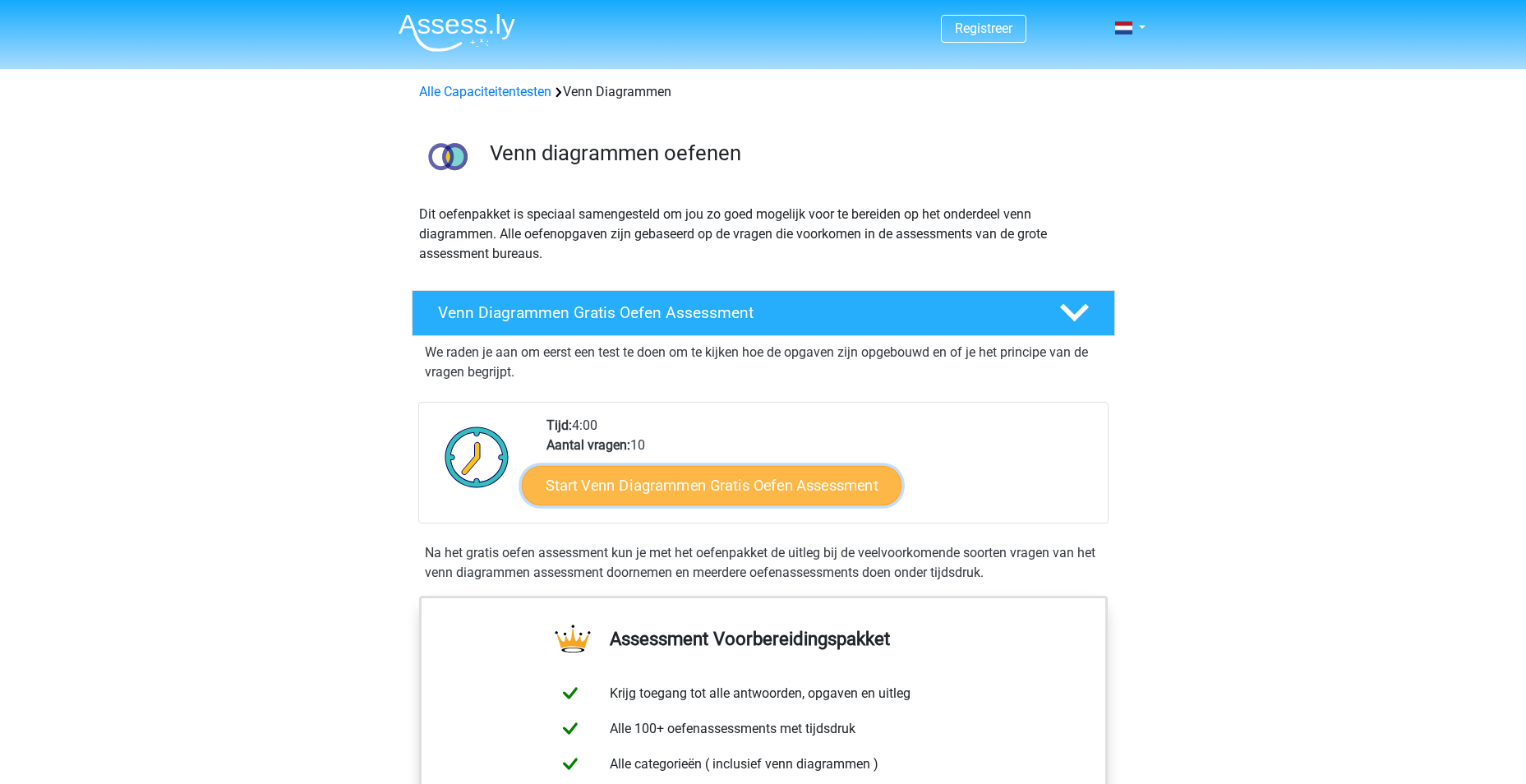
click at [660, 495] on link "Start Venn Diagrammen Gratis Oefen Assessment" at bounding box center [711, 485] width 380 height 40
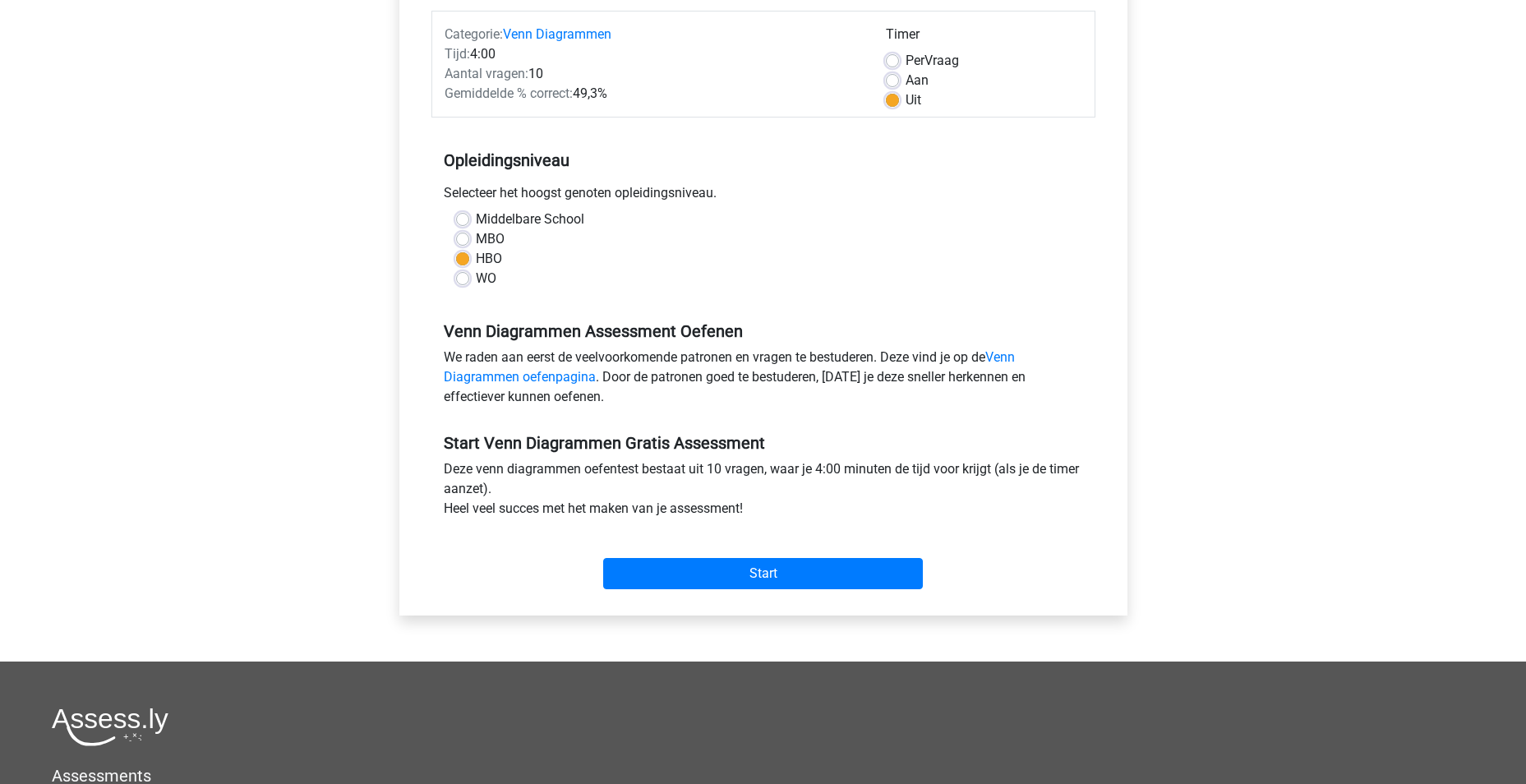
scroll to position [247, 0]
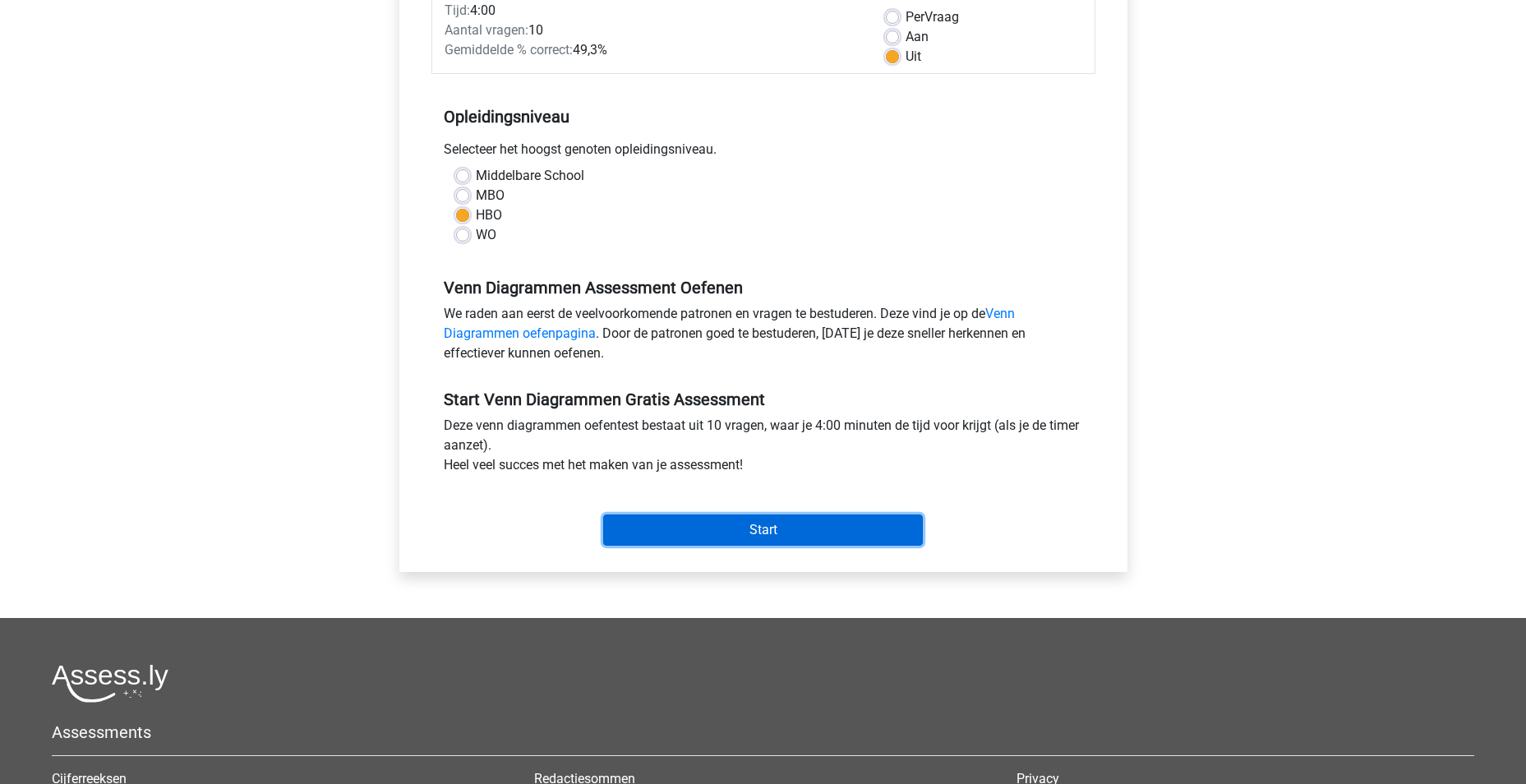
click at [805, 535] on input "Start" at bounding box center [763, 530] width 319 height 31
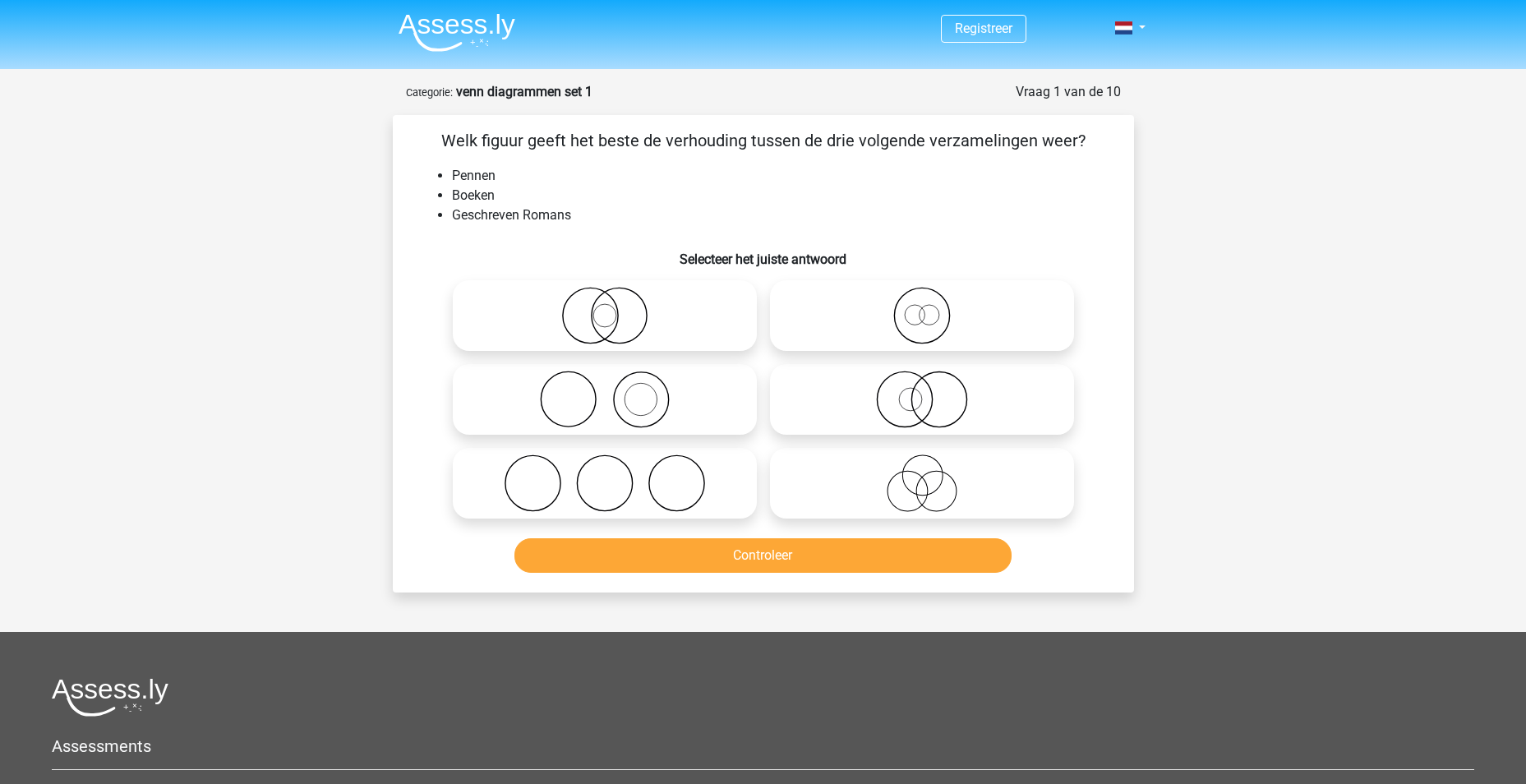
click at [601, 316] on icon at bounding box center [604, 315] width 291 height 57
click at [605, 307] on input "radio" at bounding box center [610, 301] width 11 height 11
radio input "true"
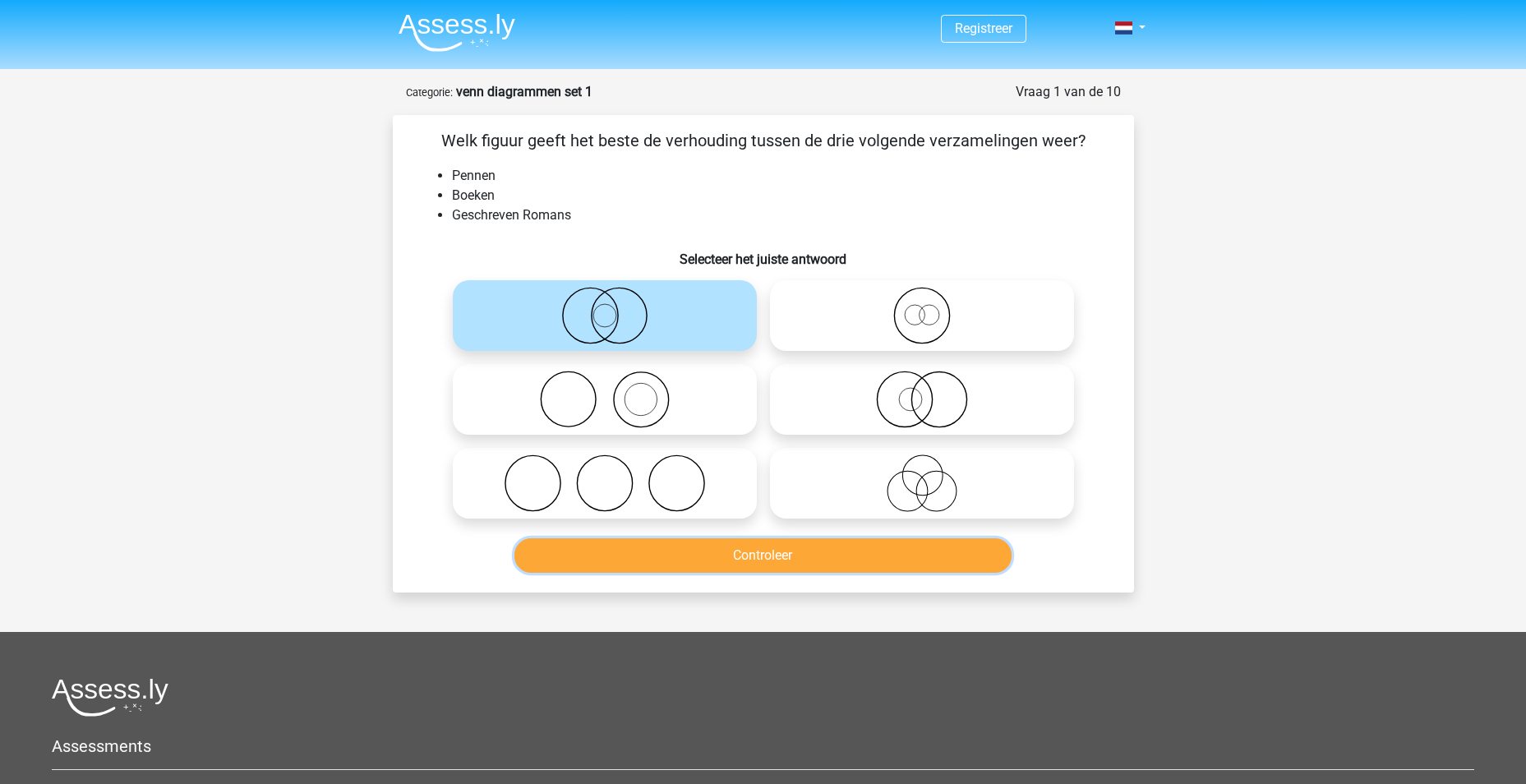
click at [815, 552] on button "Controleer" at bounding box center [763, 555] width 497 height 35
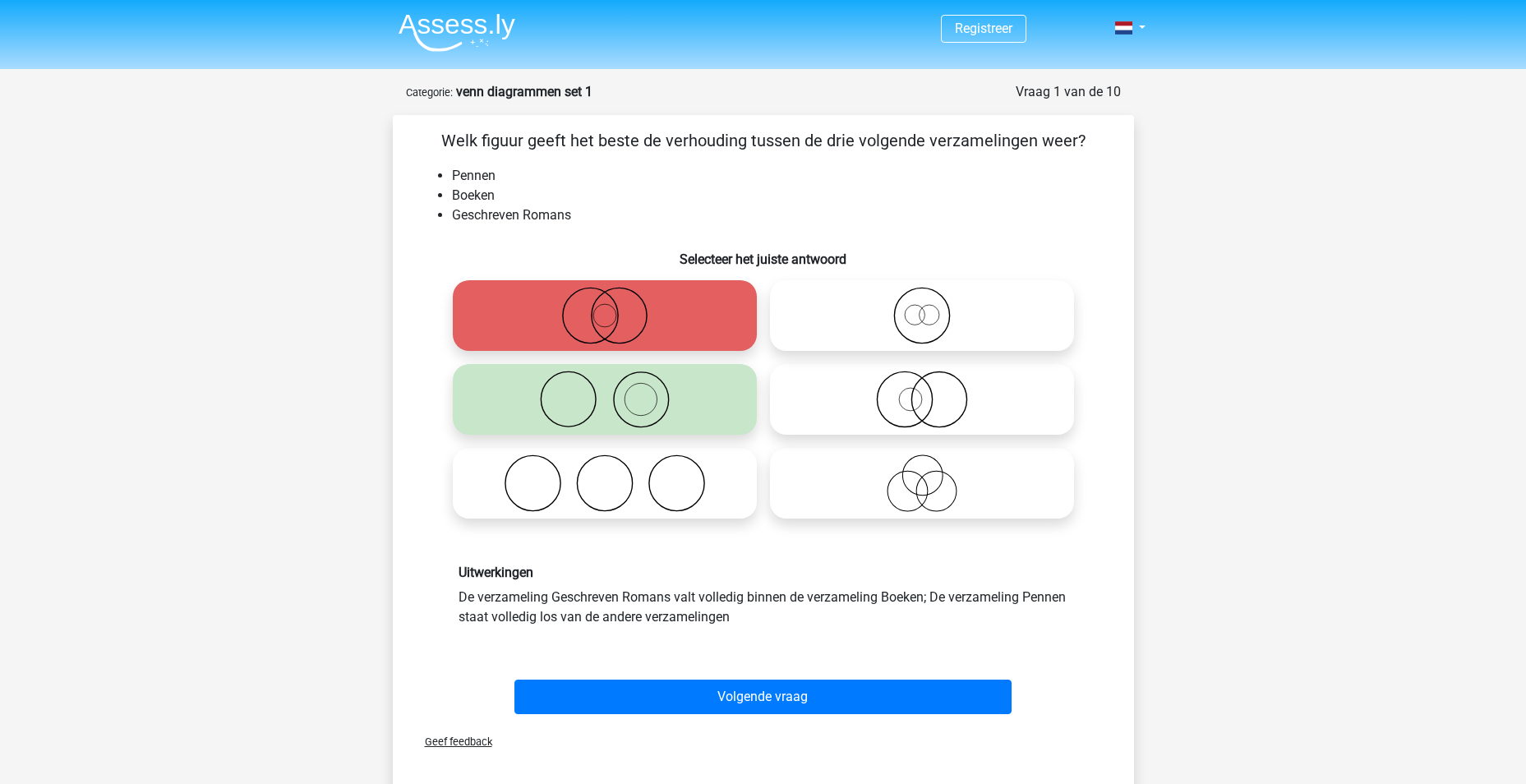
click at [438, 24] on img at bounding box center [457, 33] width 117 height 39
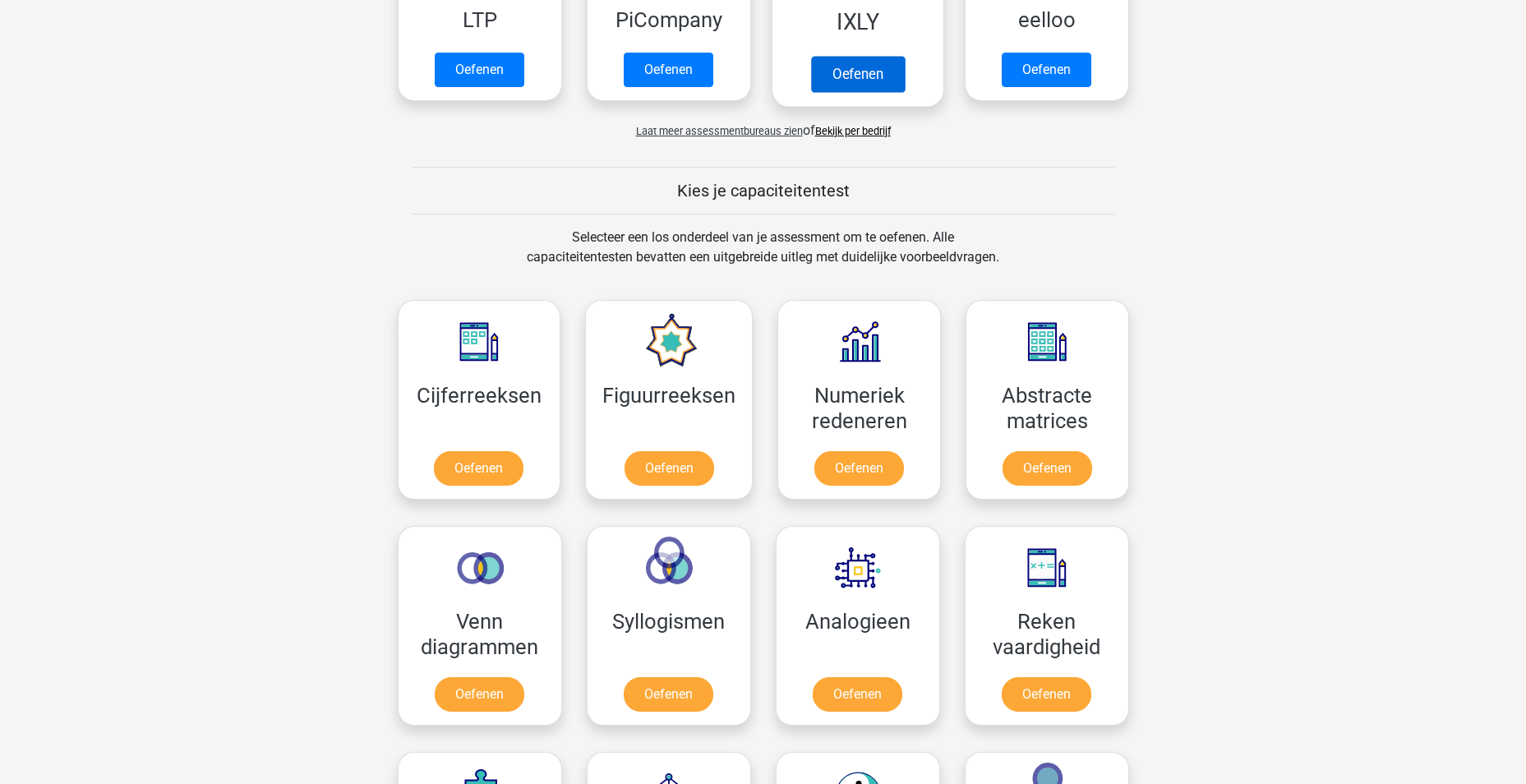
scroll to position [164, 0]
